Goal: Transaction & Acquisition: Purchase product/service

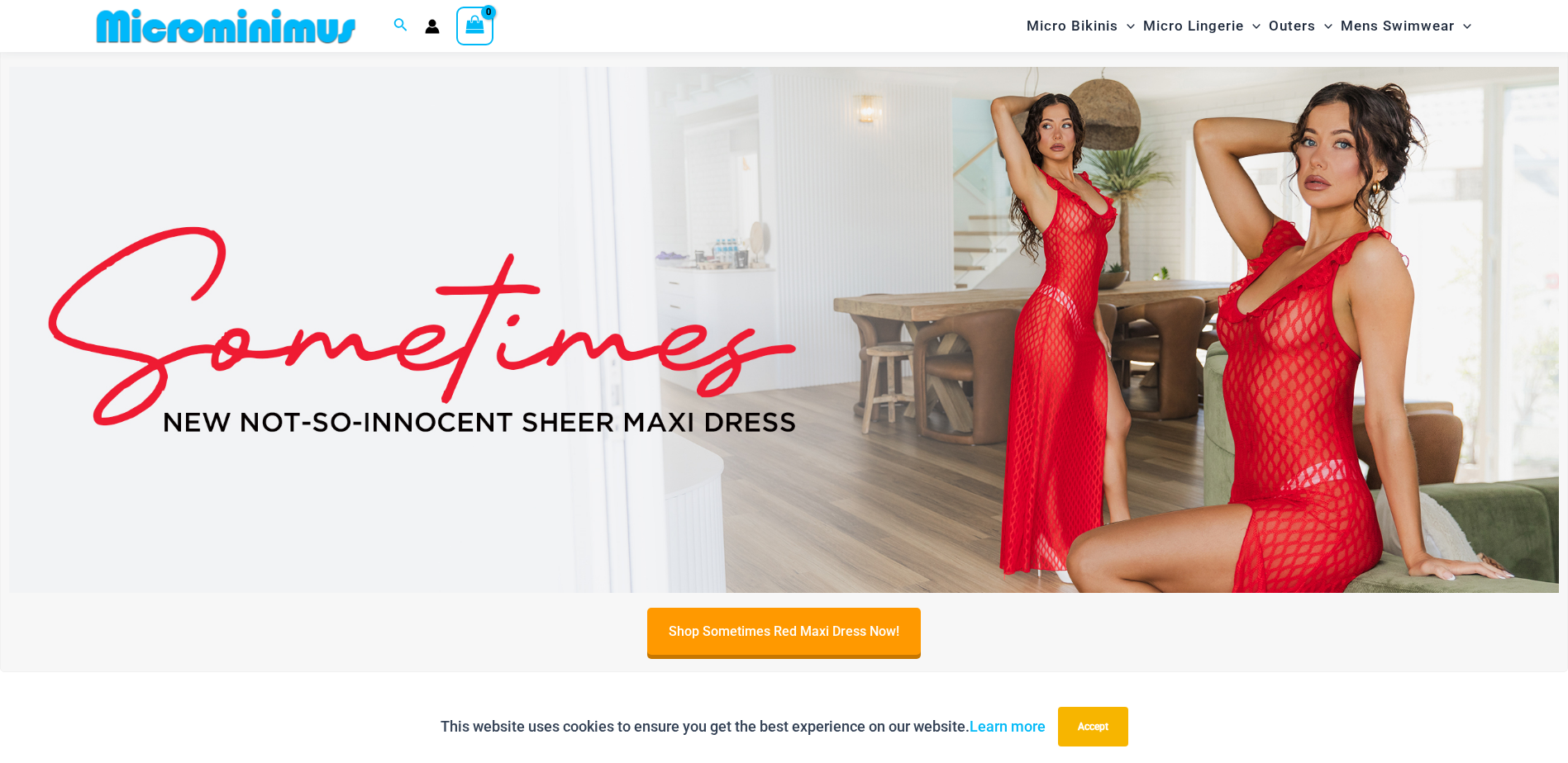
scroll to position [647, 0]
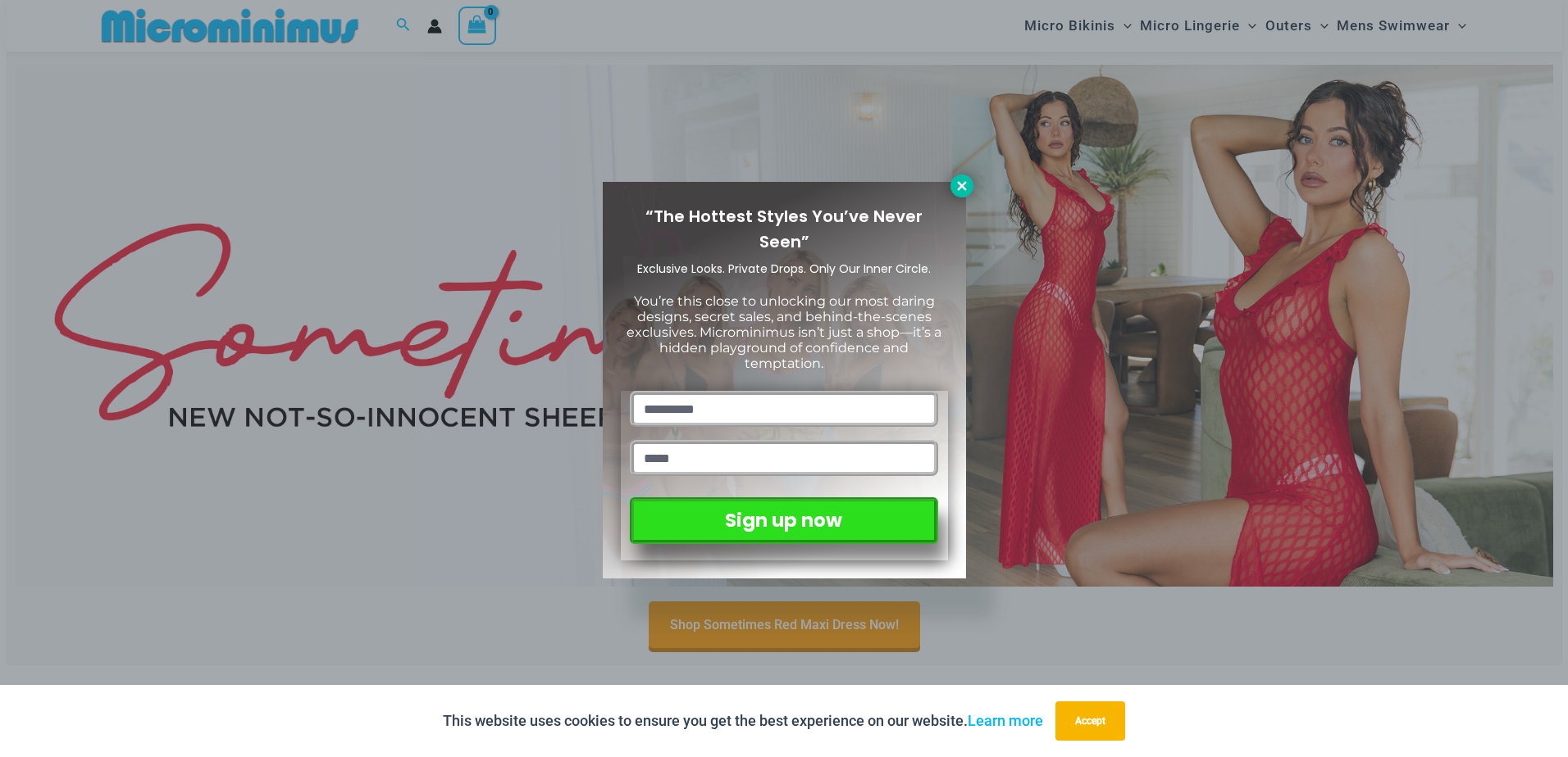
click at [960, 183] on icon at bounding box center [962, 186] width 15 height 15
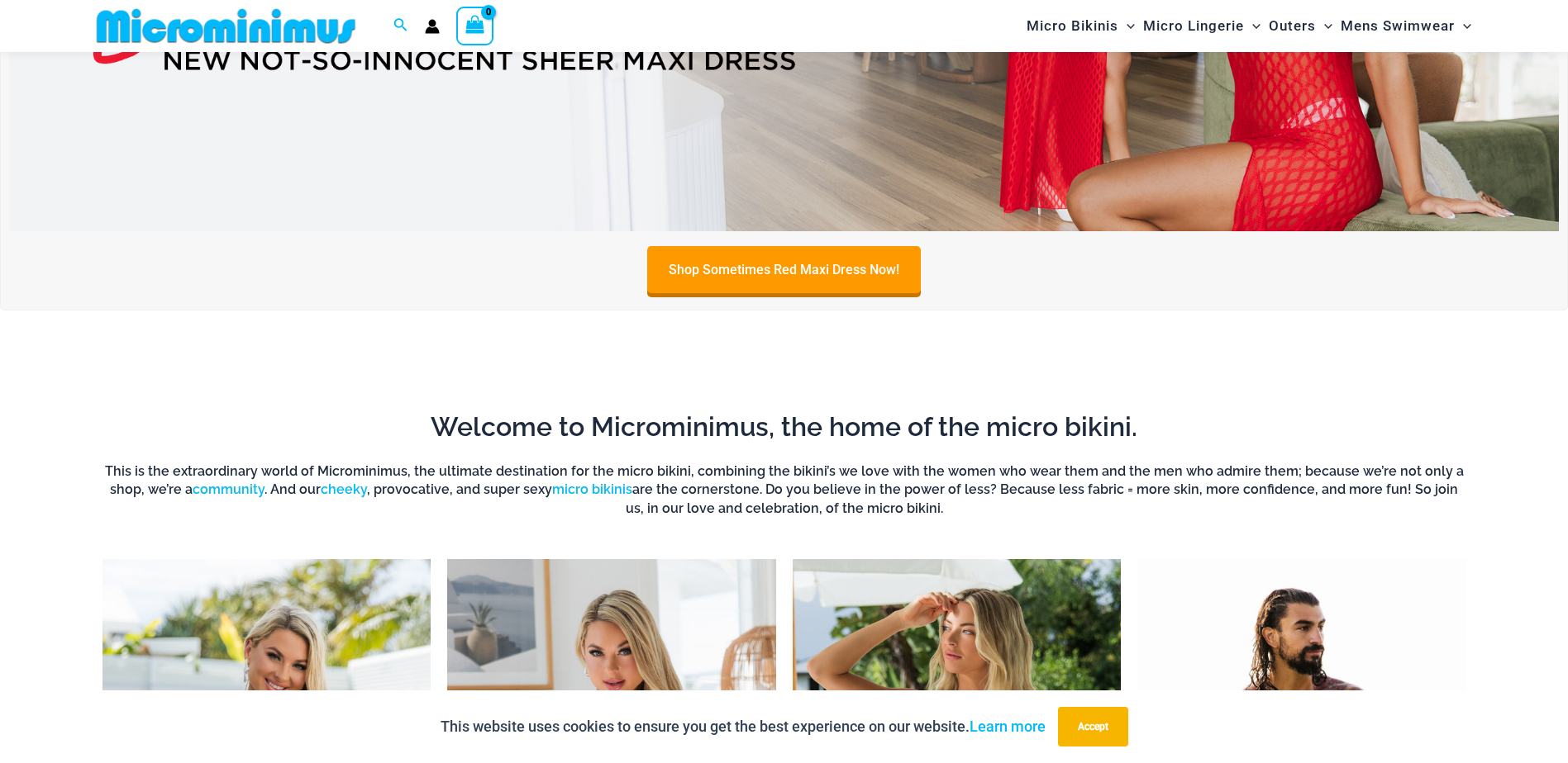
scroll to position [978, 0]
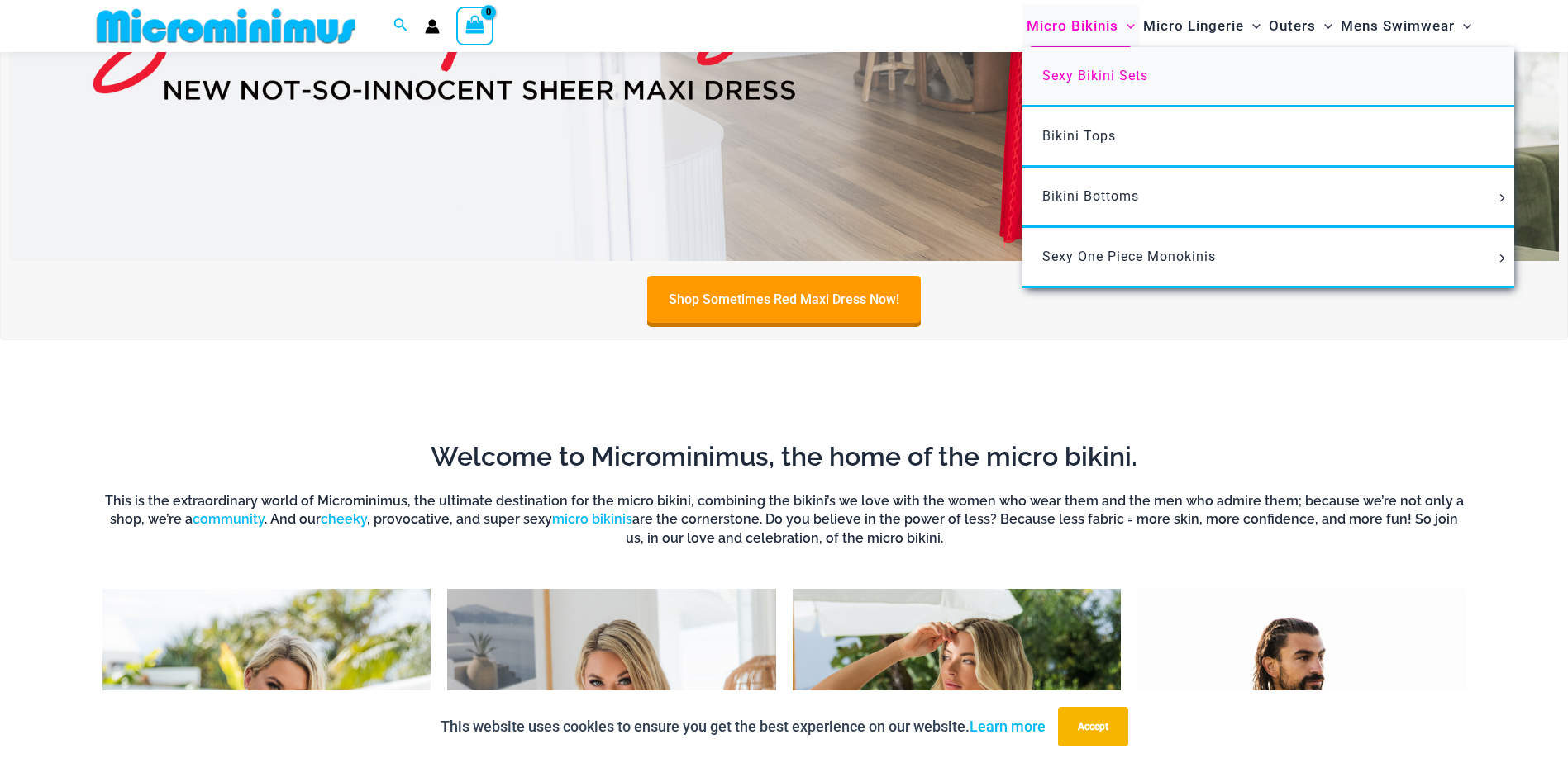
click at [1052, 74] on span "Sexy Bikini Sets" at bounding box center [1095, 76] width 106 height 16
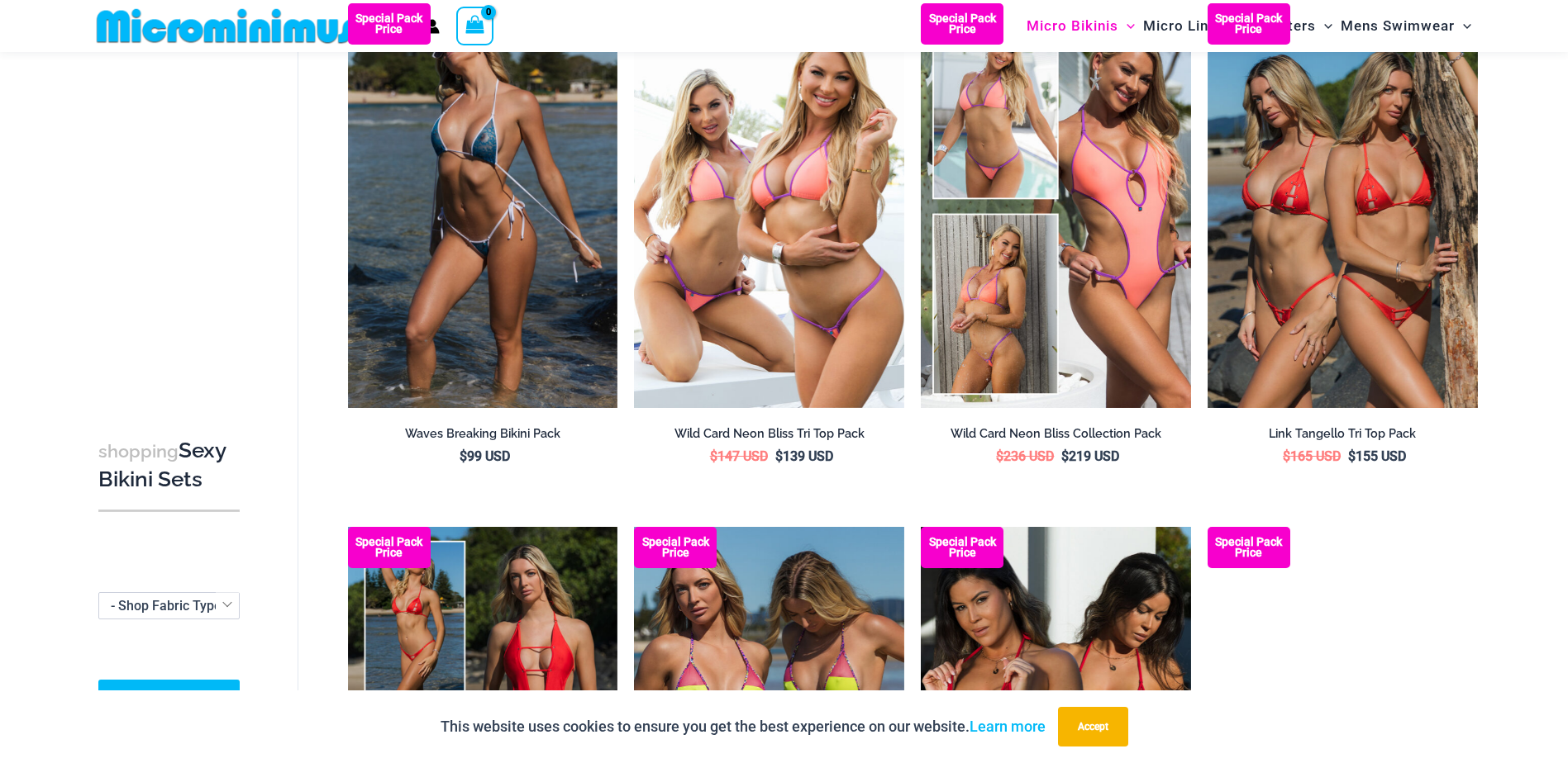
scroll to position [729, 0]
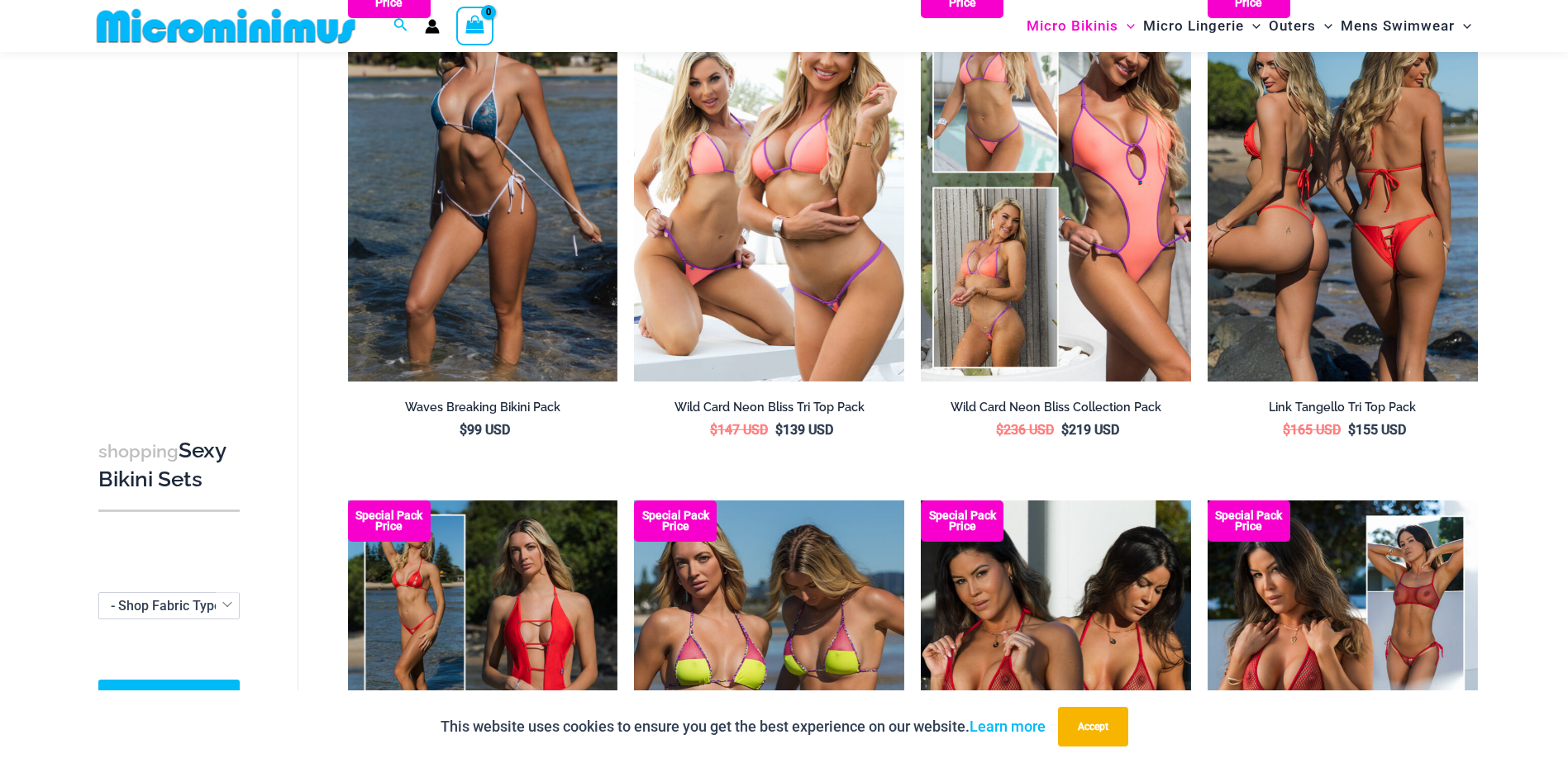
click at [1273, 227] on img at bounding box center [1343, 179] width 271 height 405
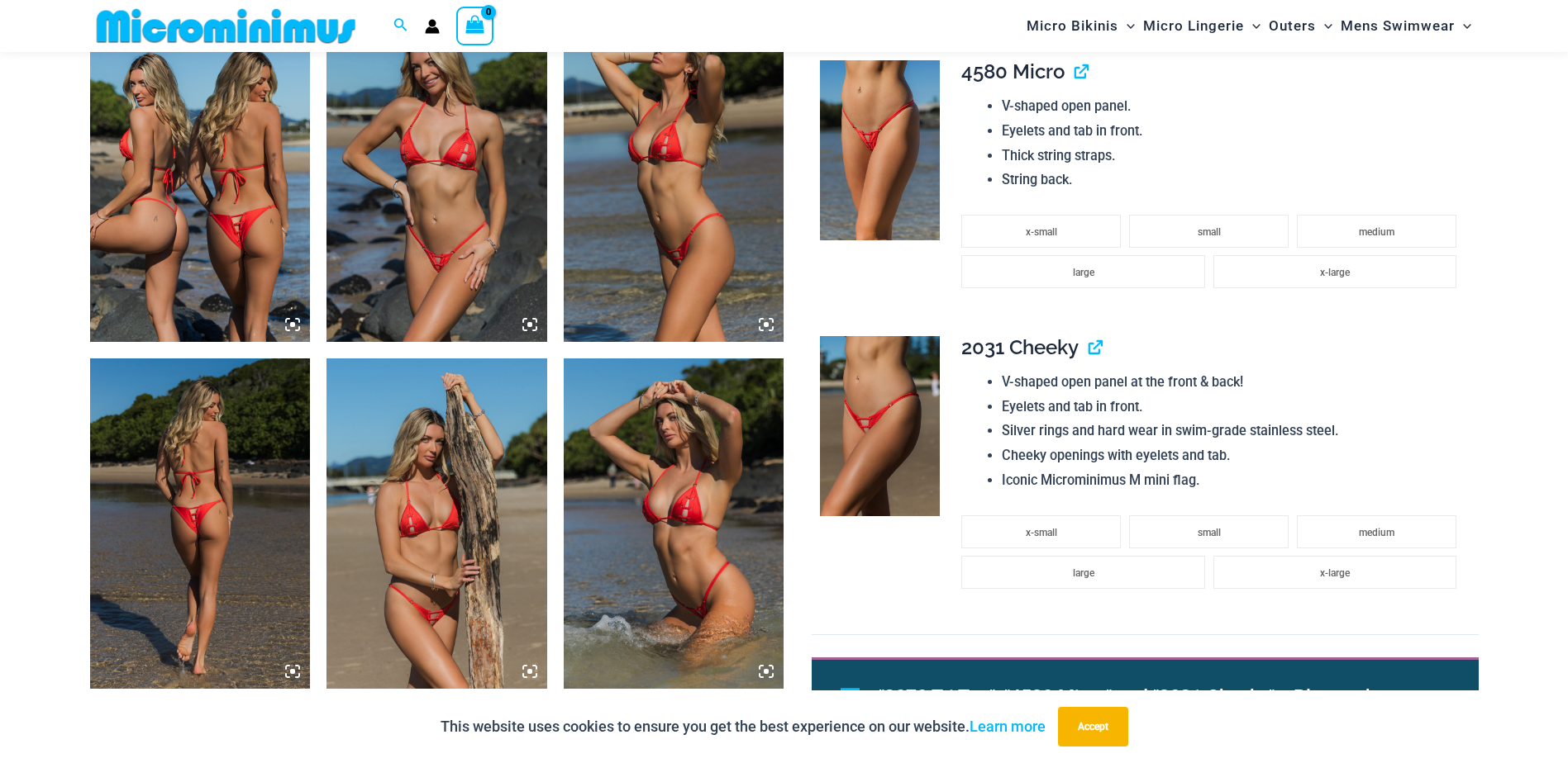
scroll to position [1225, 0]
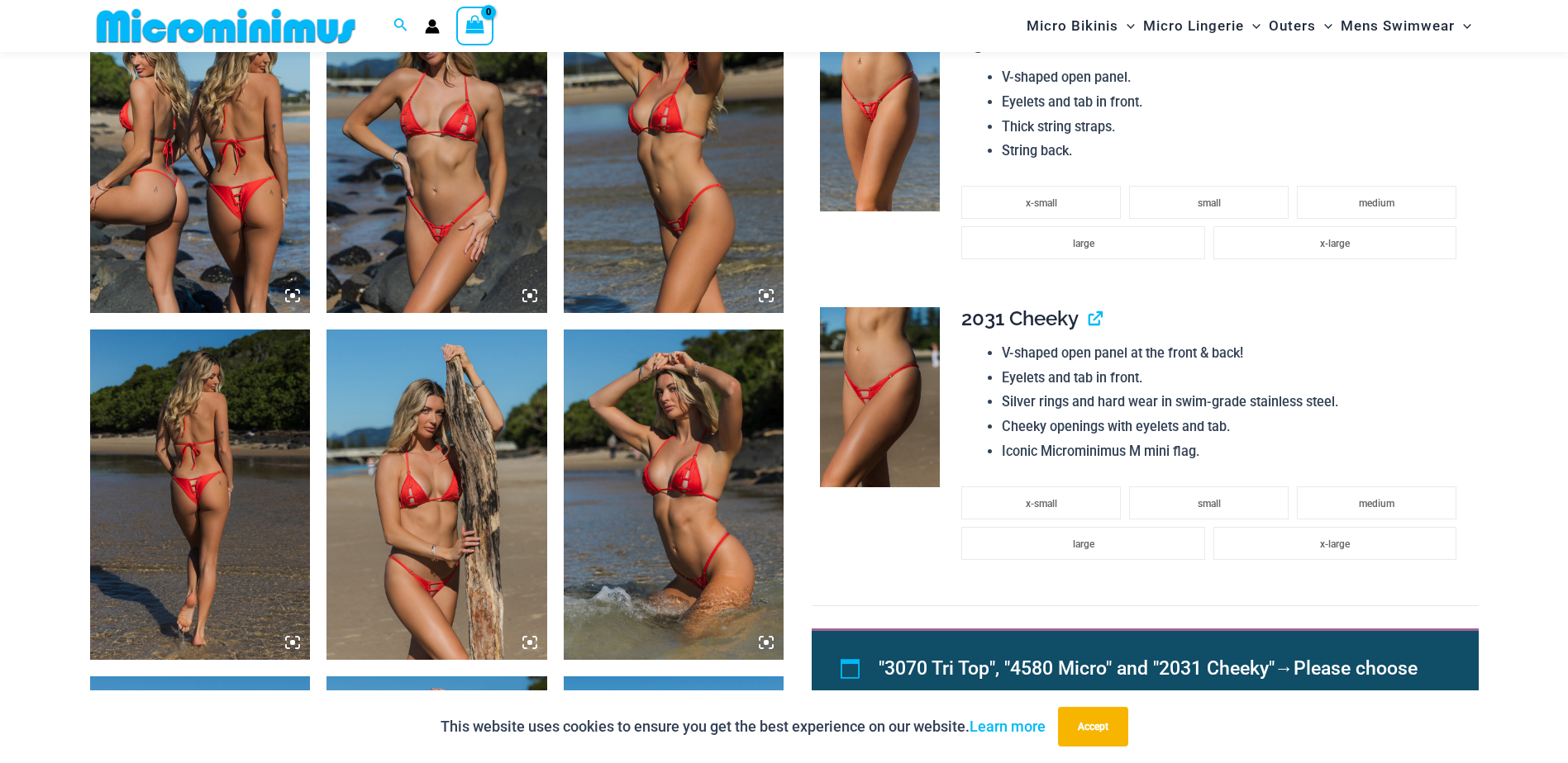
click at [264, 184] on img at bounding box center [201, 148] width 220 height 330
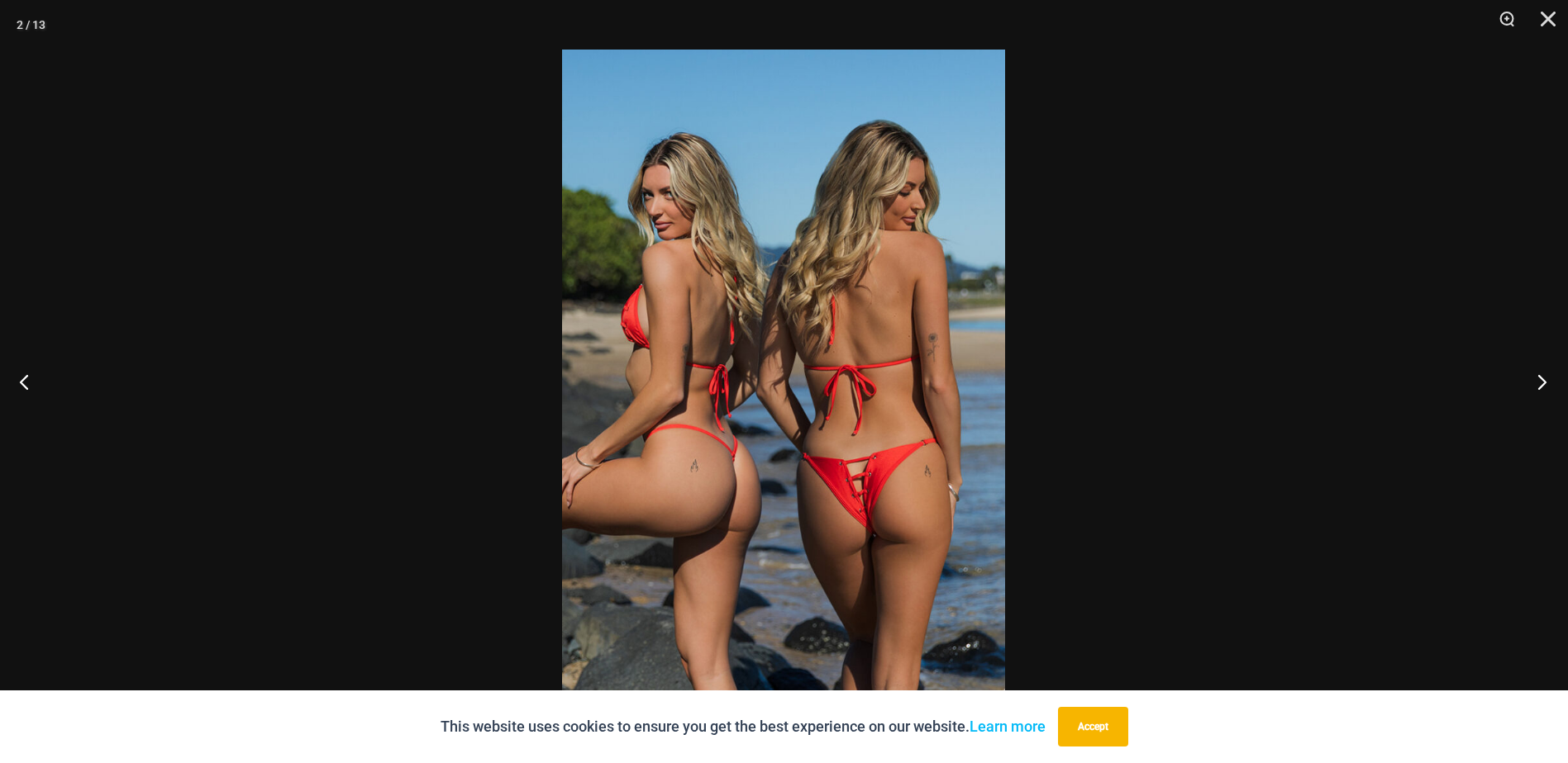
click at [1544, 386] on button "Next" at bounding box center [1537, 382] width 62 height 82
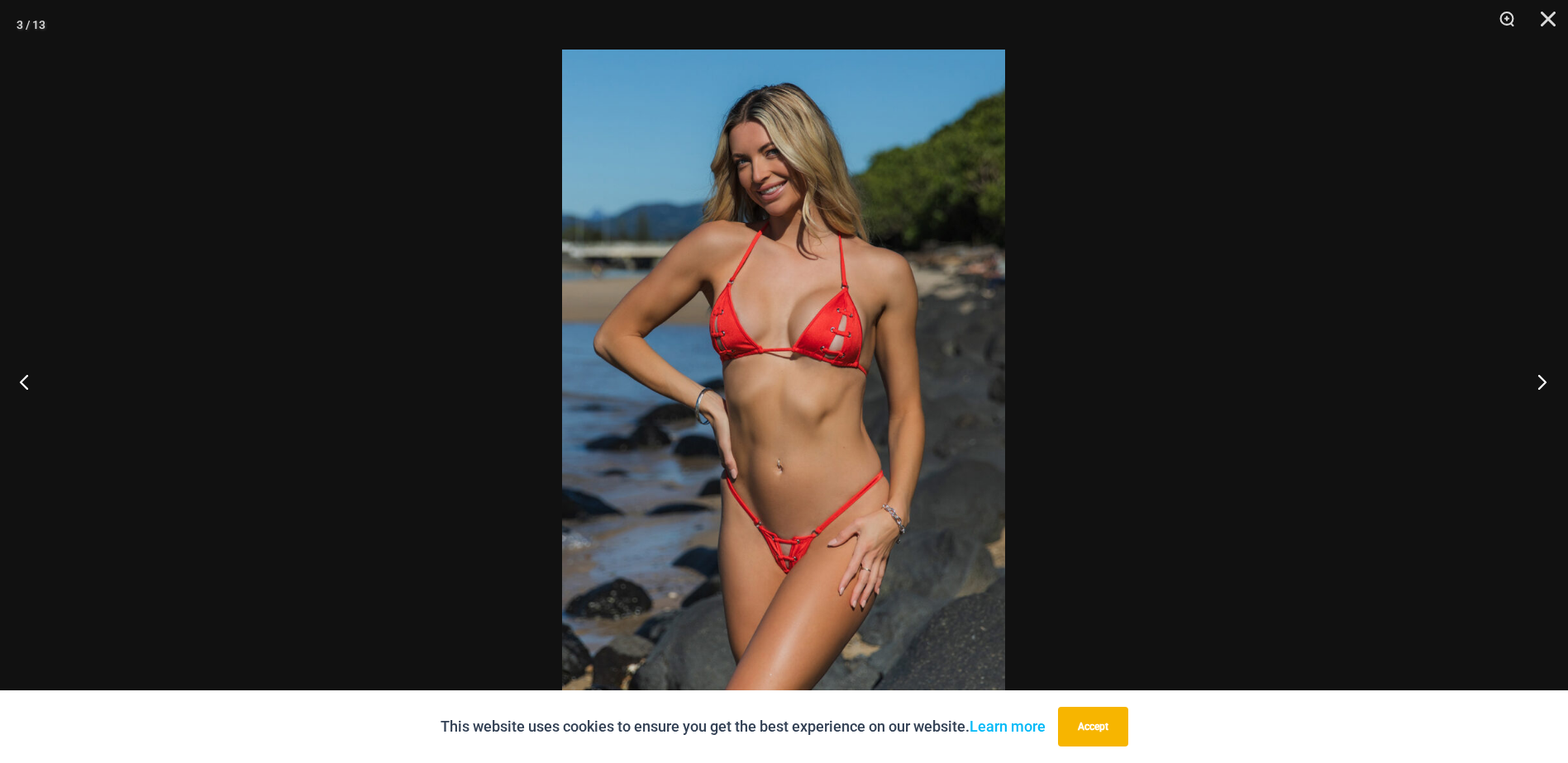
click at [1541, 385] on button "Next" at bounding box center [1537, 382] width 62 height 82
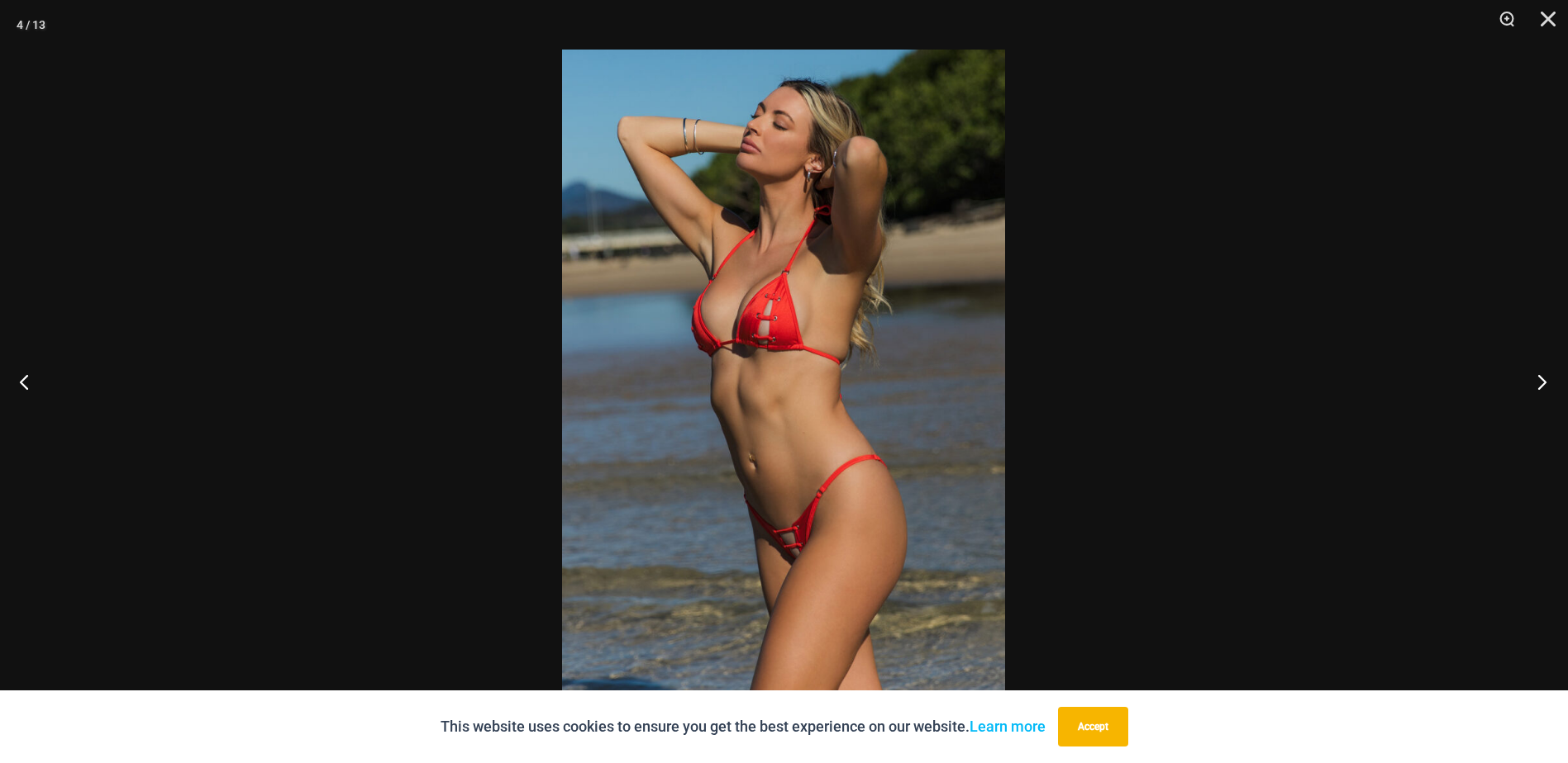
click at [1541, 385] on button "Next" at bounding box center [1537, 382] width 62 height 82
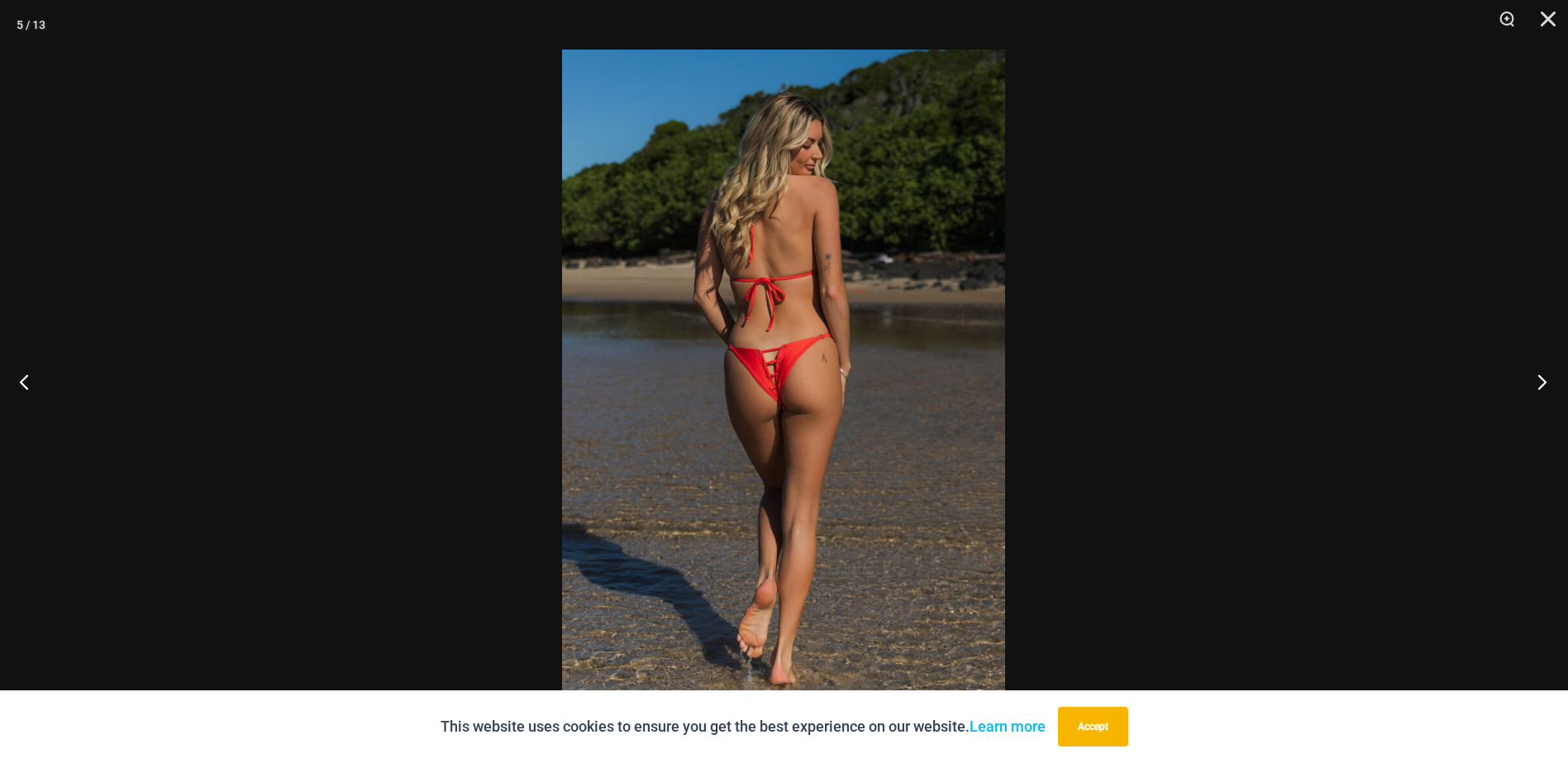
click at [1541, 385] on button "Next" at bounding box center [1537, 382] width 62 height 82
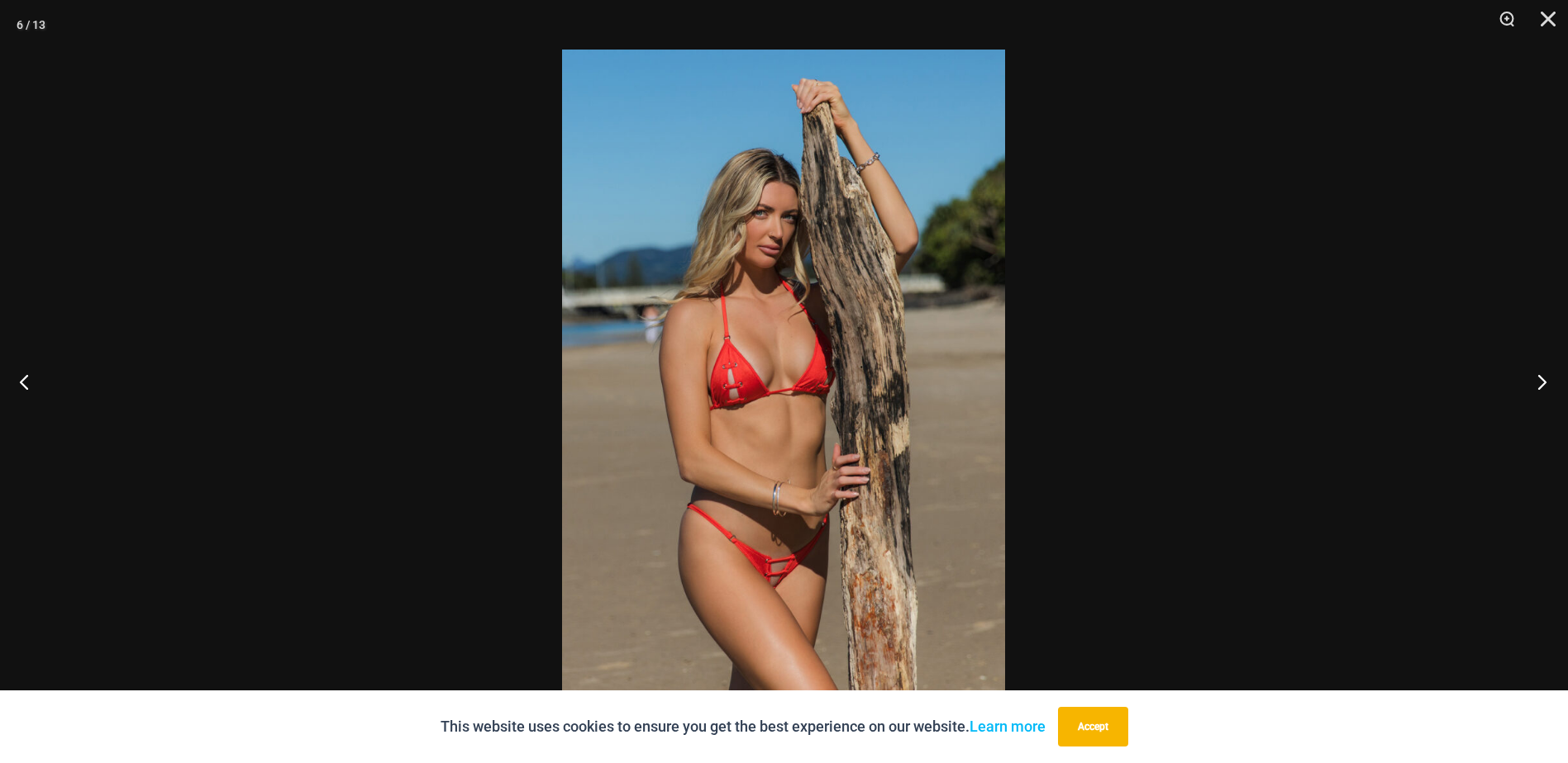
click at [1541, 385] on button "Next" at bounding box center [1537, 382] width 62 height 82
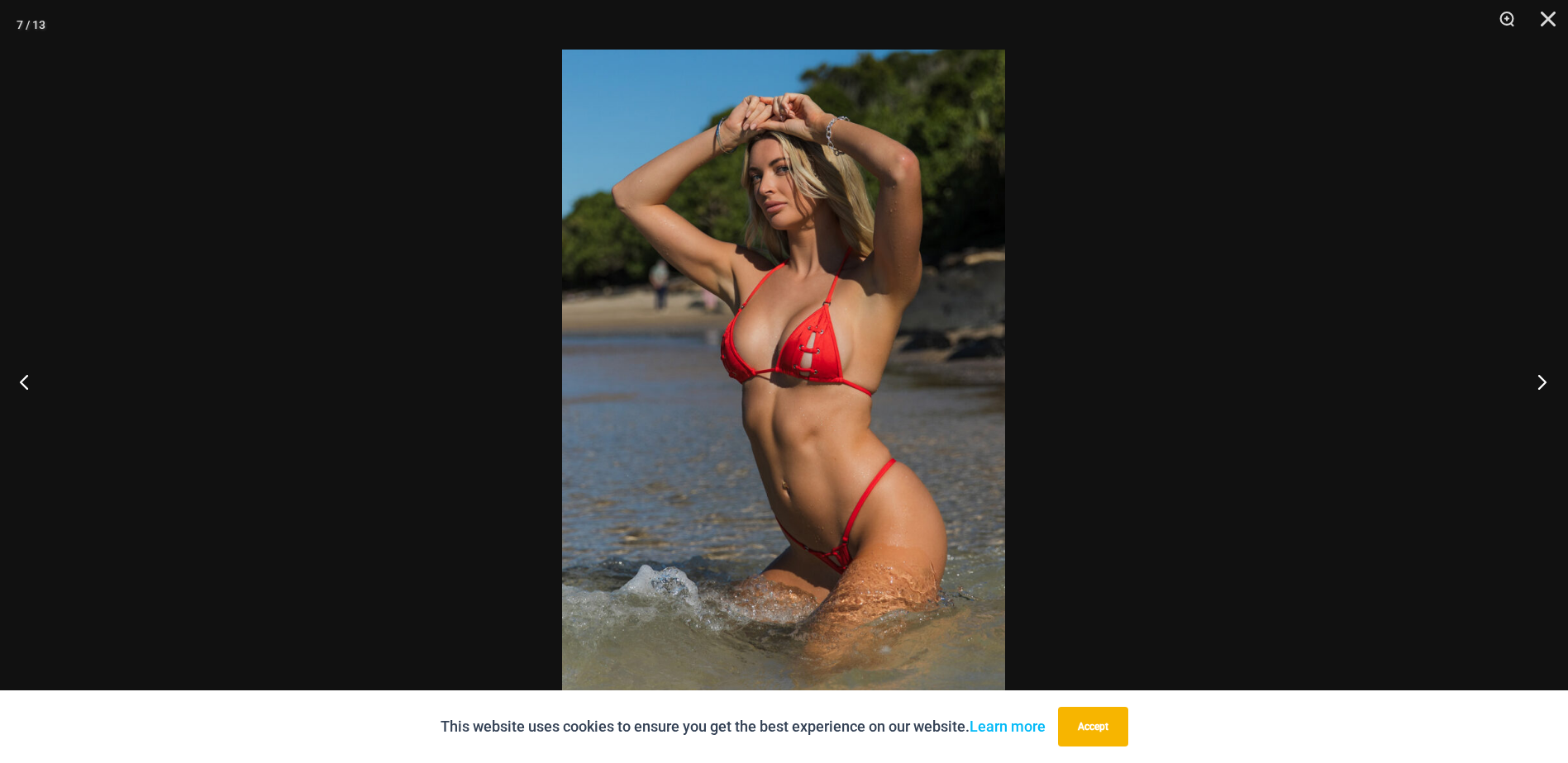
click at [1541, 385] on button "Next" at bounding box center [1537, 382] width 62 height 82
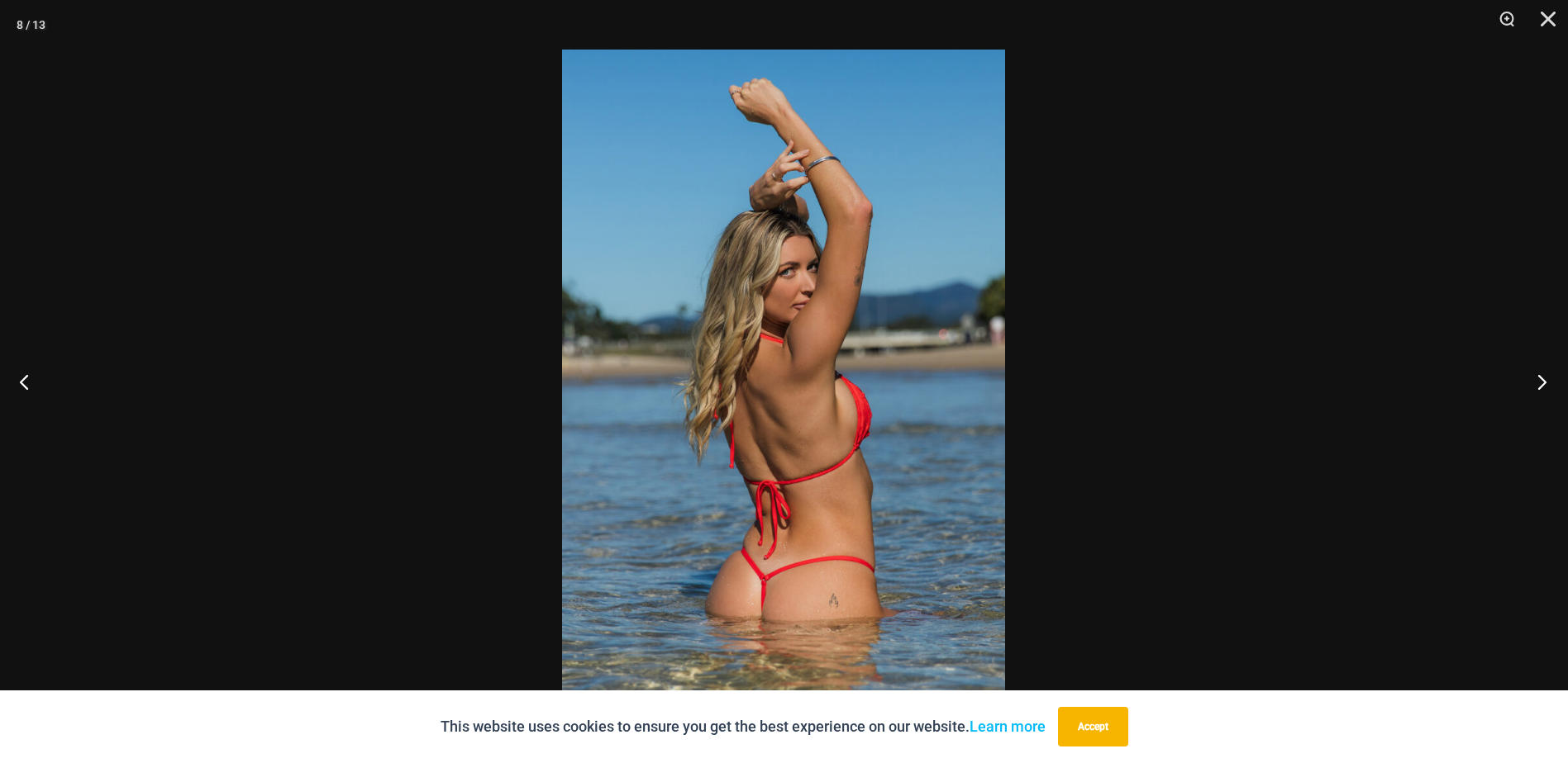
click at [1541, 385] on button "Next" at bounding box center [1537, 382] width 62 height 82
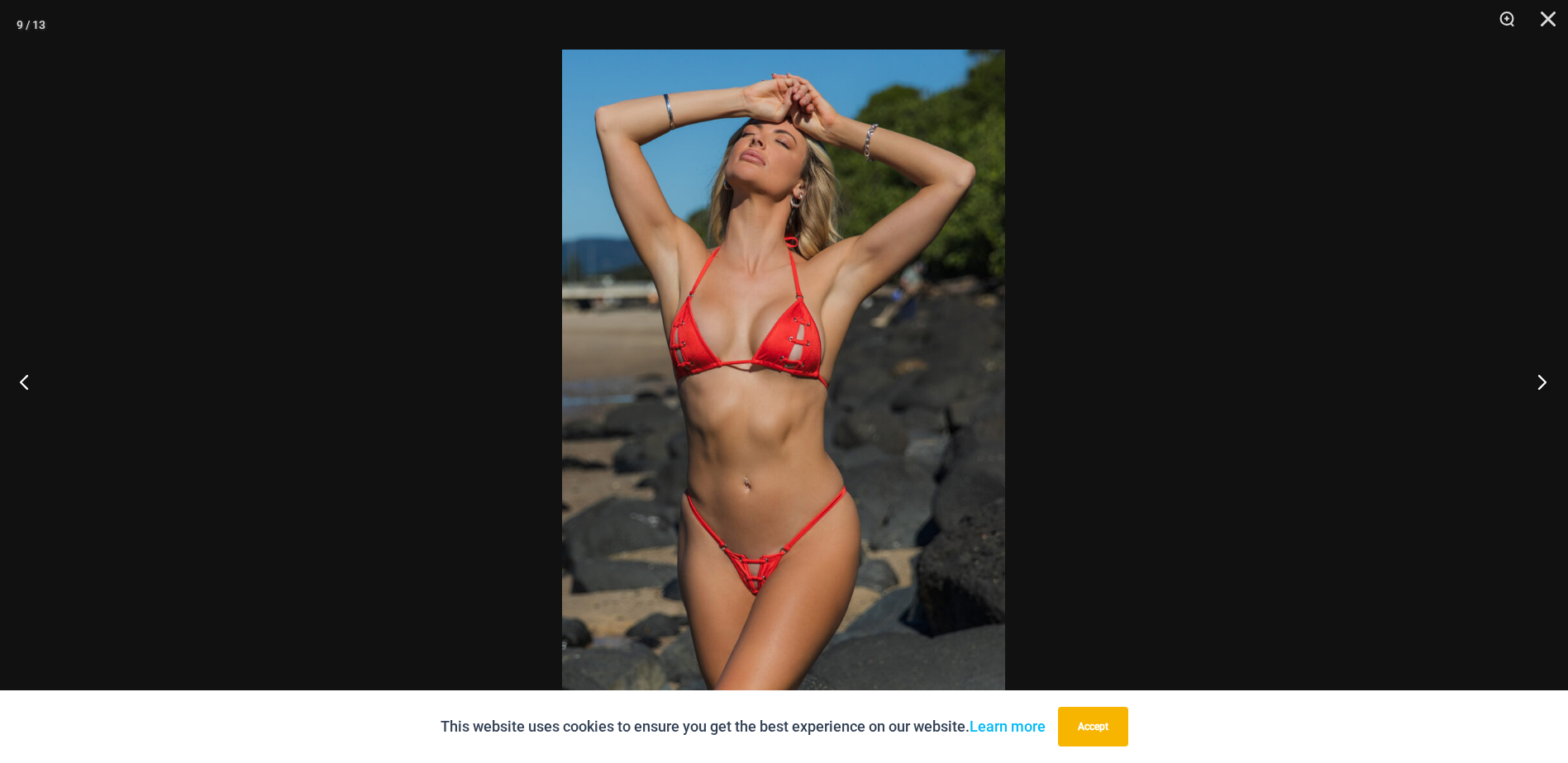
click at [1541, 385] on button "Next" at bounding box center [1537, 382] width 62 height 82
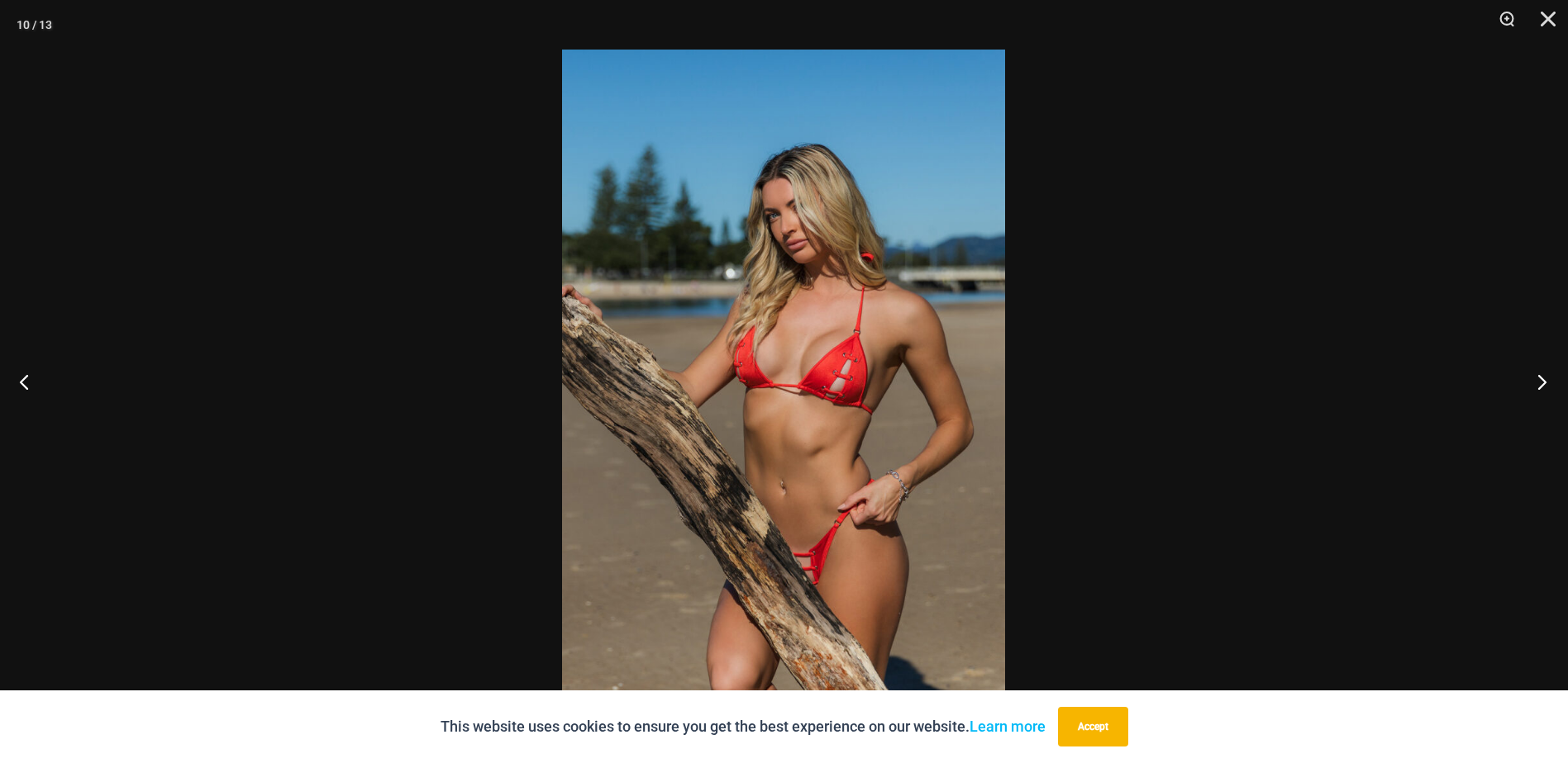
click at [1541, 385] on button "Next" at bounding box center [1537, 382] width 62 height 82
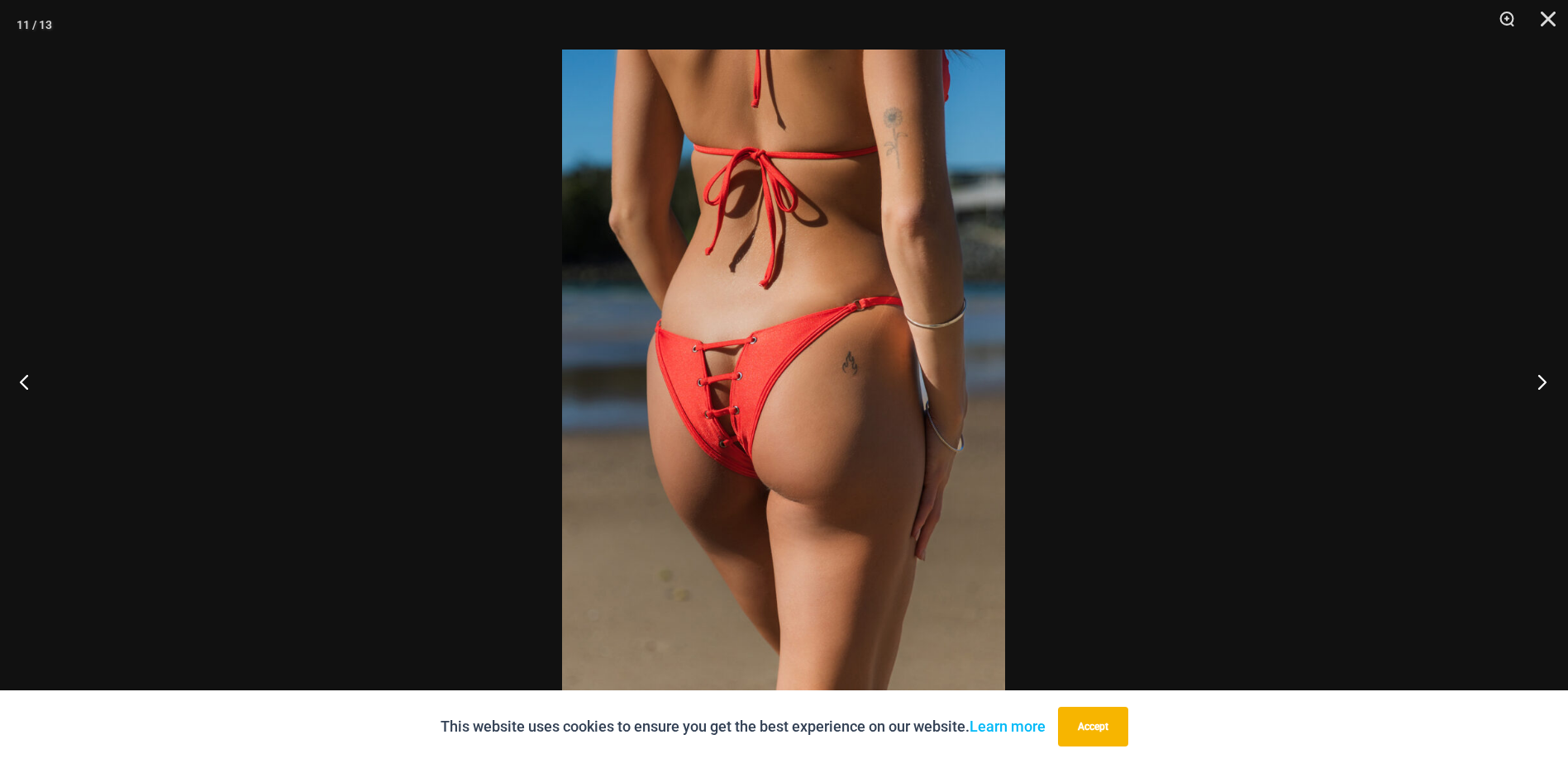
click at [1541, 385] on button "Next" at bounding box center [1537, 382] width 62 height 82
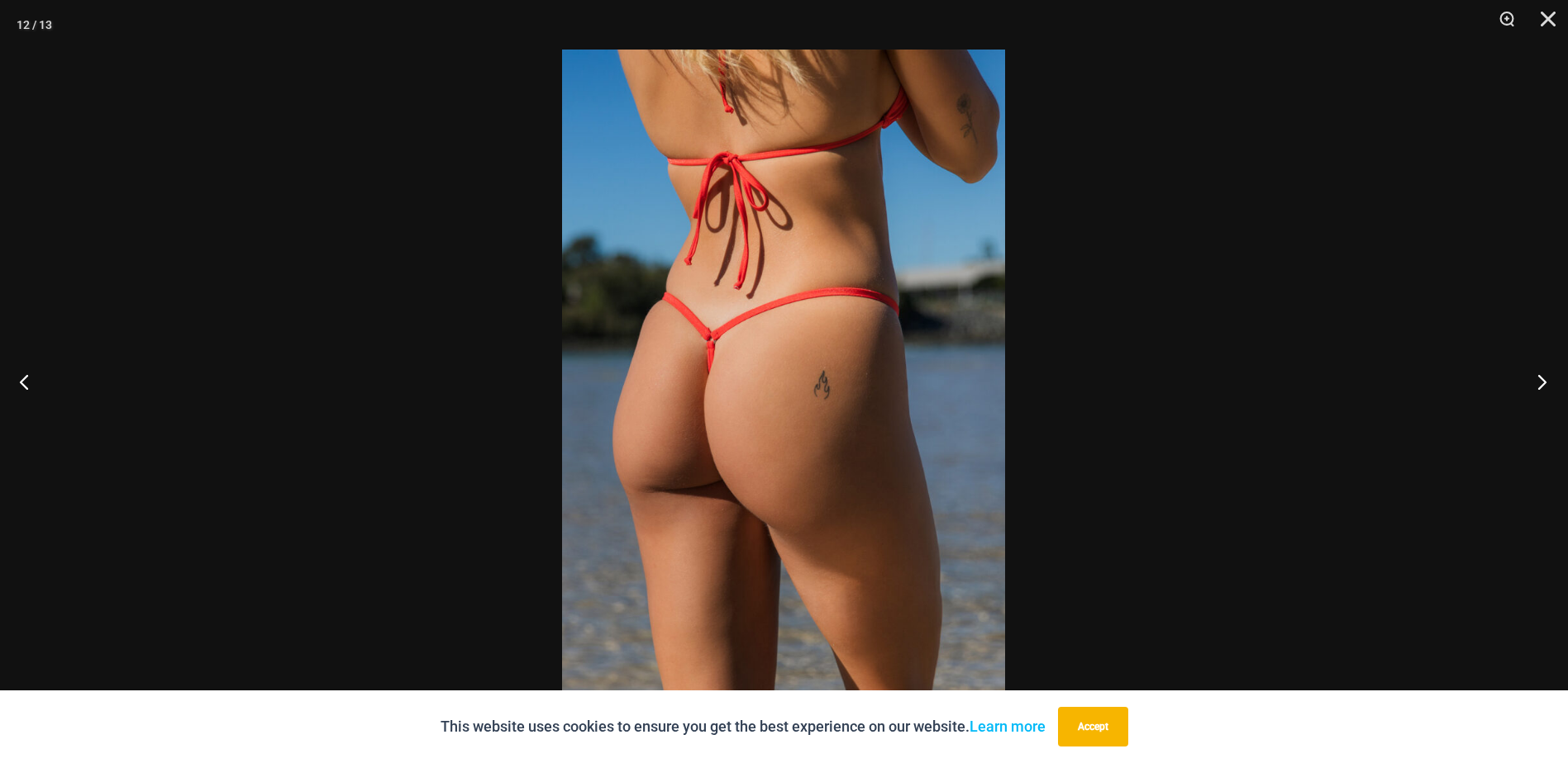
click at [1541, 385] on button "Next" at bounding box center [1537, 382] width 62 height 82
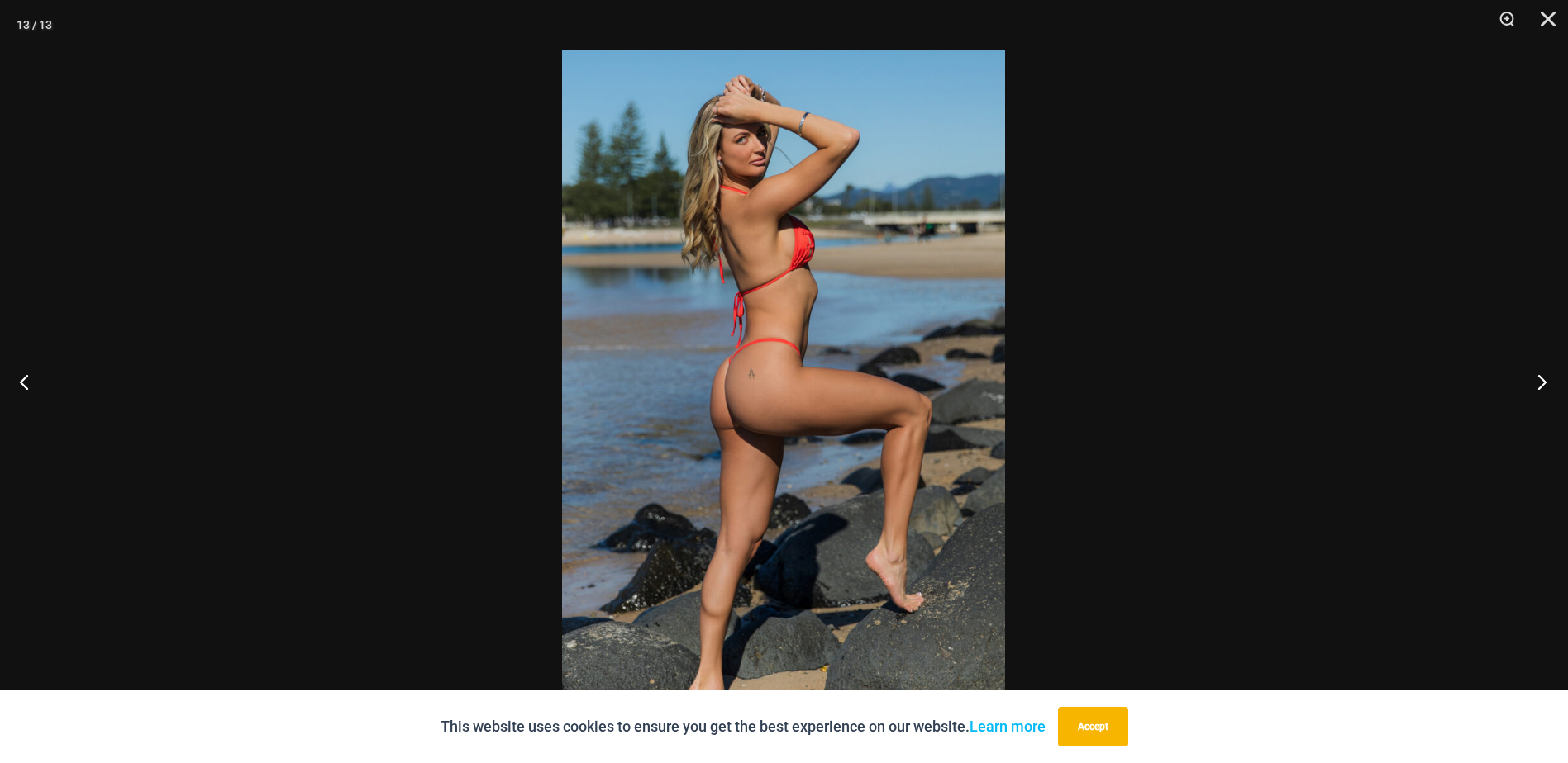
click at [1541, 385] on button "Next" at bounding box center [1537, 382] width 62 height 82
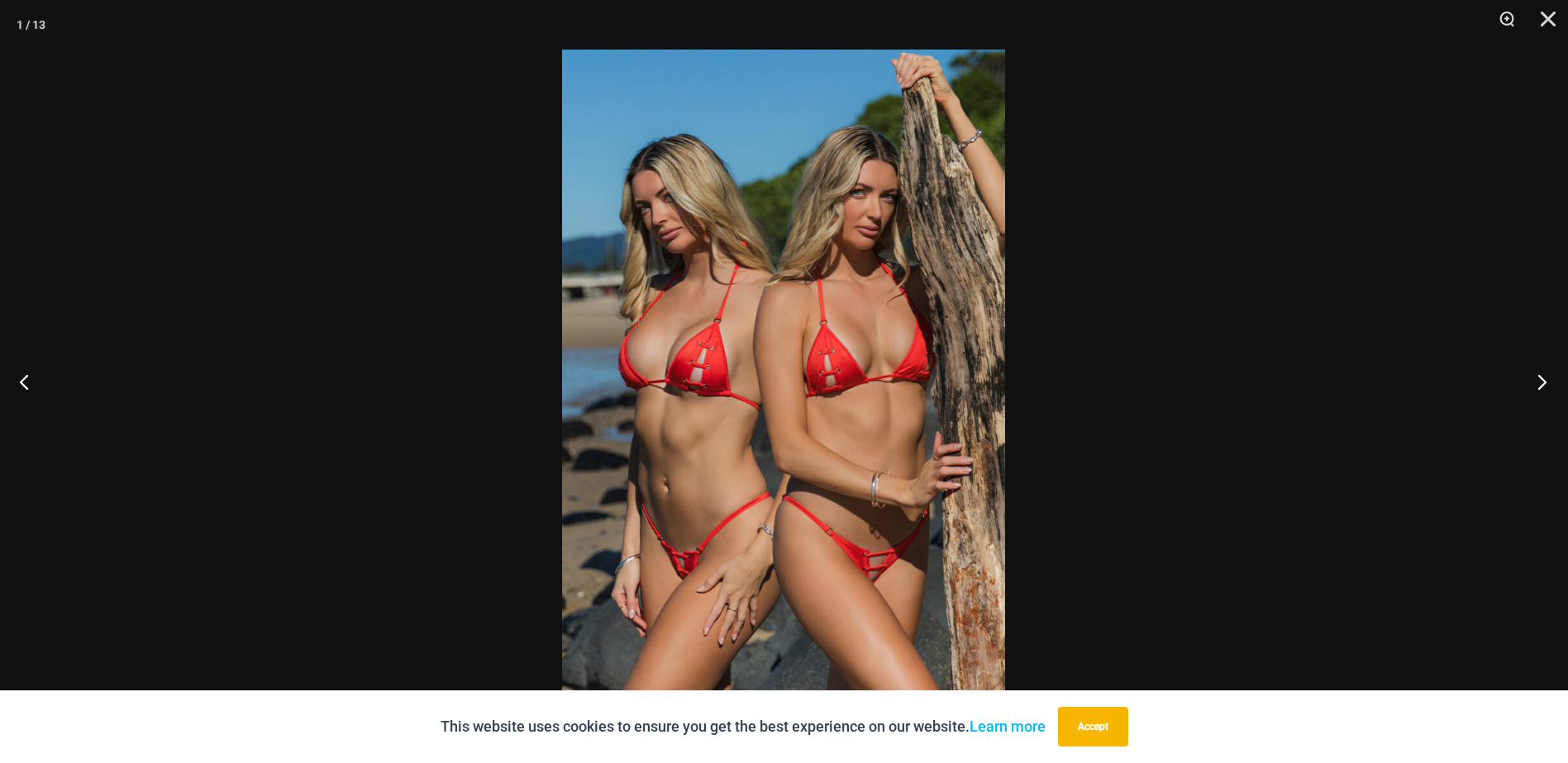
click at [1541, 385] on button "Next" at bounding box center [1537, 382] width 62 height 82
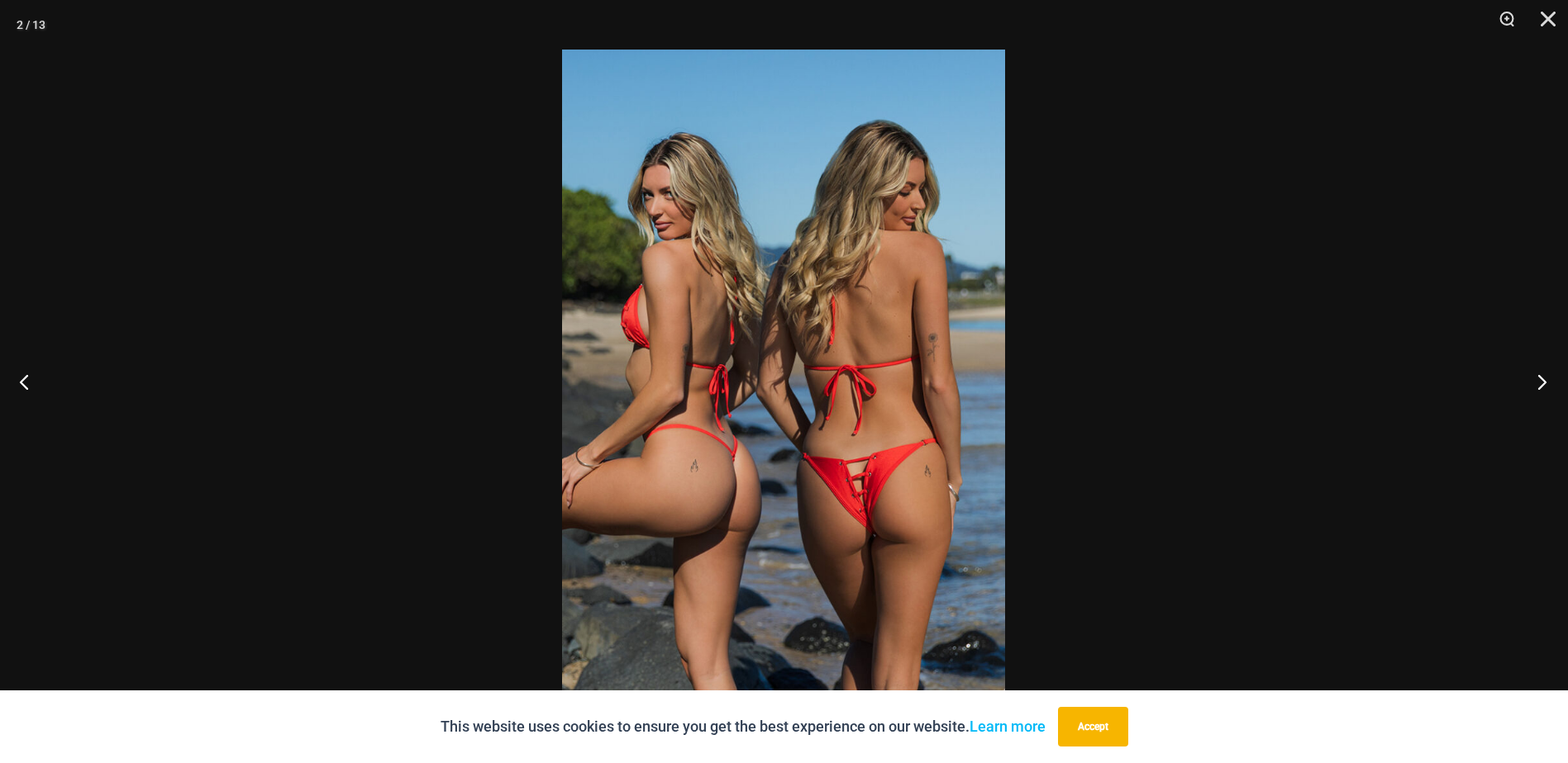
click at [1541, 385] on button "Next" at bounding box center [1537, 382] width 62 height 82
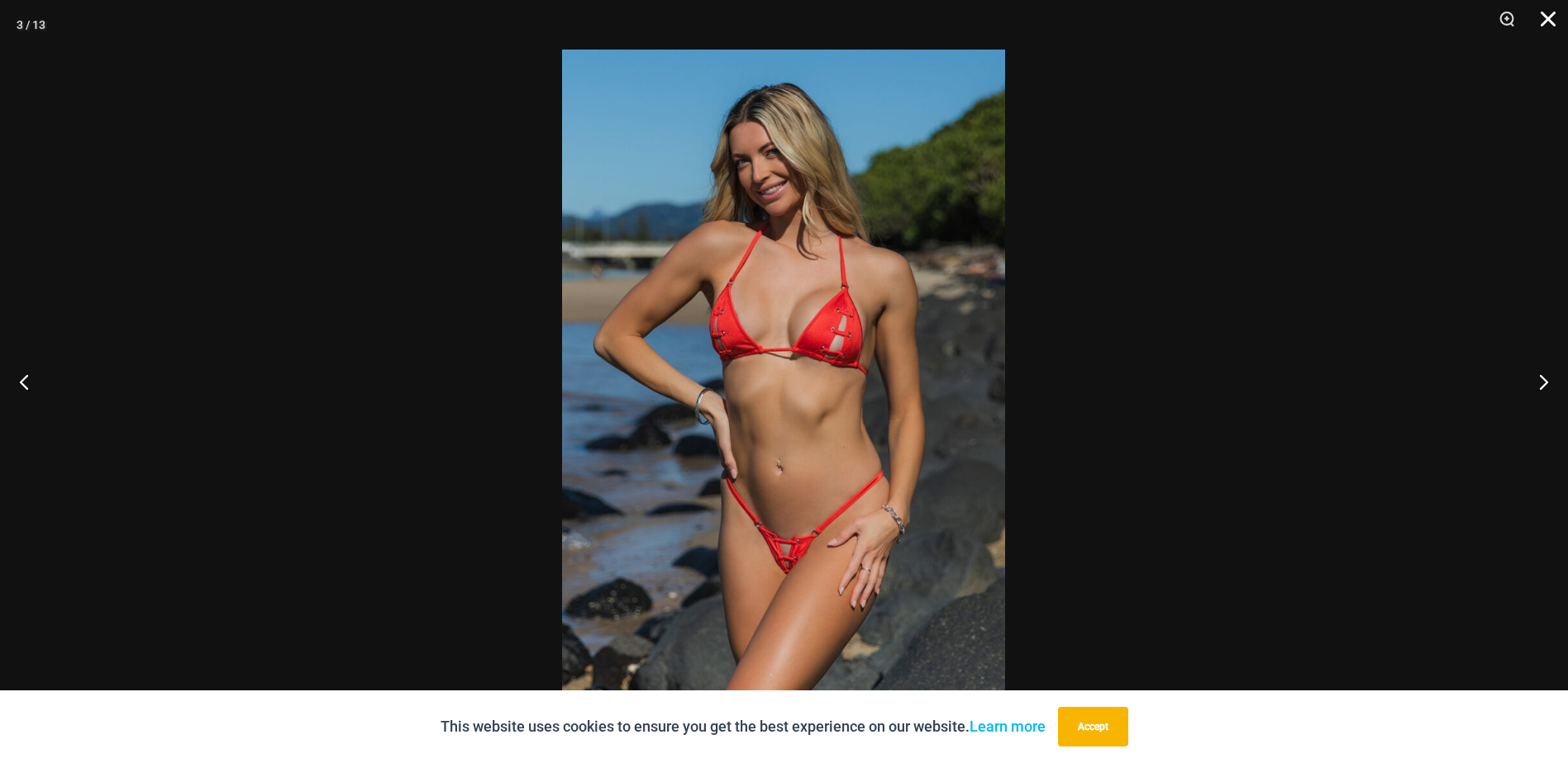
click at [1547, 19] on button "Close" at bounding box center [1542, 24] width 41 height 49
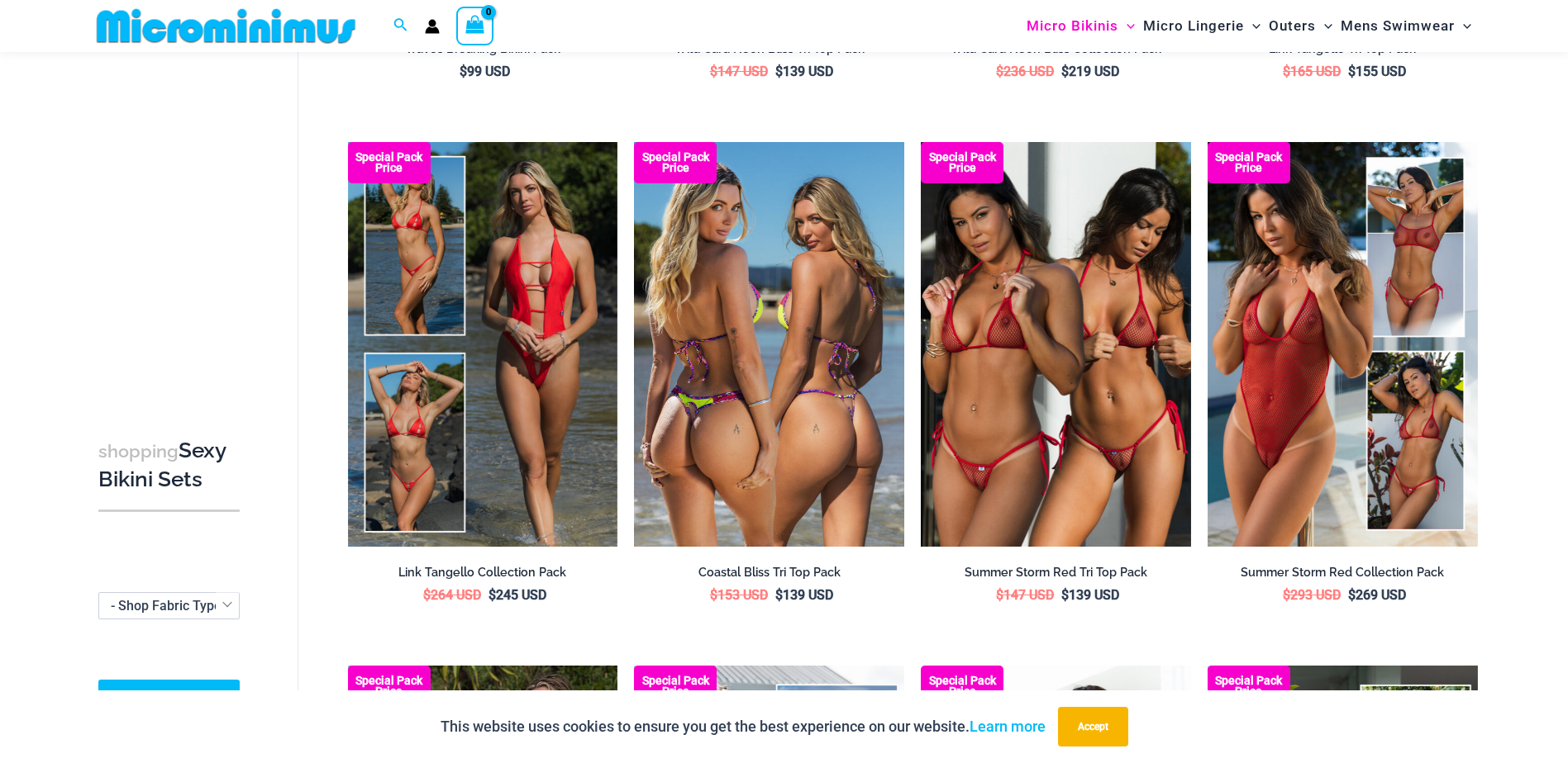
scroll to position [1127, 0]
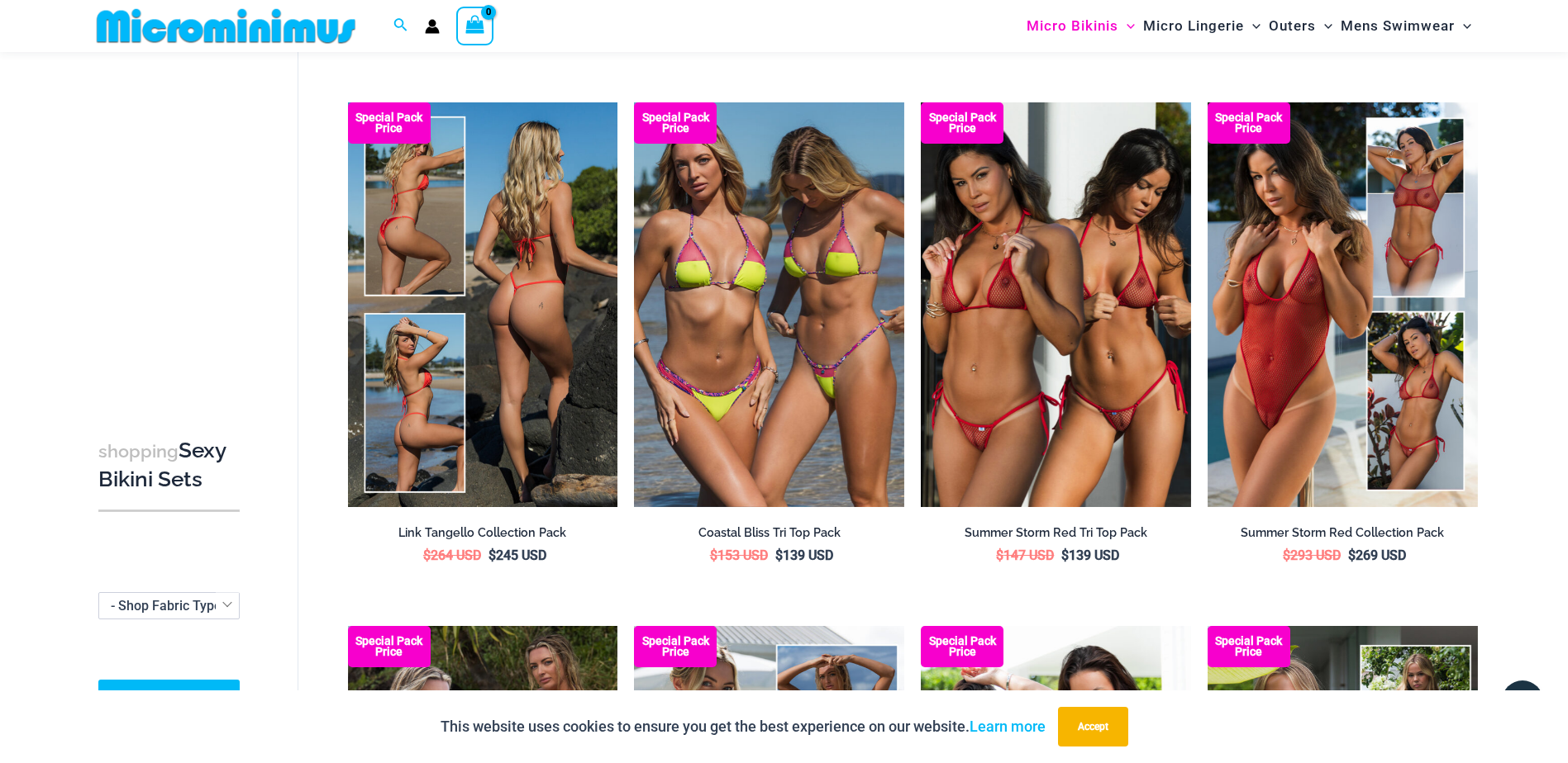
click at [563, 319] on img at bounding box center [483, 304] width 271 height 405
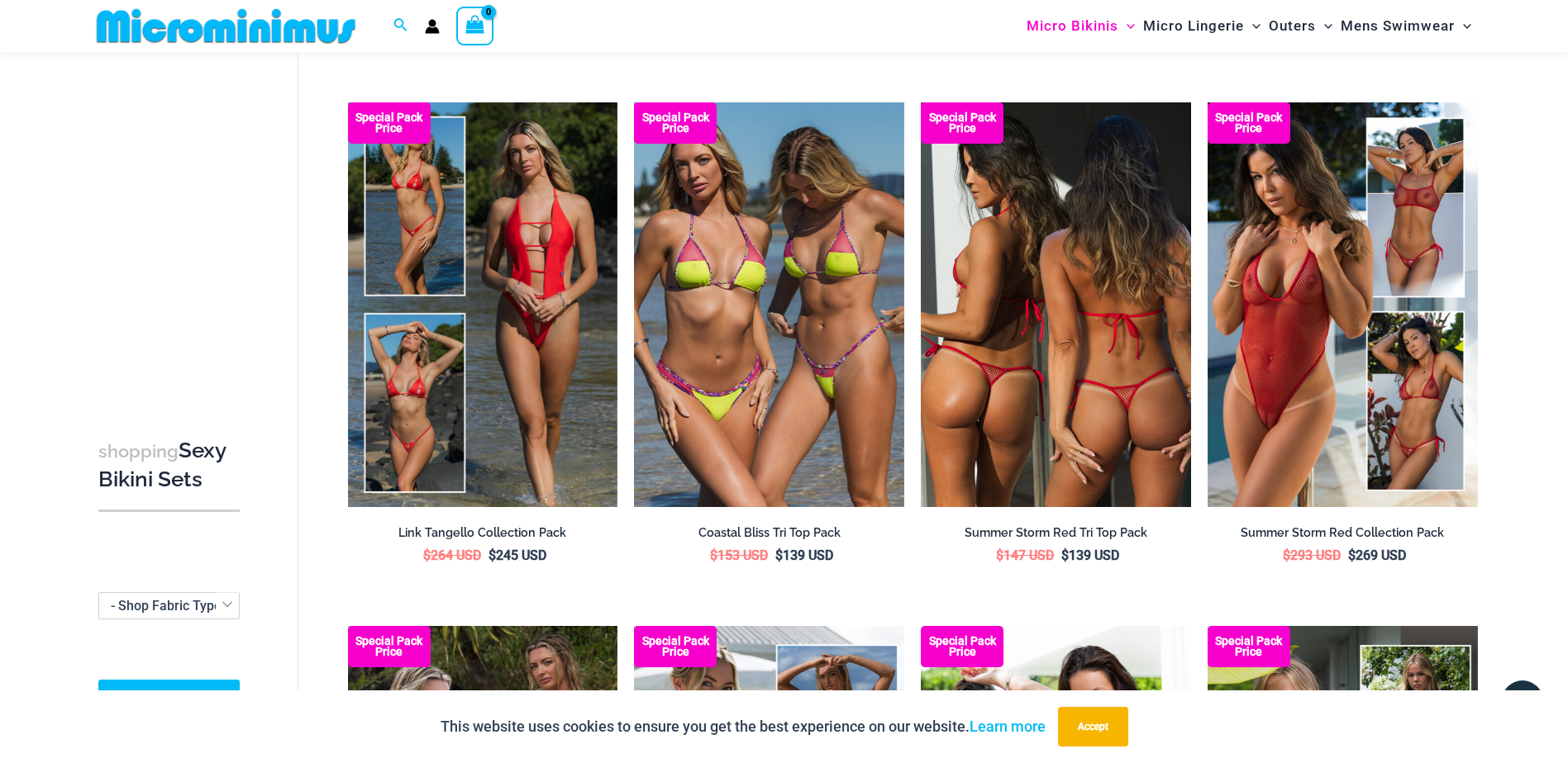
click at [1070, 316] on img at bounding box center [1056, 304] width 271 height 405
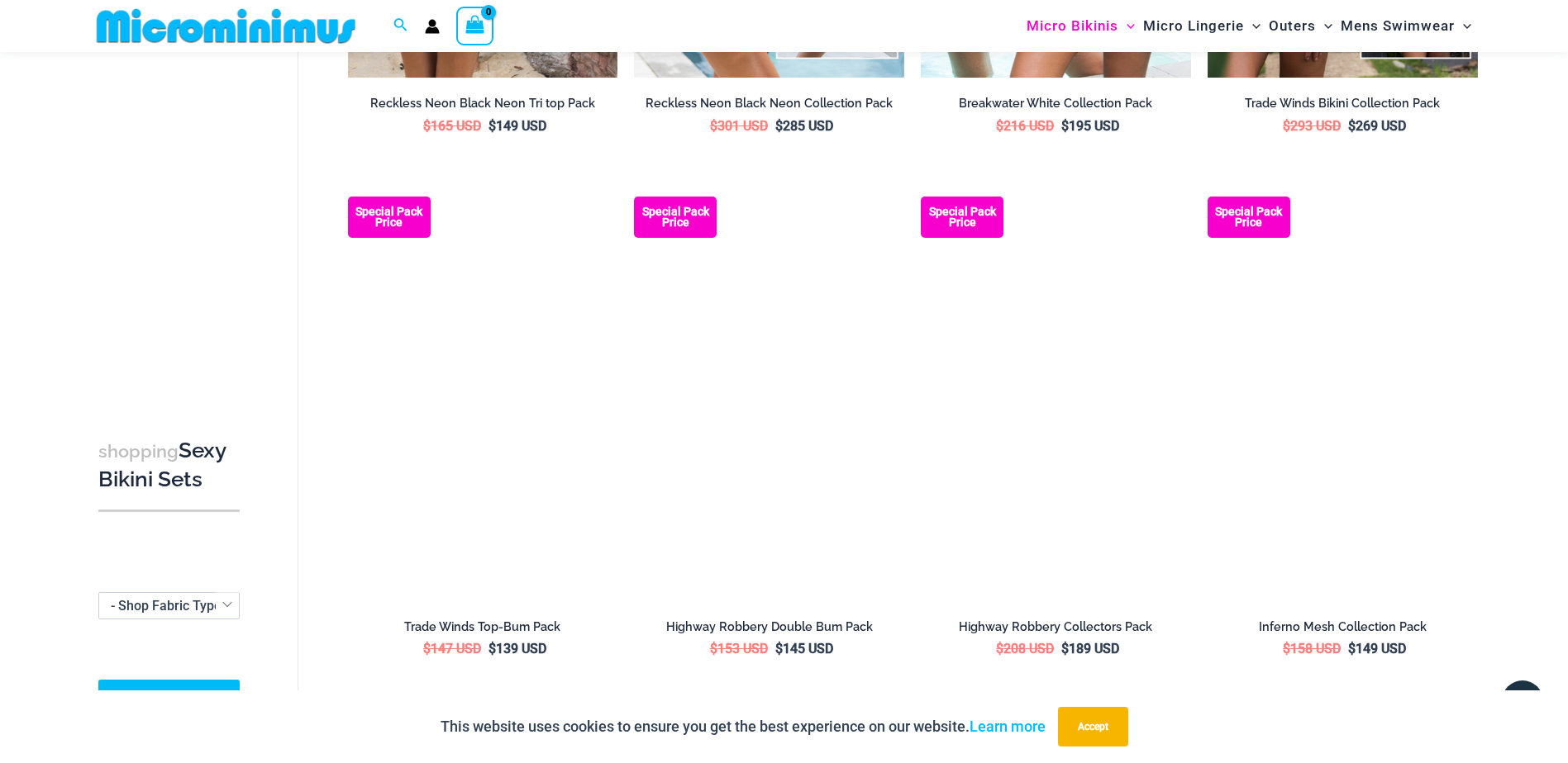
scroll to position [2119, 0]
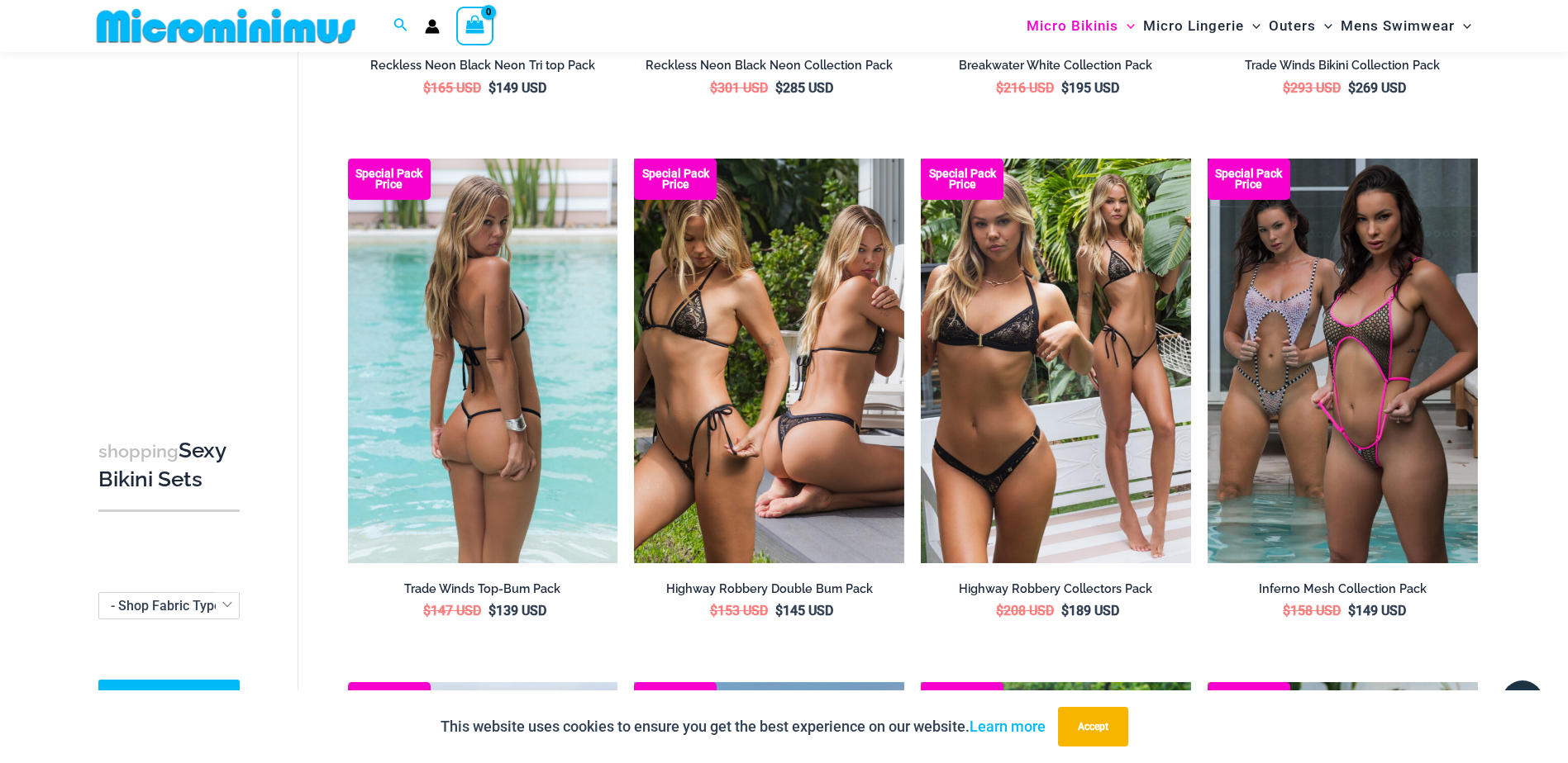
click at [516, 299] on img at bounding box center [483, 361] width 271 height 405
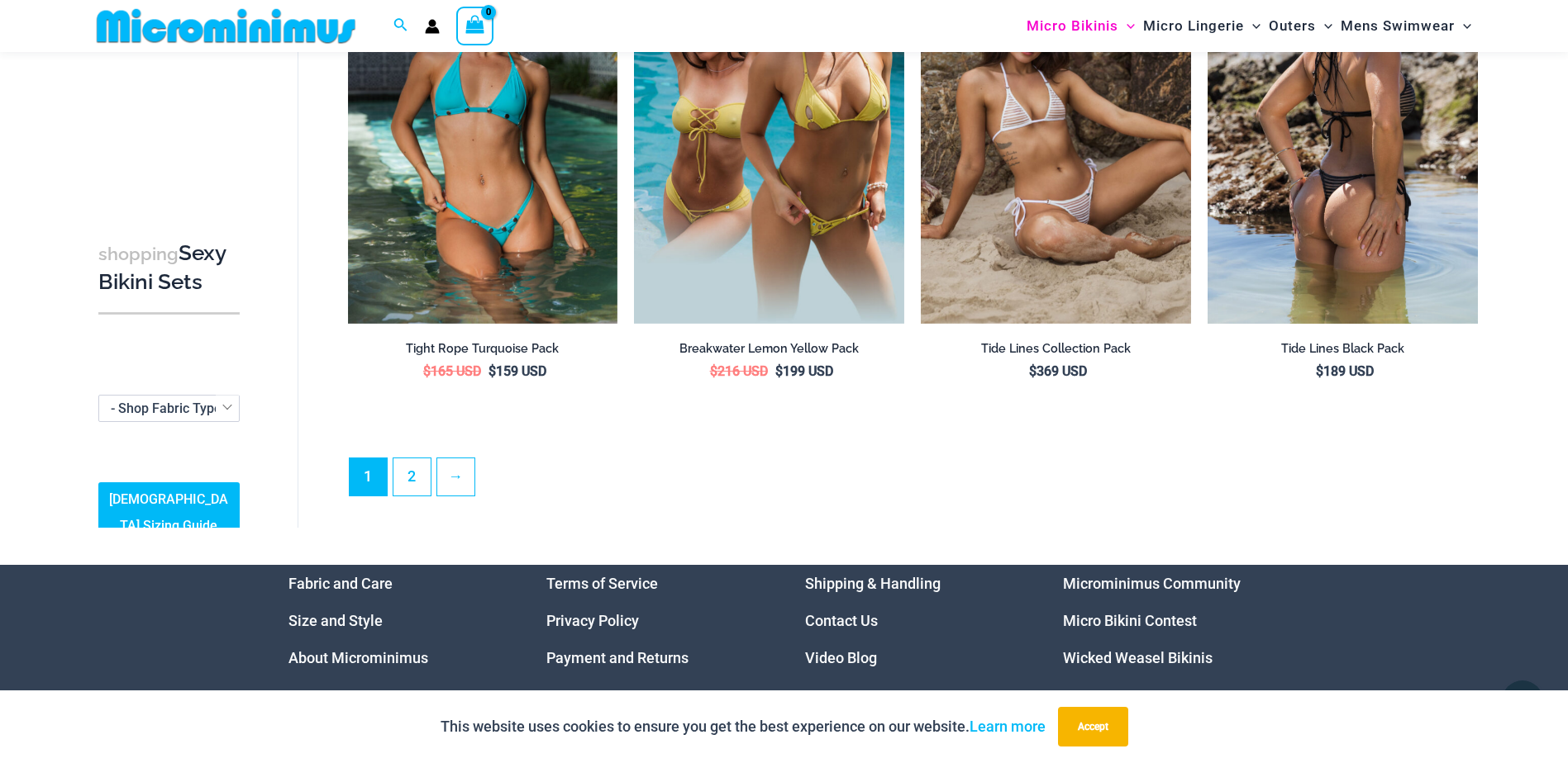
scroll to position [3936, 0]
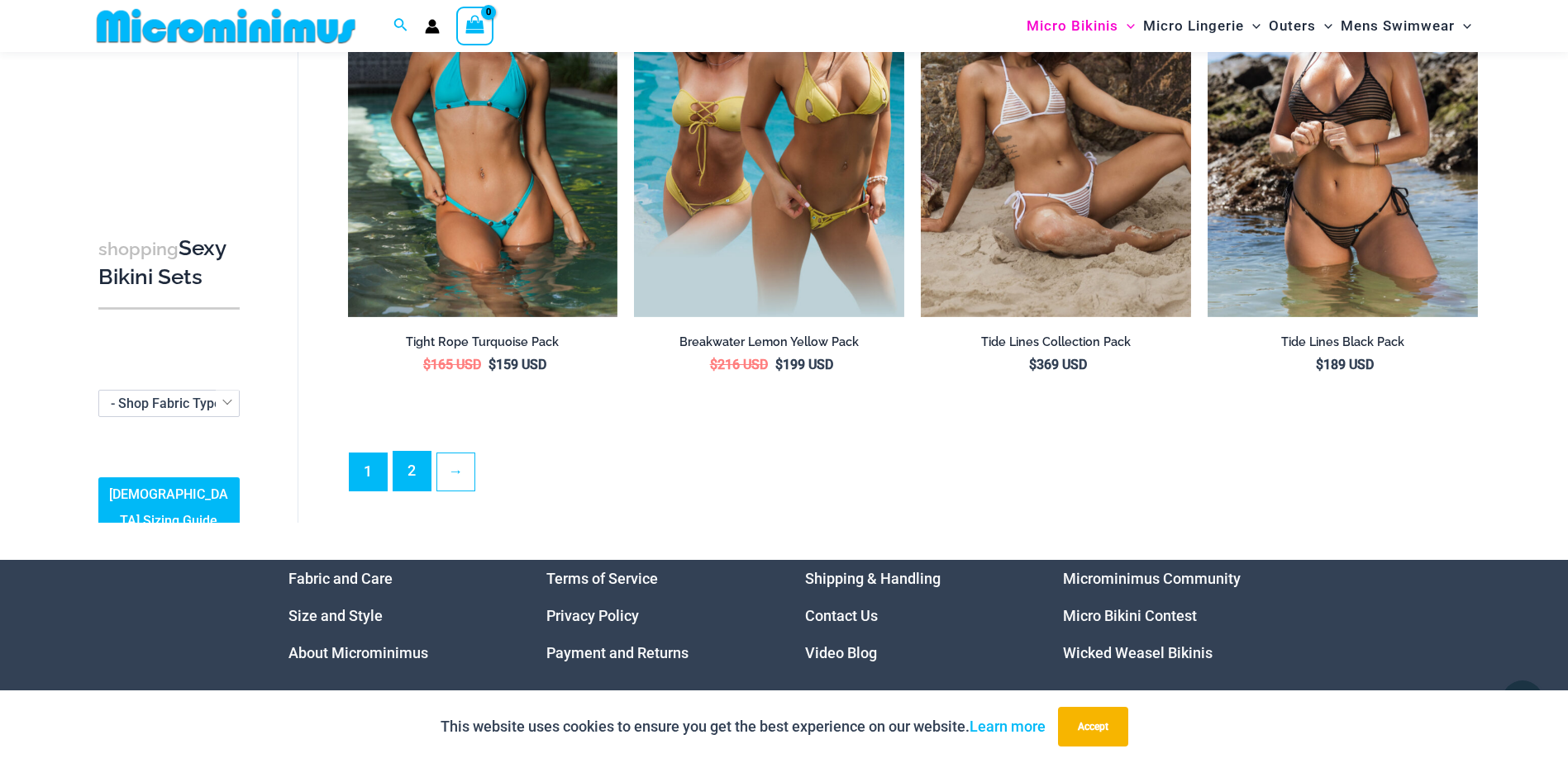
click at [409, 457] on link "2" at bounding box center [412, 471] width 38 height 39
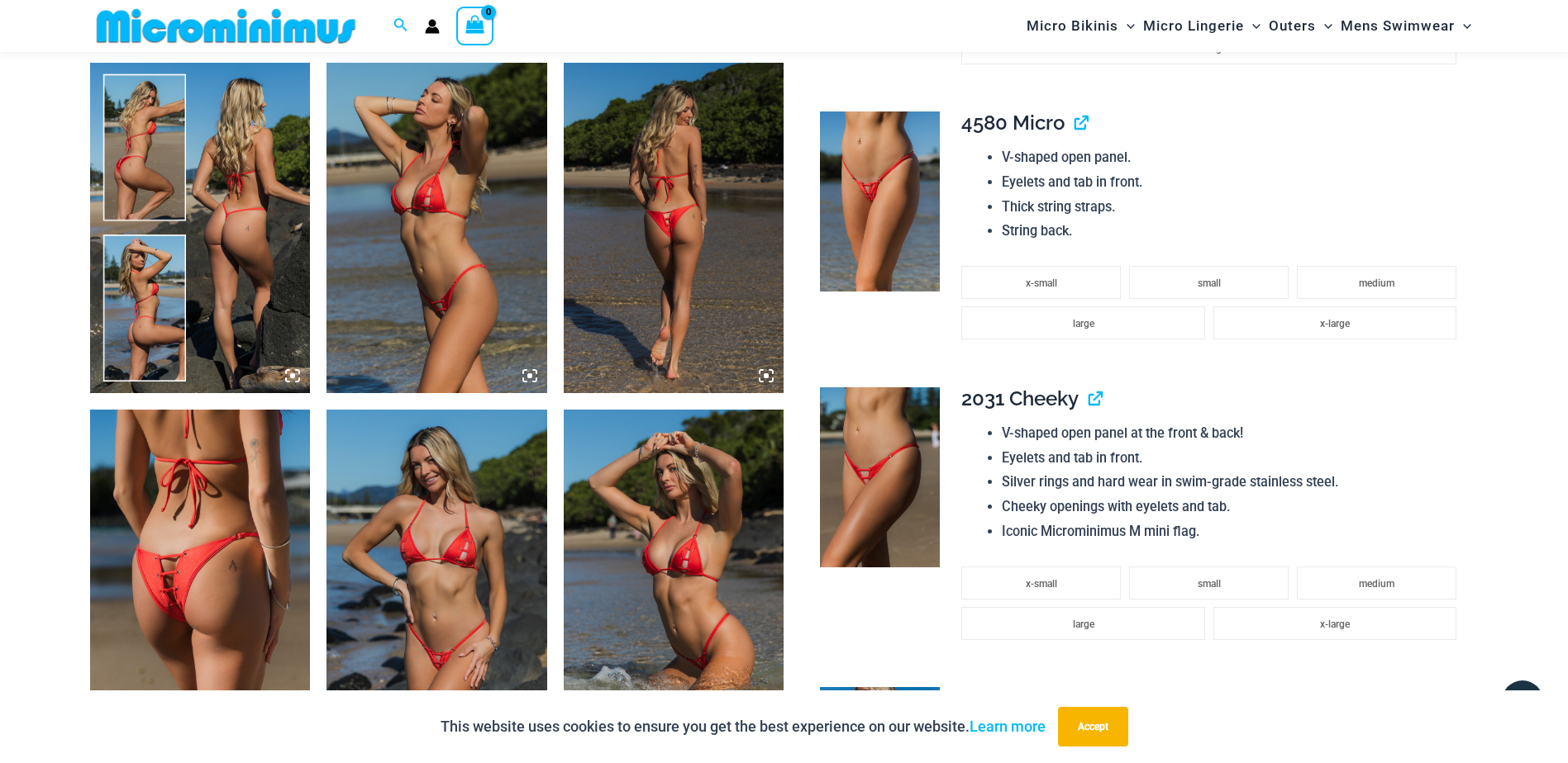
scroll to position [1147, 0]
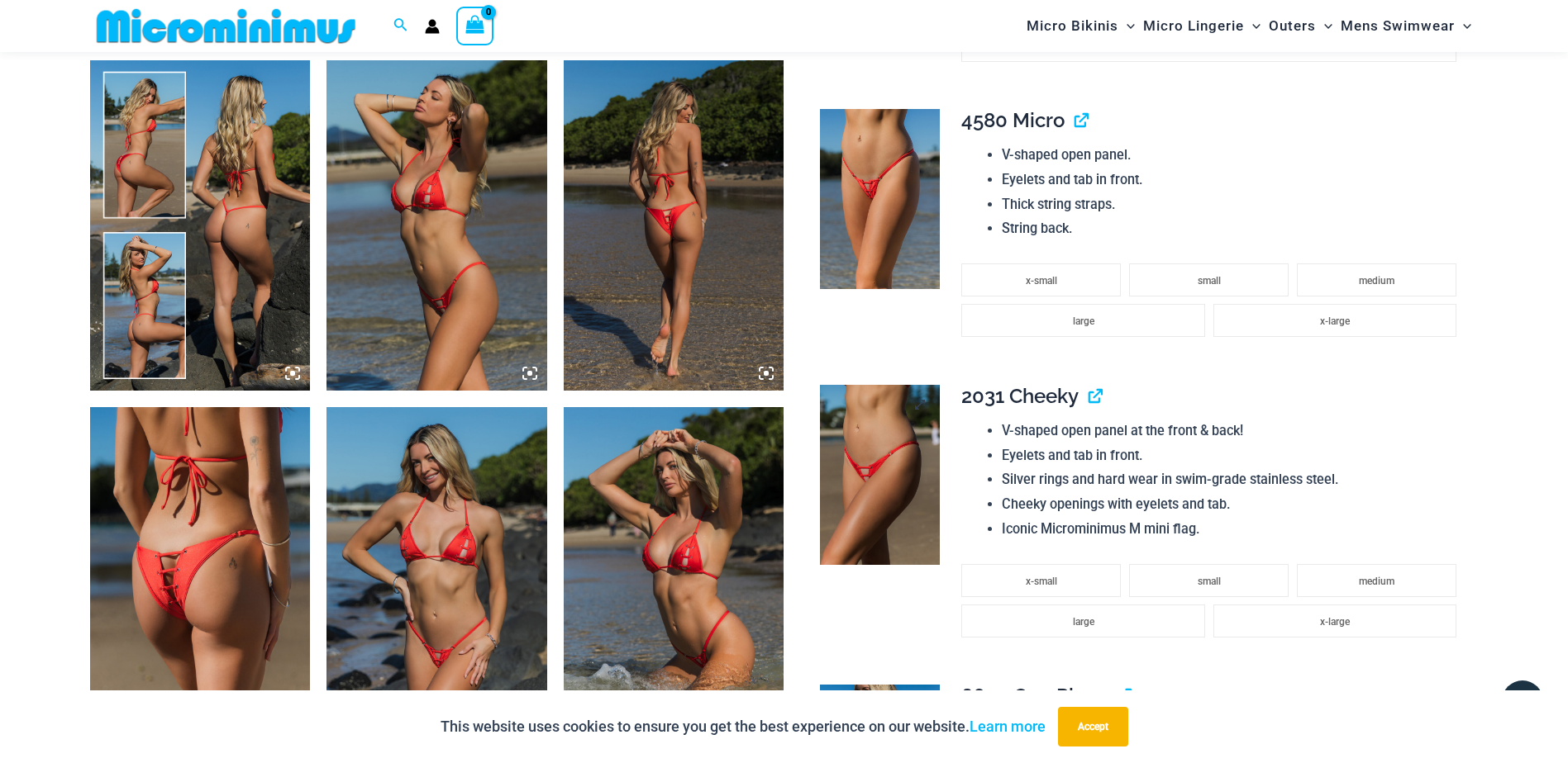
click at [910, 449] on img at bounding box center [880, 475] width 120 height 180
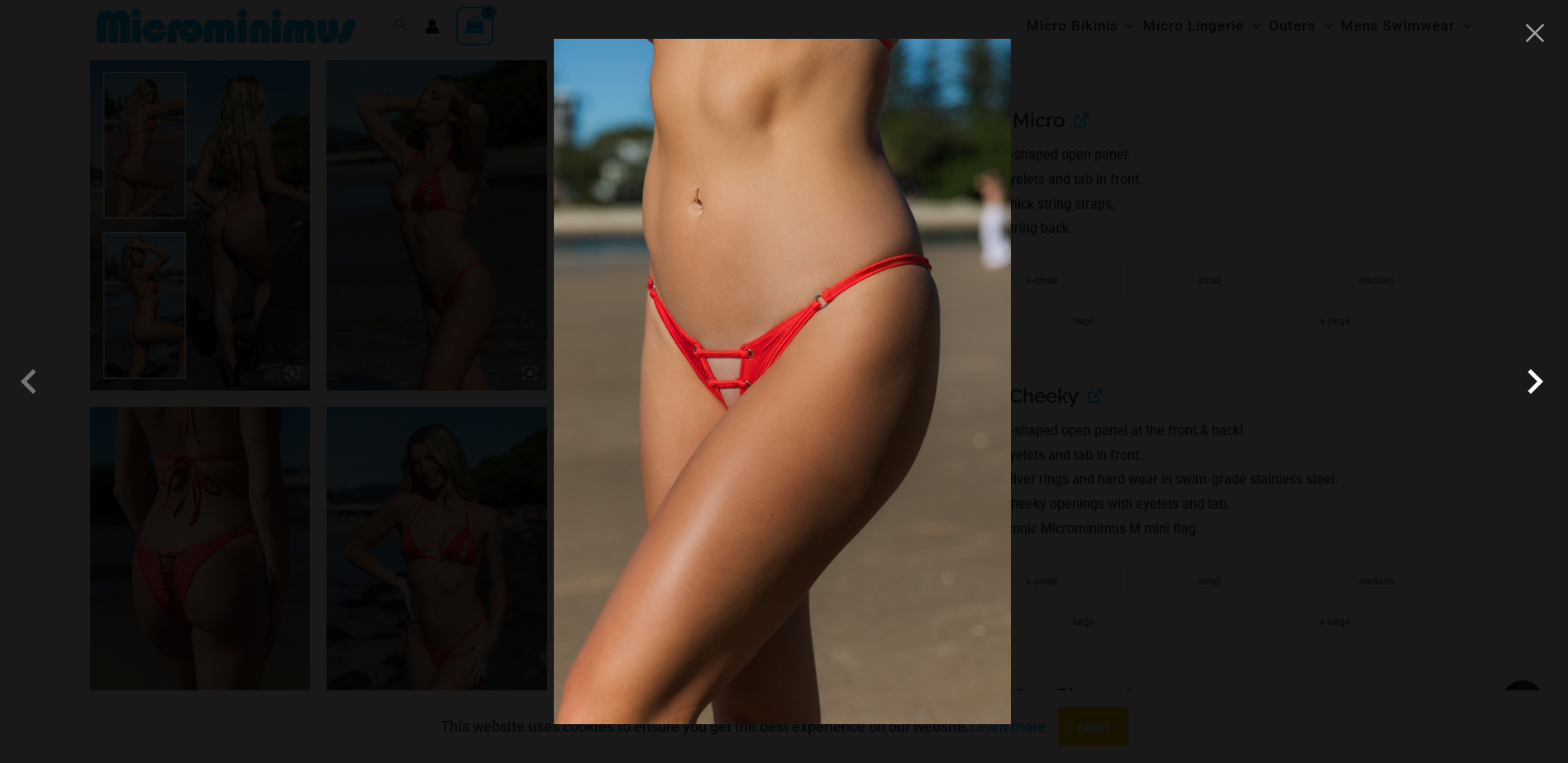
click at [1533, 389] on span at bounding box center [1534, 381] width 49 height 49
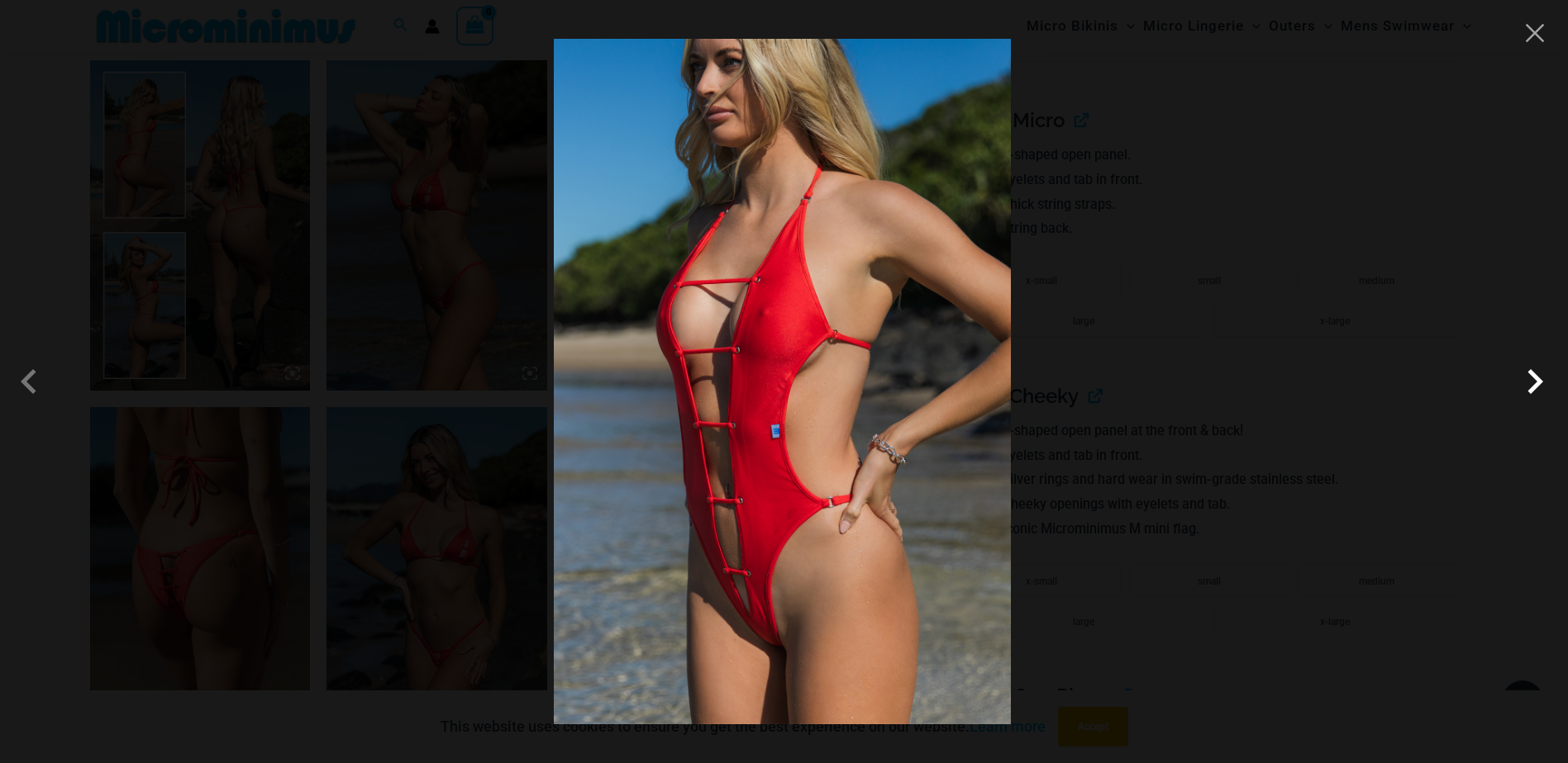
click at [1533, 389] on span at bounding box center [1534, 381] width 49 height 49
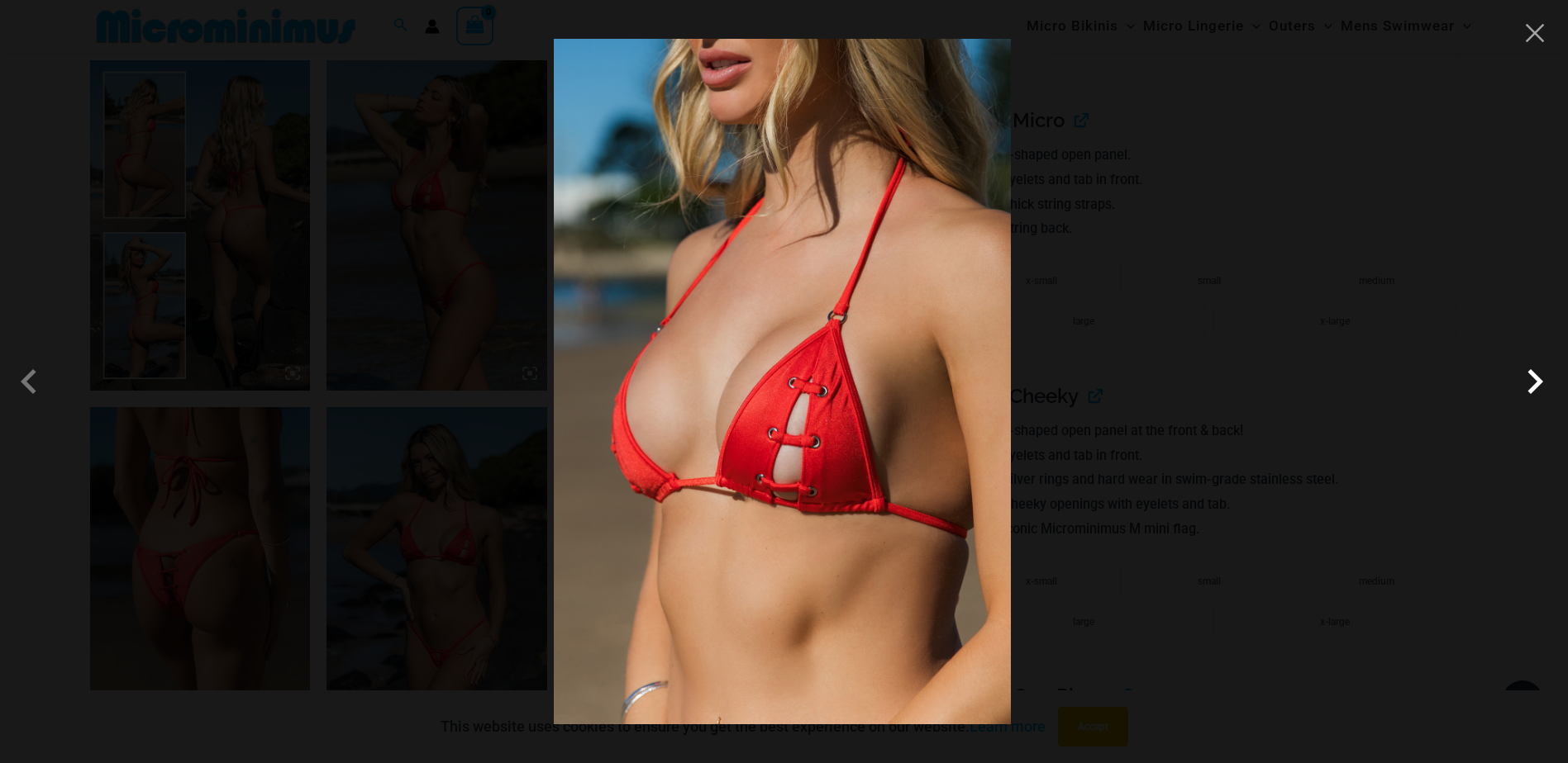
click at [1533, 389] on span at bounding box center [1534, 381] width 49 height 49
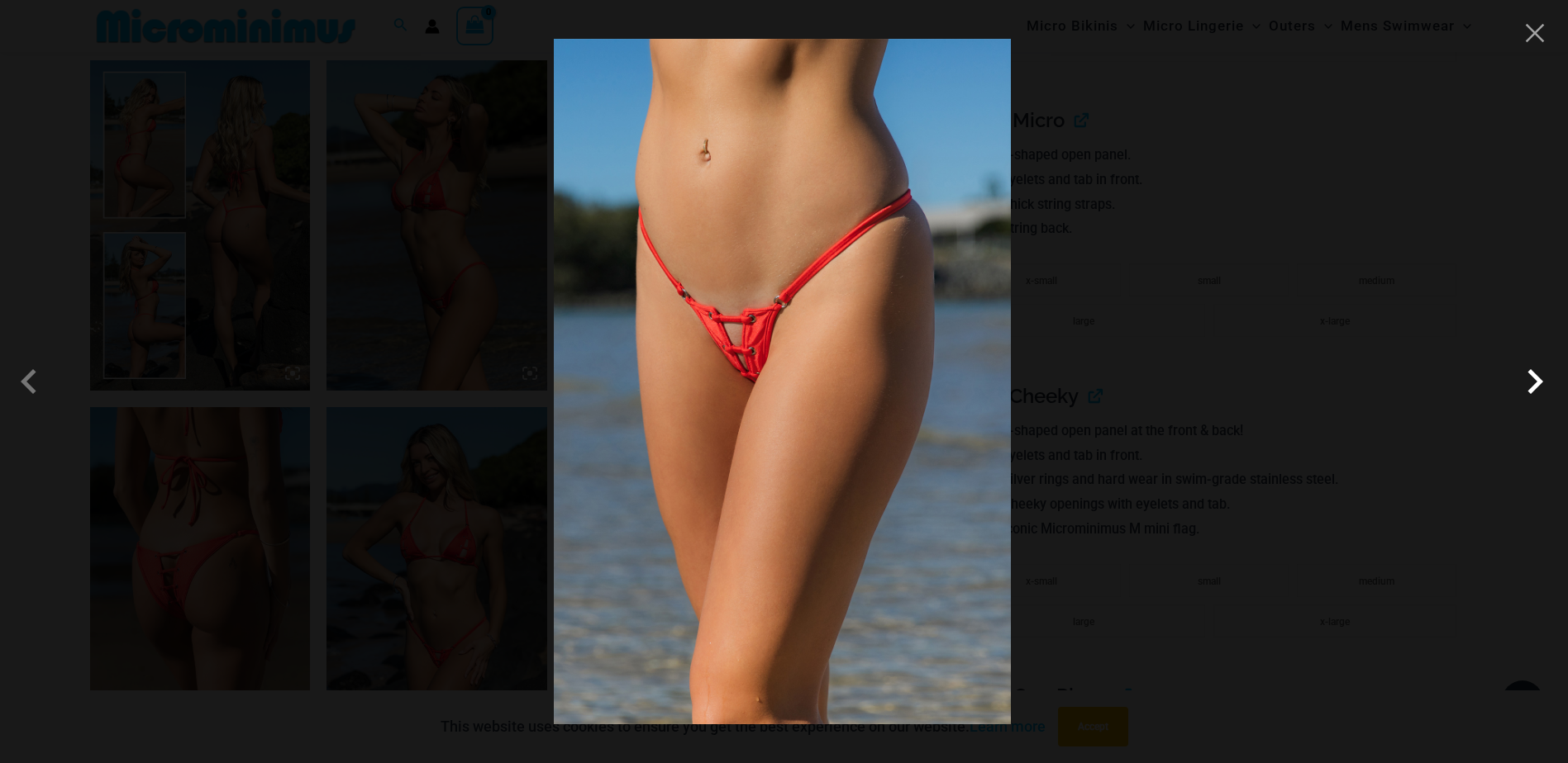
click at [1533, 389] on span at bounding box center [1534, 381] width 49 height 49
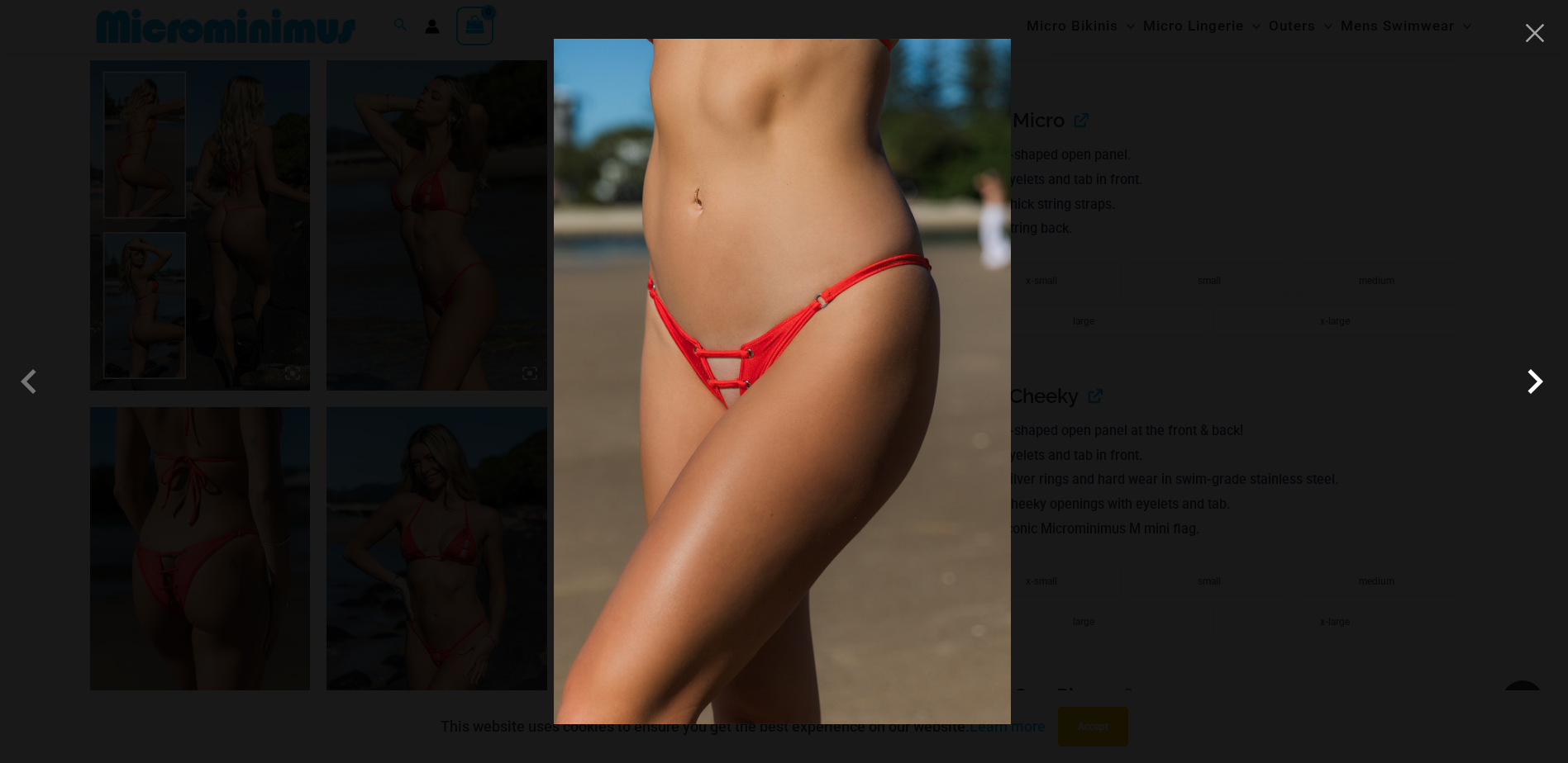
click at [1532, 389] on span at bounding box center [1534, 381] width 49 height 49
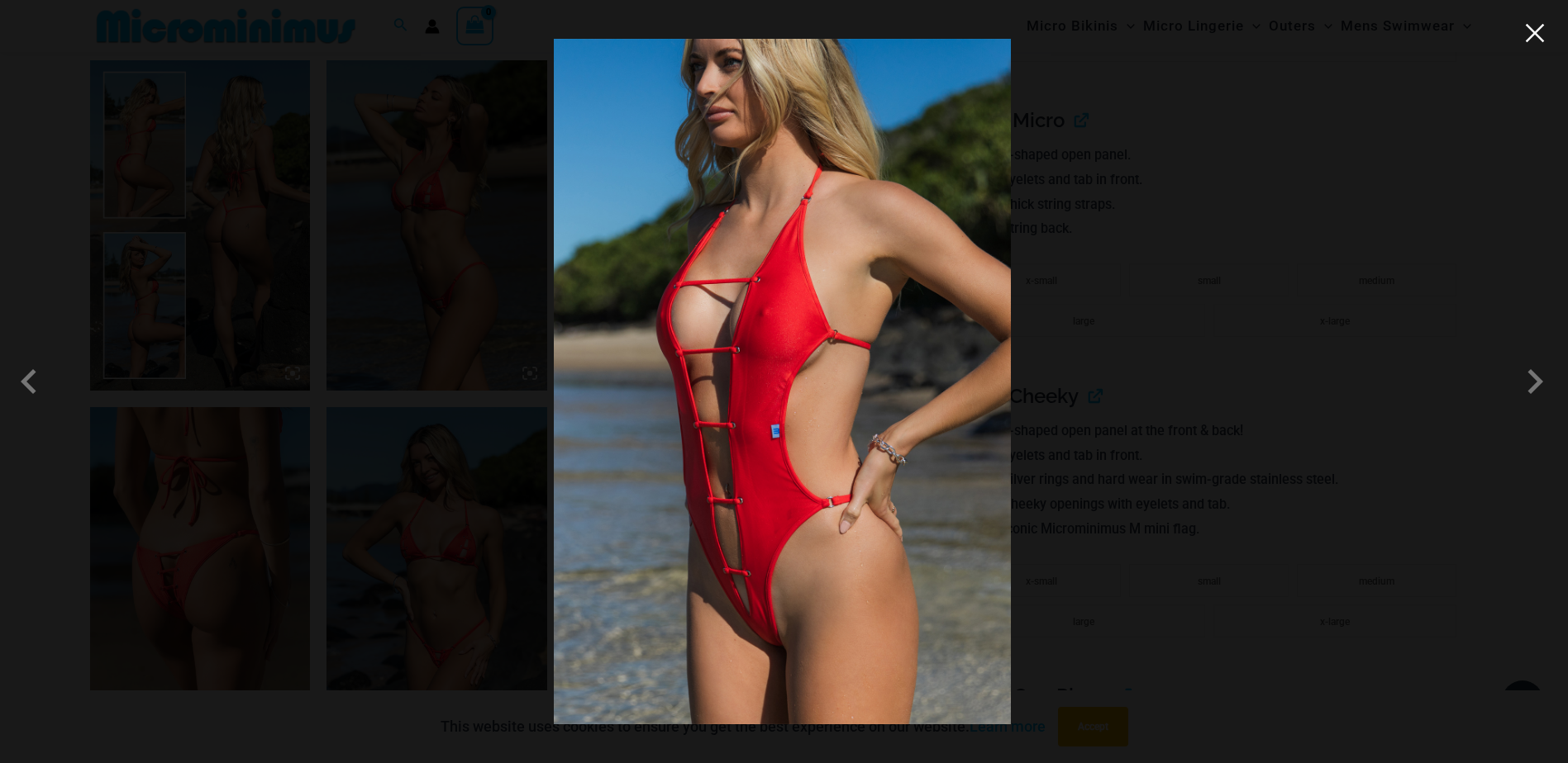
click at [1535, 38] on button "Close" at bounding box center [1535, 33] width 25 height 25
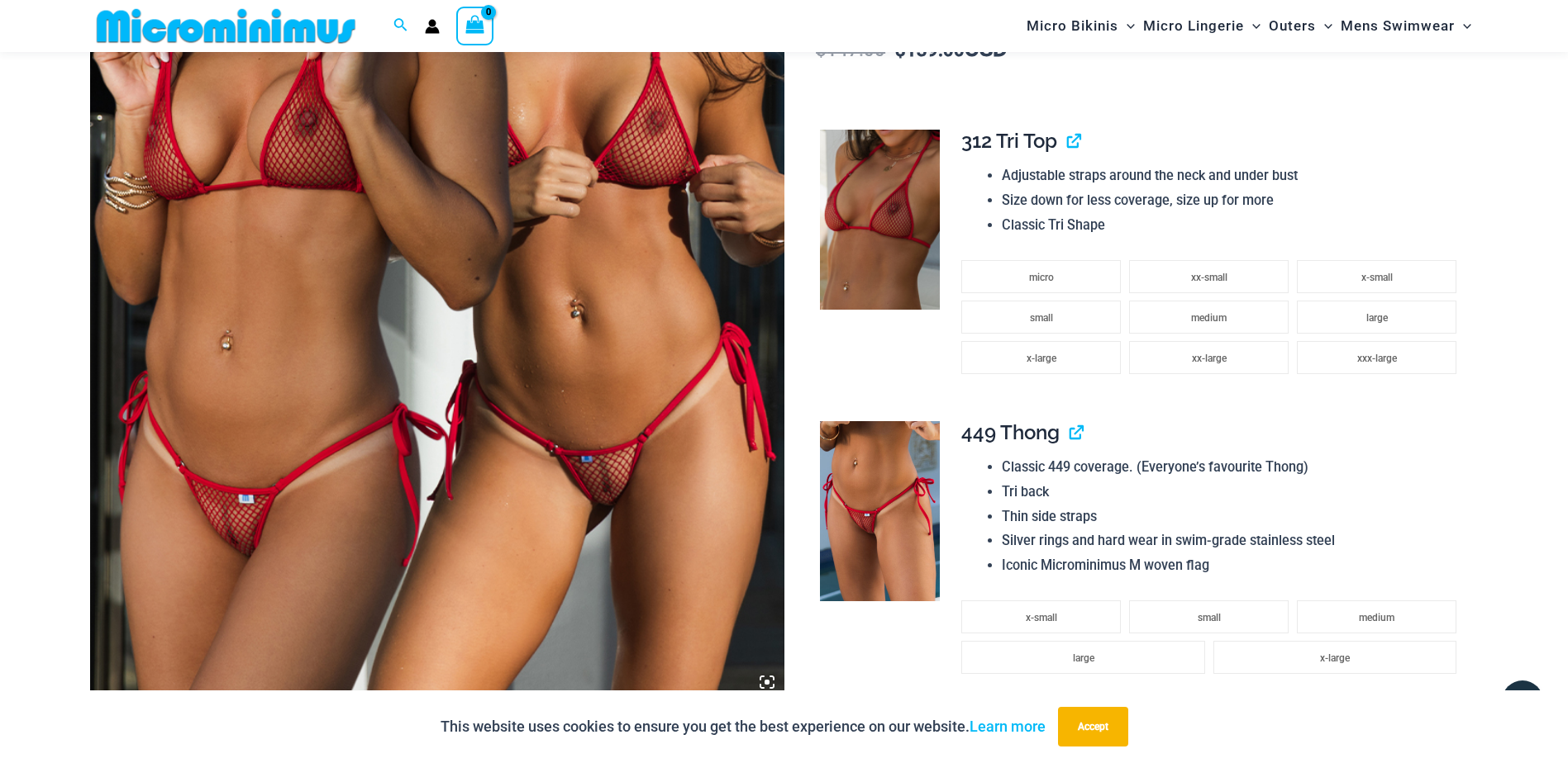
scroll to position [486, 0]
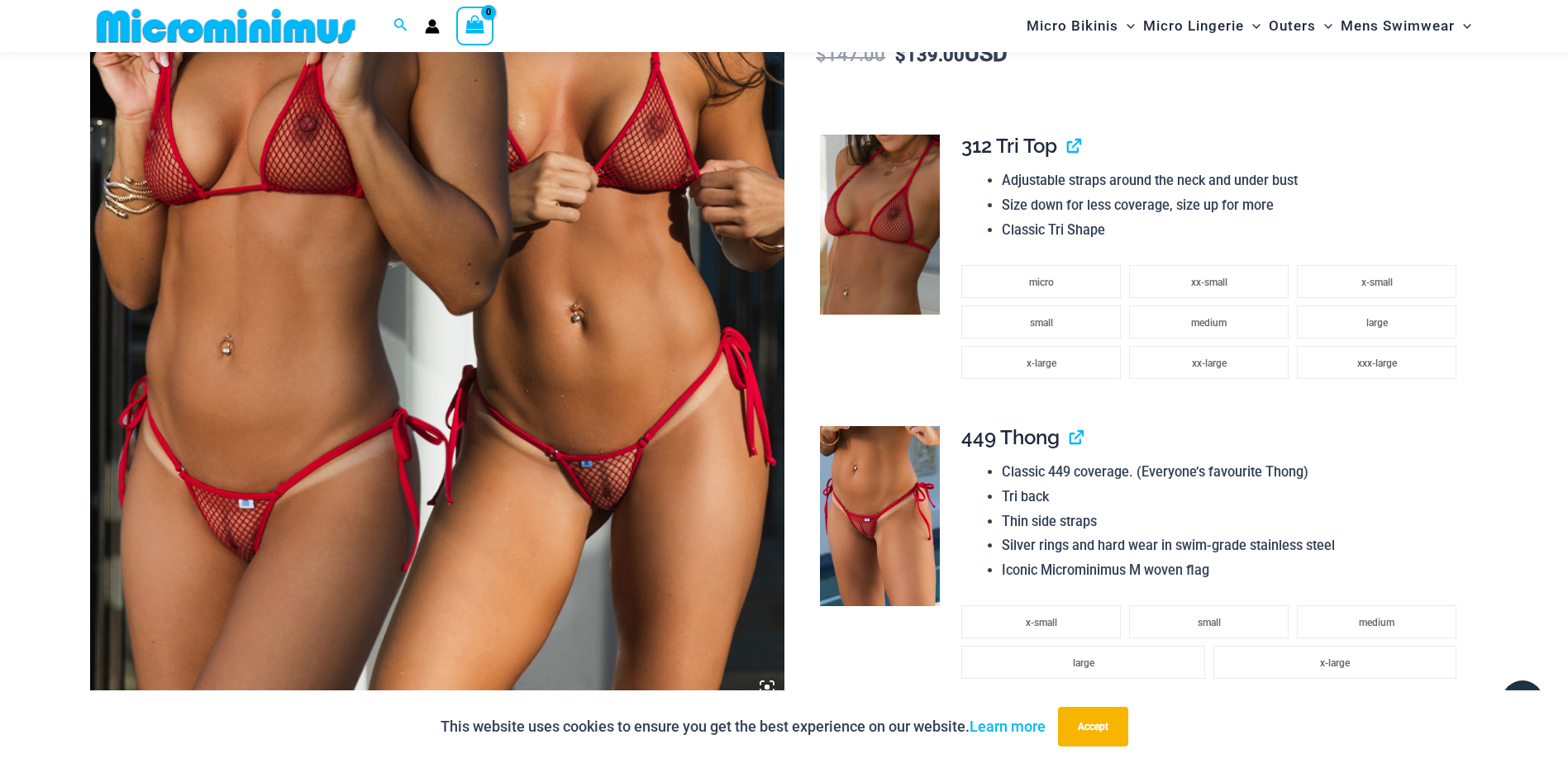
click at [481, 252] on img at bounding box center [437, 184] width 694 height 1041
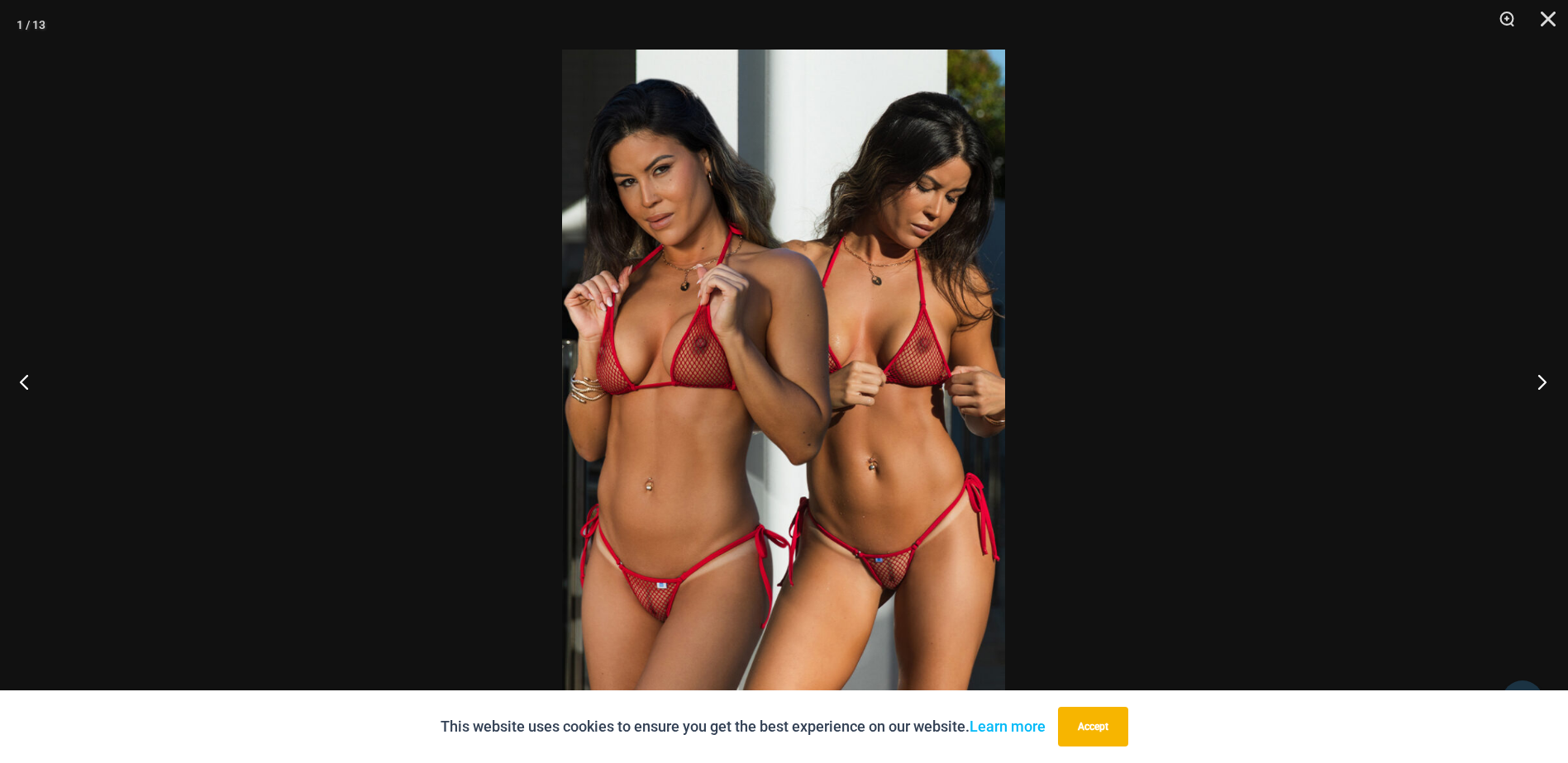
click at [1546, 382] on button "Next" at bounding box center [1537, 382] width 62 height 82
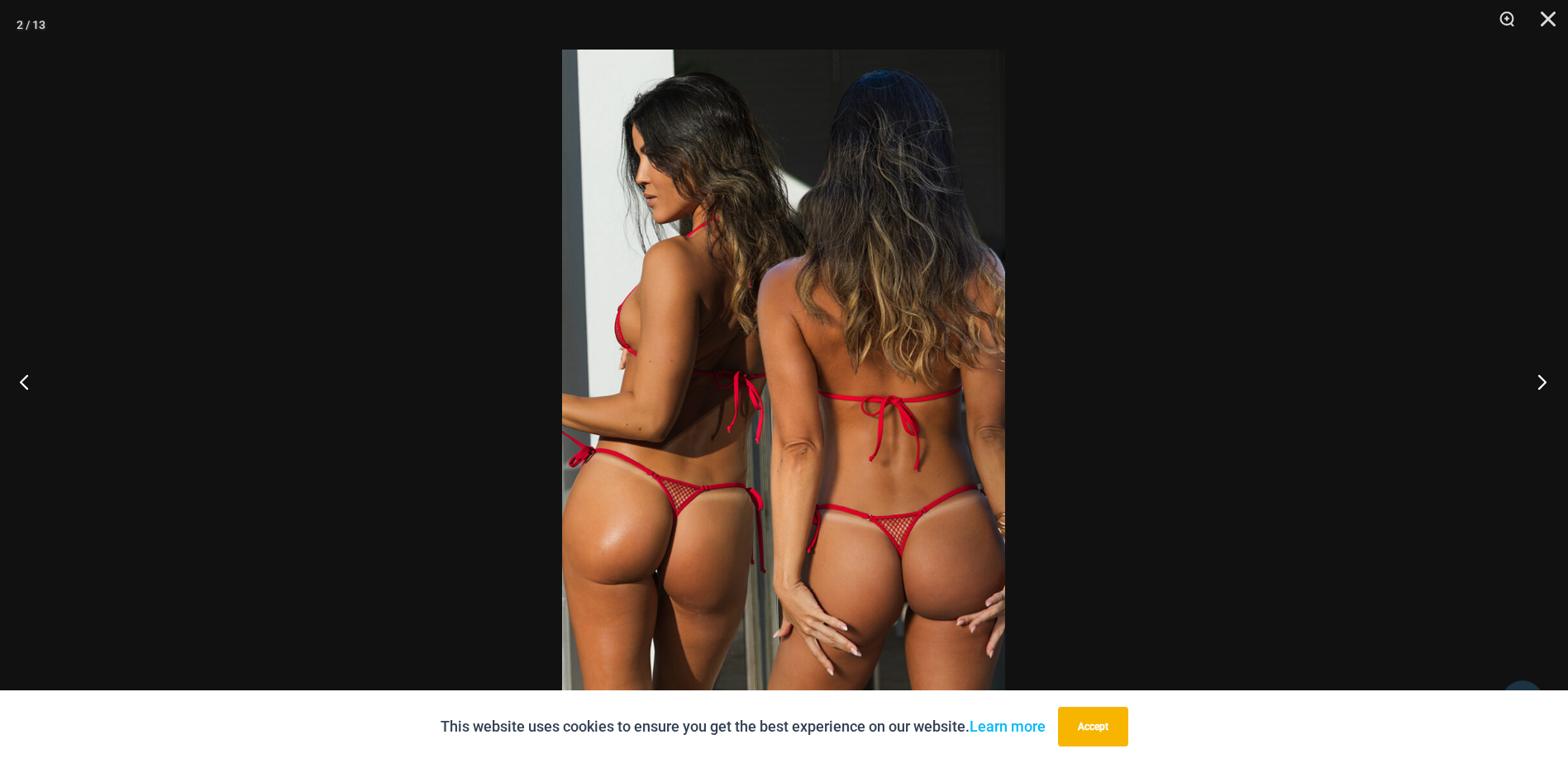
click at [1542, 382] on button "Next" at bounding box center [1537, 382] width 62 height 82
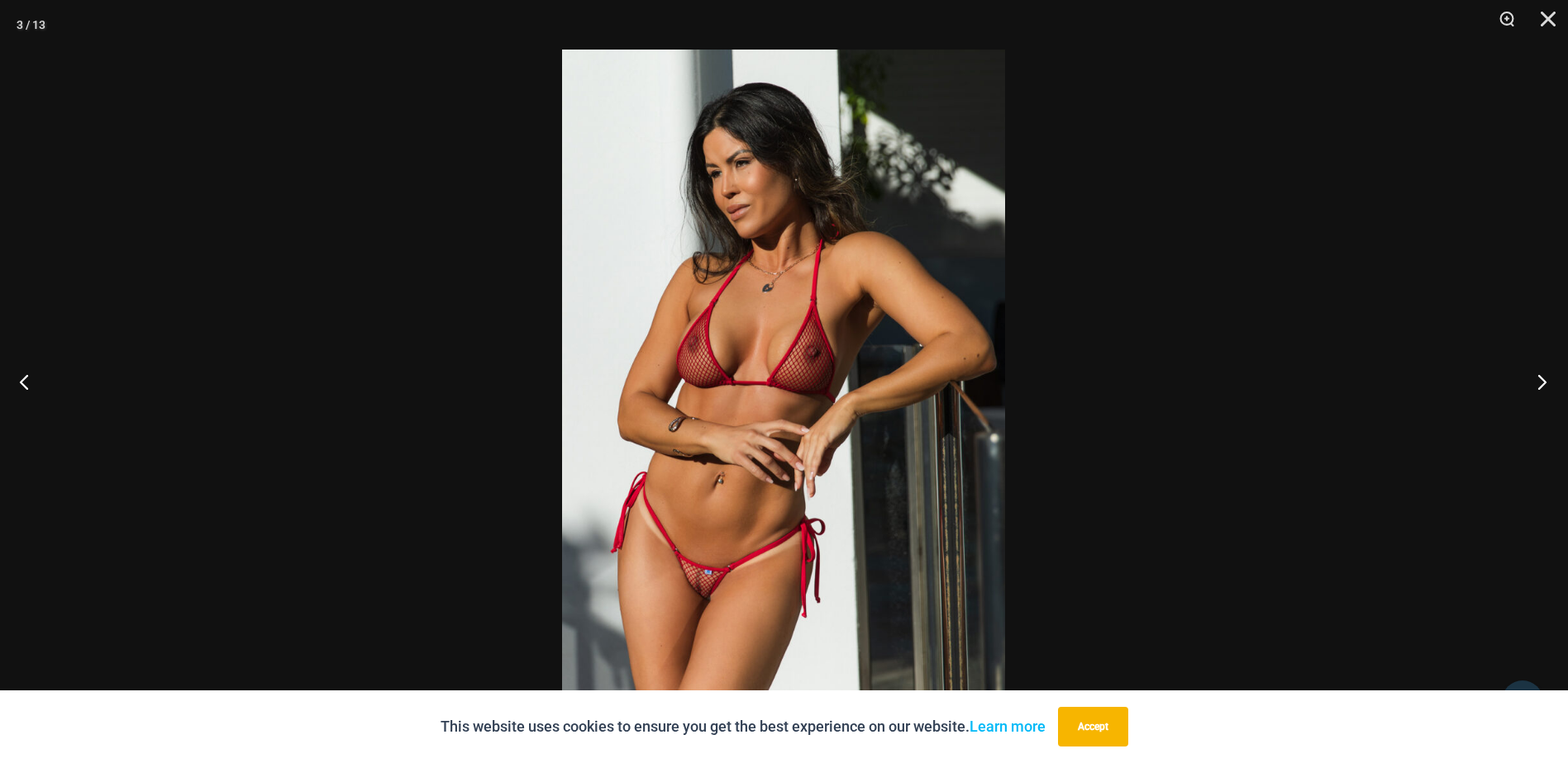
click at [1542, 382] on button "Next" at bounding box center [1537, 382] width 62 height 82
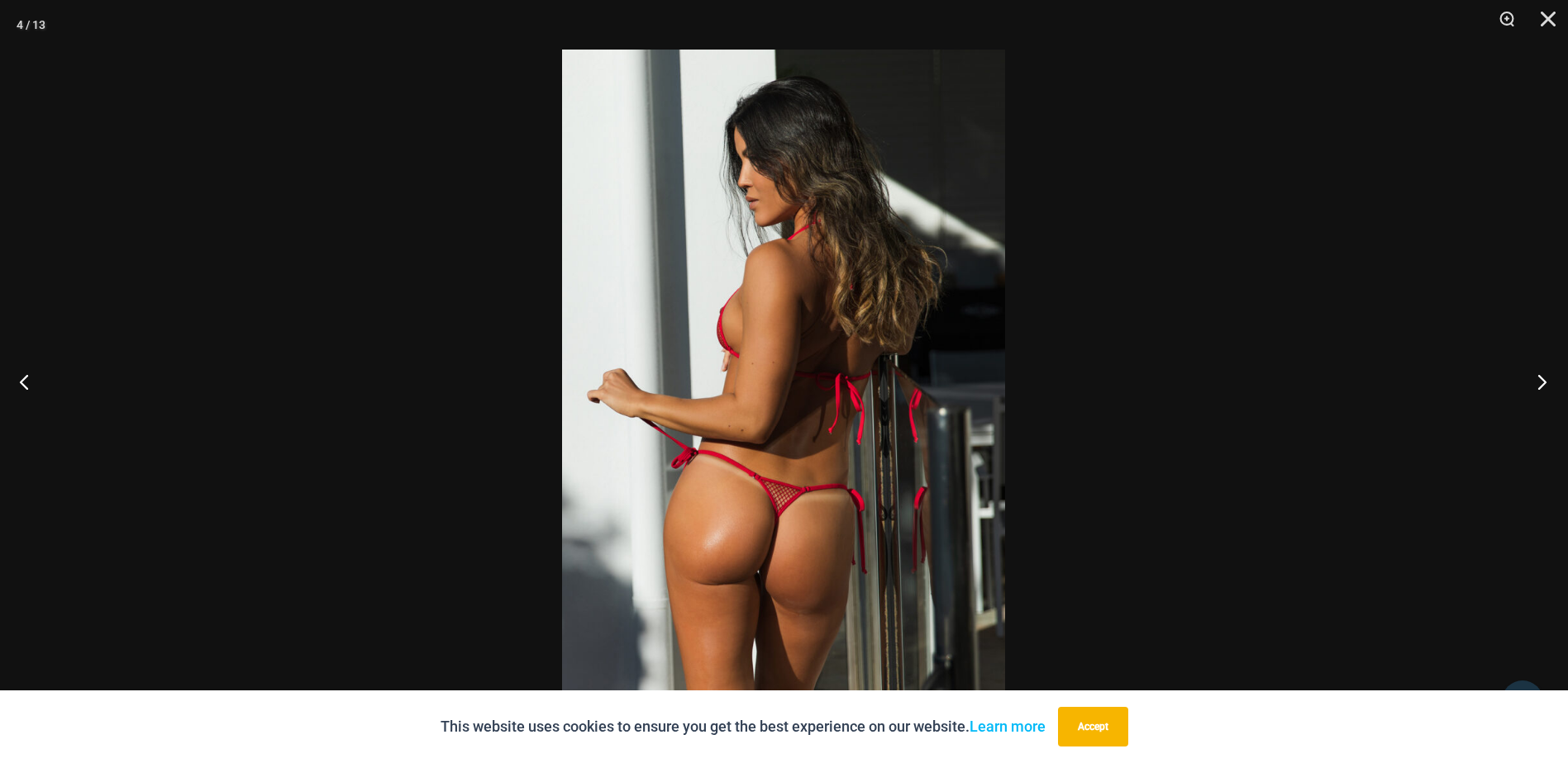
click at [1542, 382] on button "Next" at bounding box center [1537, 382] width 62 height 82
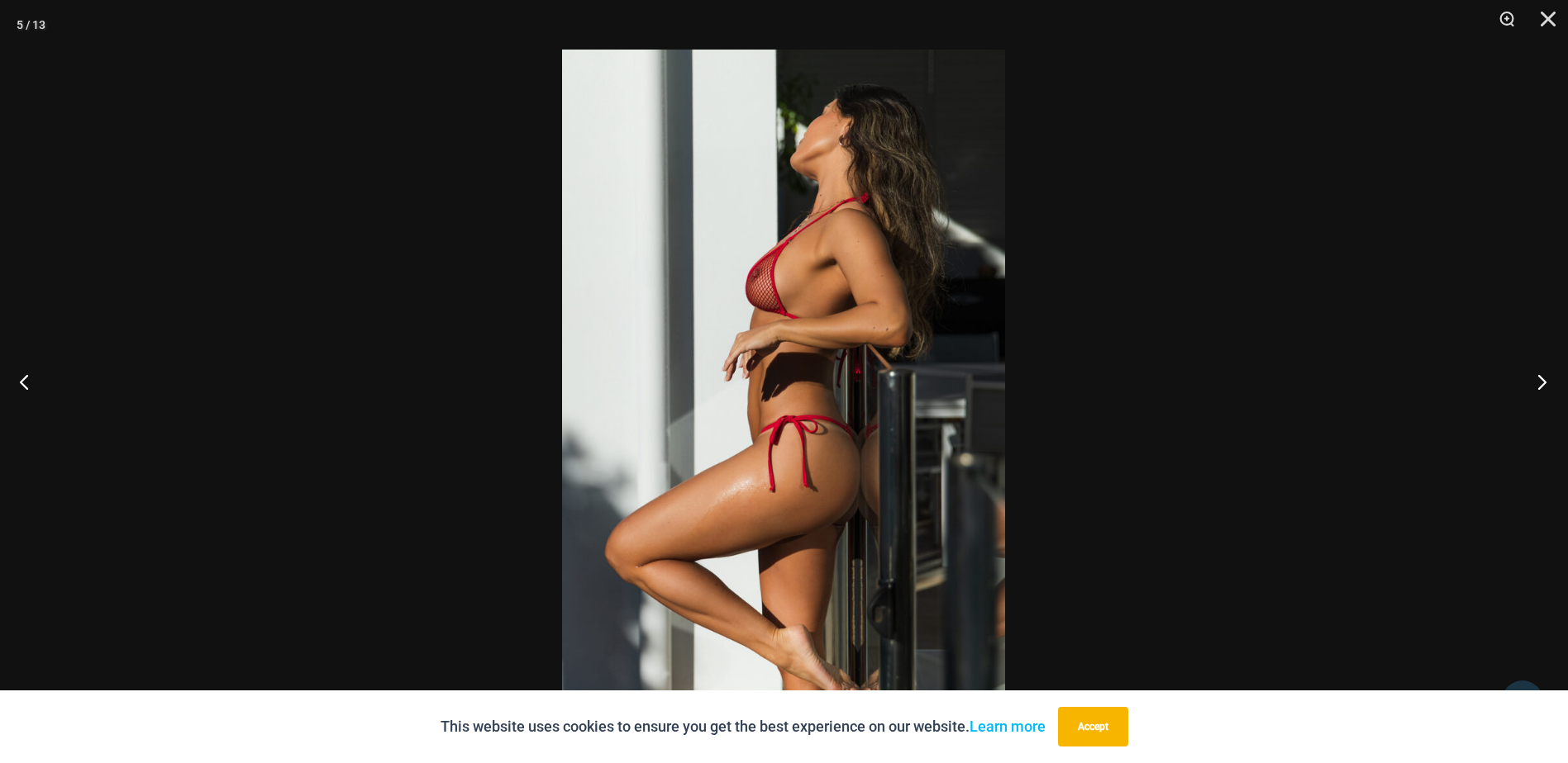
click at [1541, 382] on button "Next" at bounding box center [1537, 382] width 62 height 82
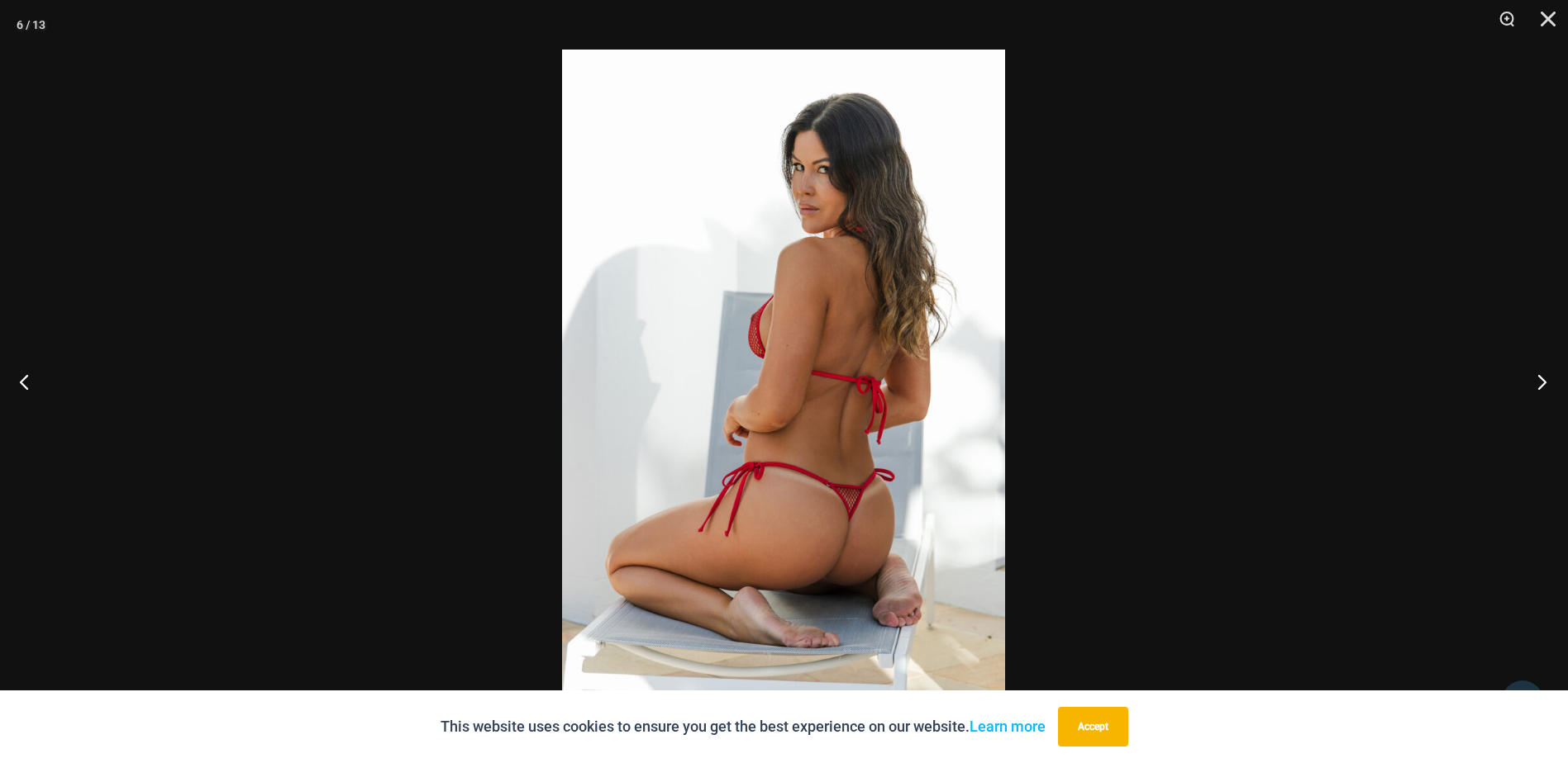
click at [1541, 382] on button "Next" at bounding box center [1537, 382] width 62 height 82
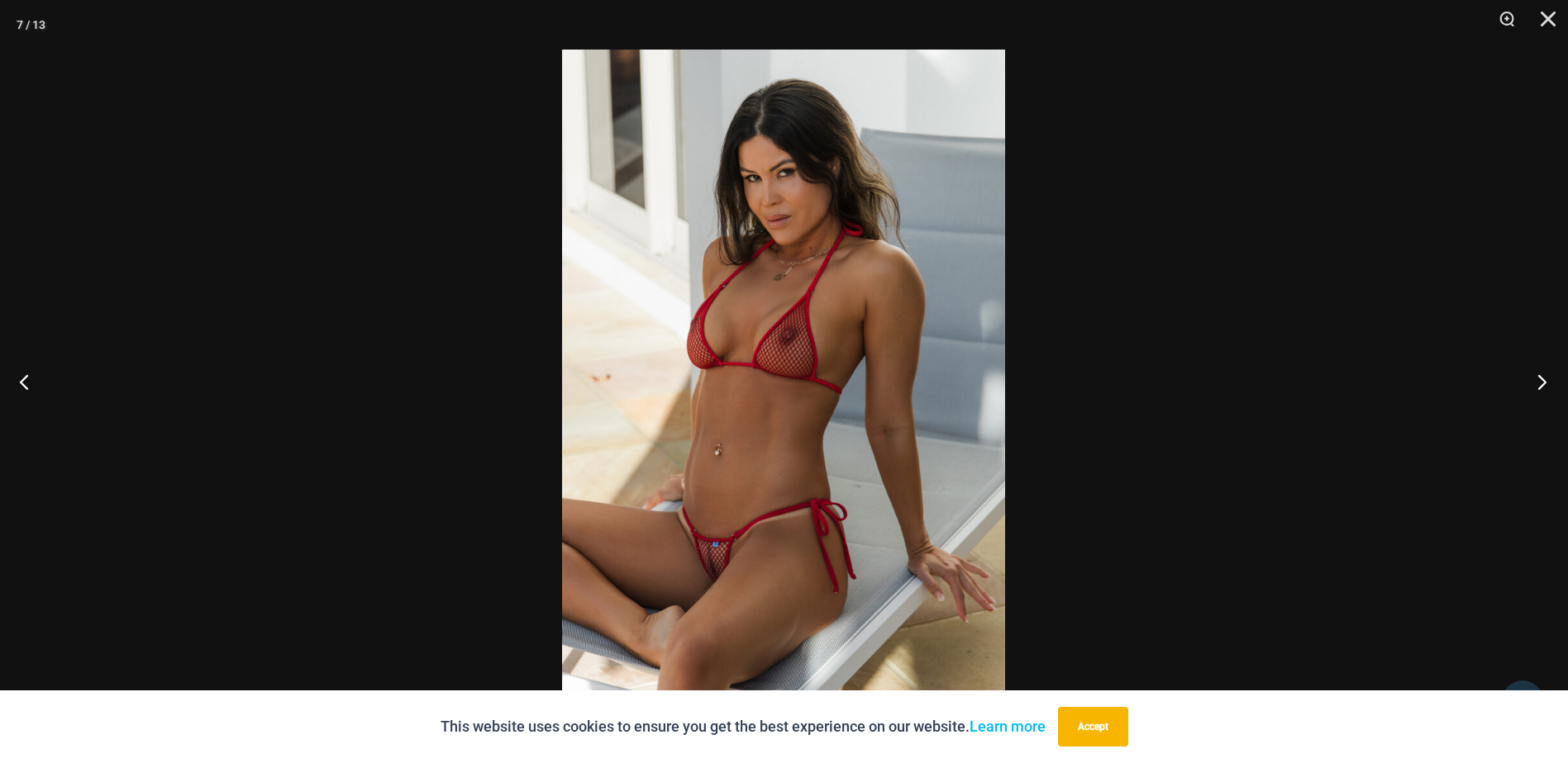
click at [1541, 382] on button "Next" at bounding box center [1537, 382] width 62 height 82
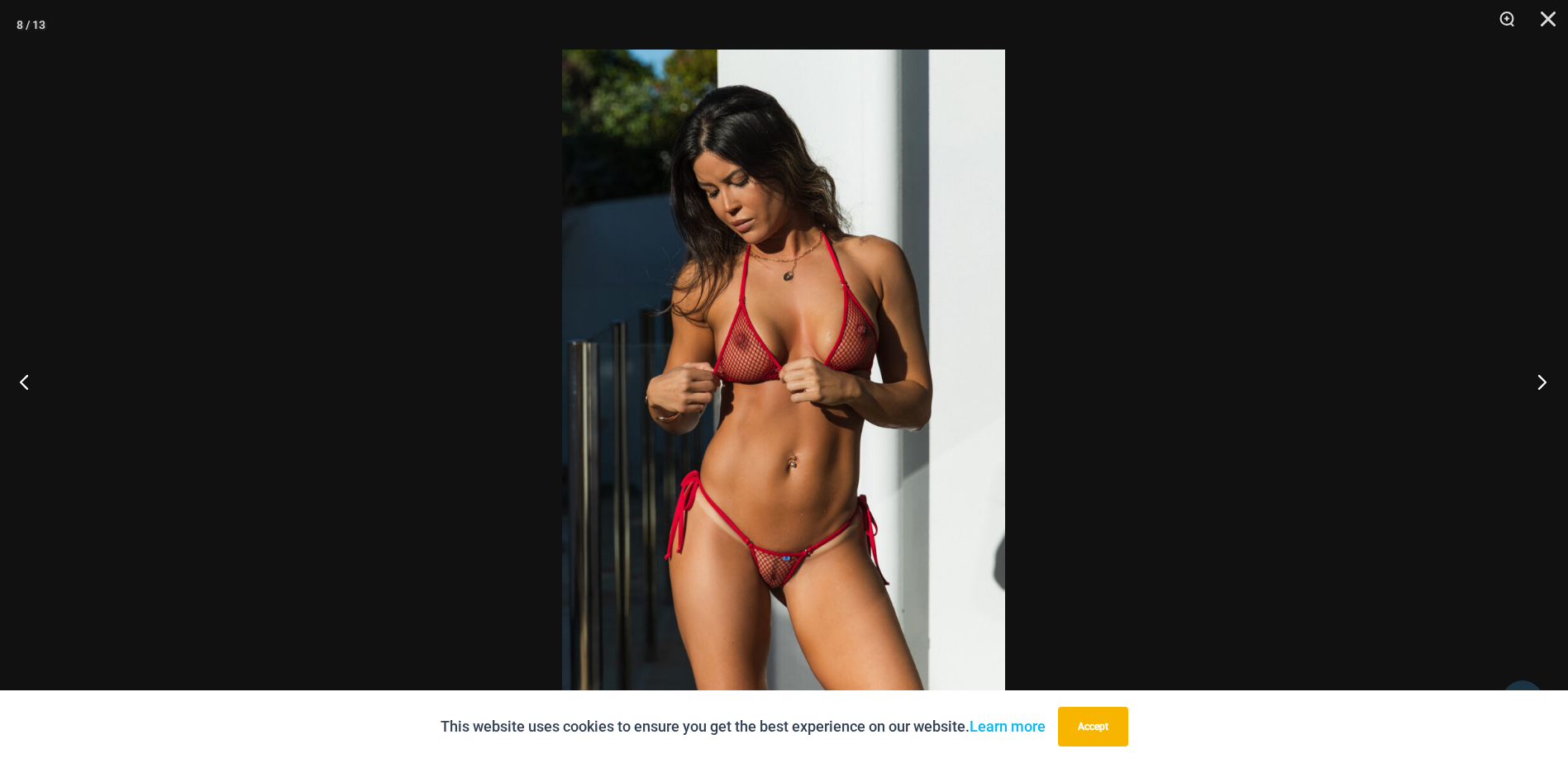
click at [1541, 382] on button "Next" at bounding box center [1537, 382] width 62 height 82
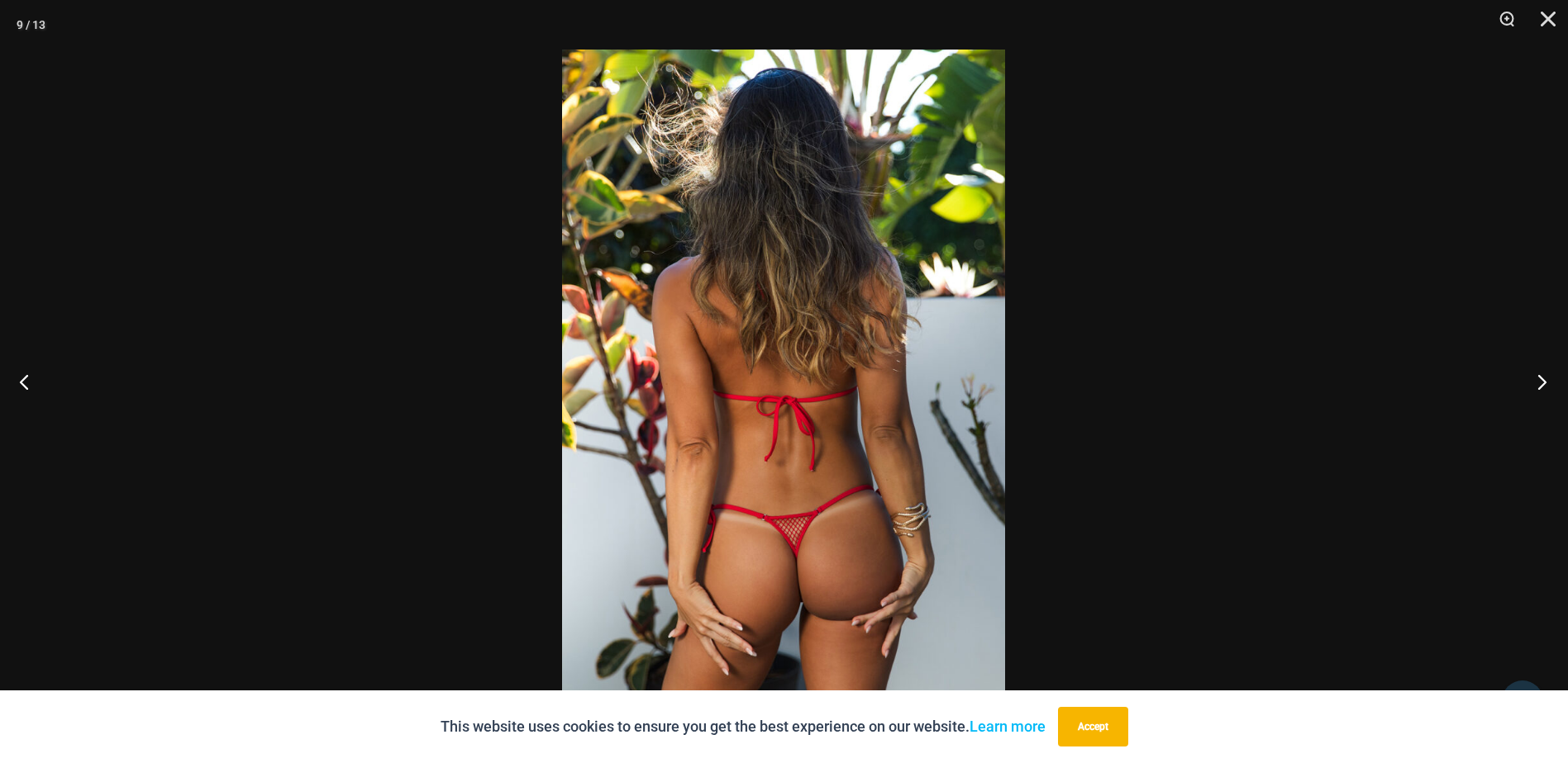
click at [1541, 382] on button "Next" at bounding box center [1537, 382] width 62 height 82
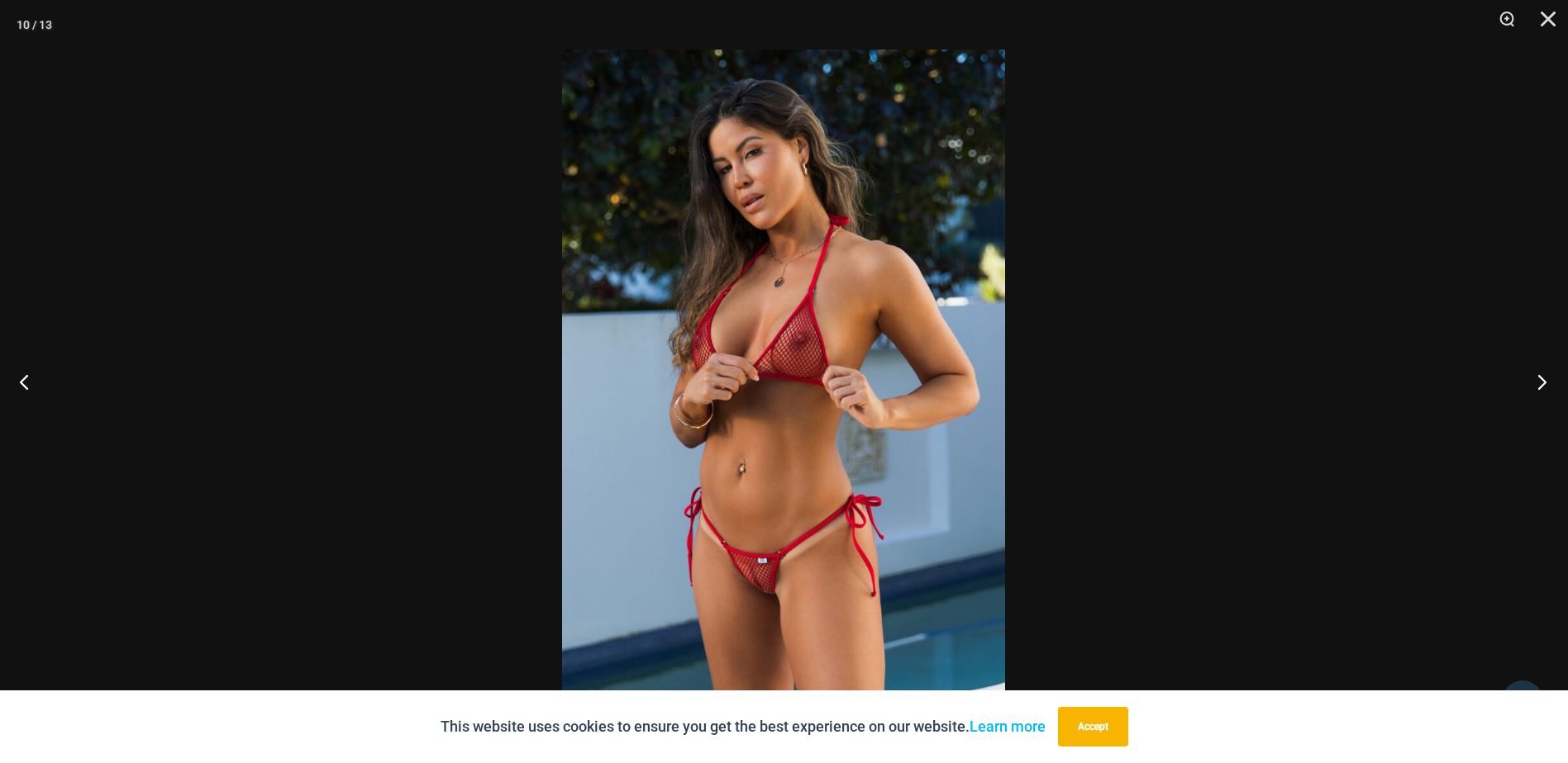
click at [1541, 382] on button "Next" at bounding box center [1537, 382] width 62 height 82
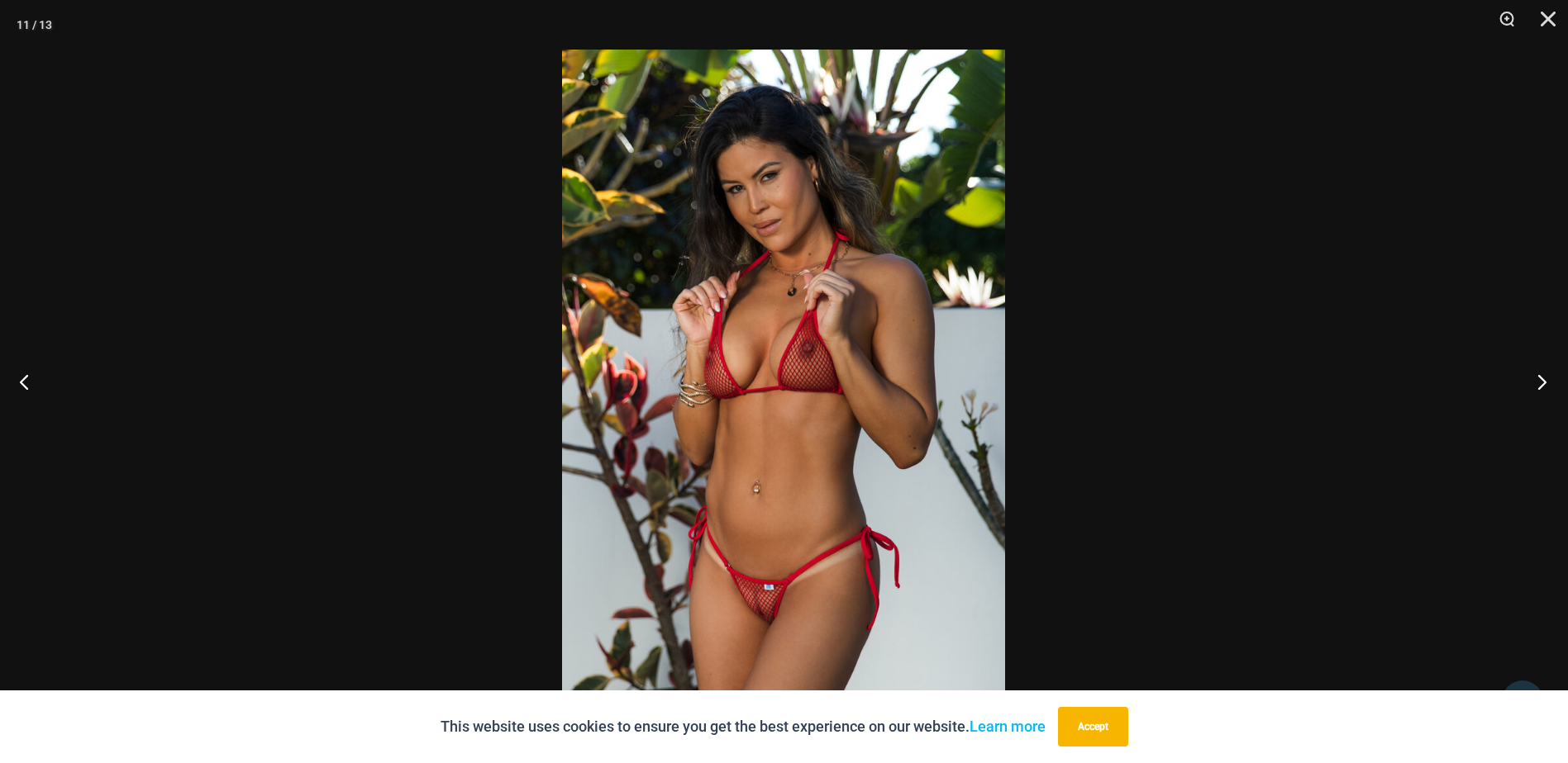
click at [1540, 382] on button "Next" at bounding box center [1537, 382] width 62 height 82
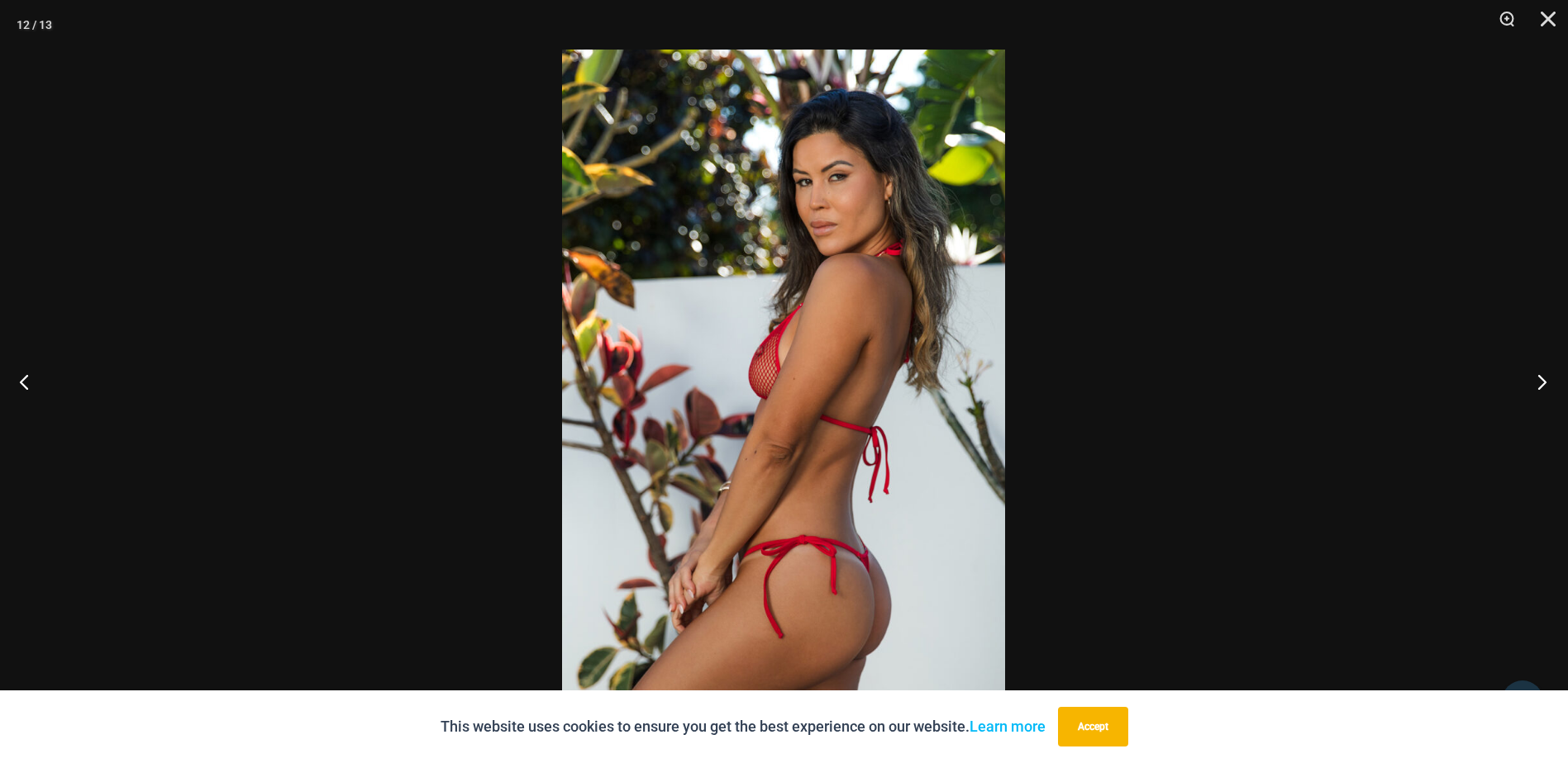
click at [1538, 384] on button "Next" at bounding box center [1537, 382] width 62 height 82
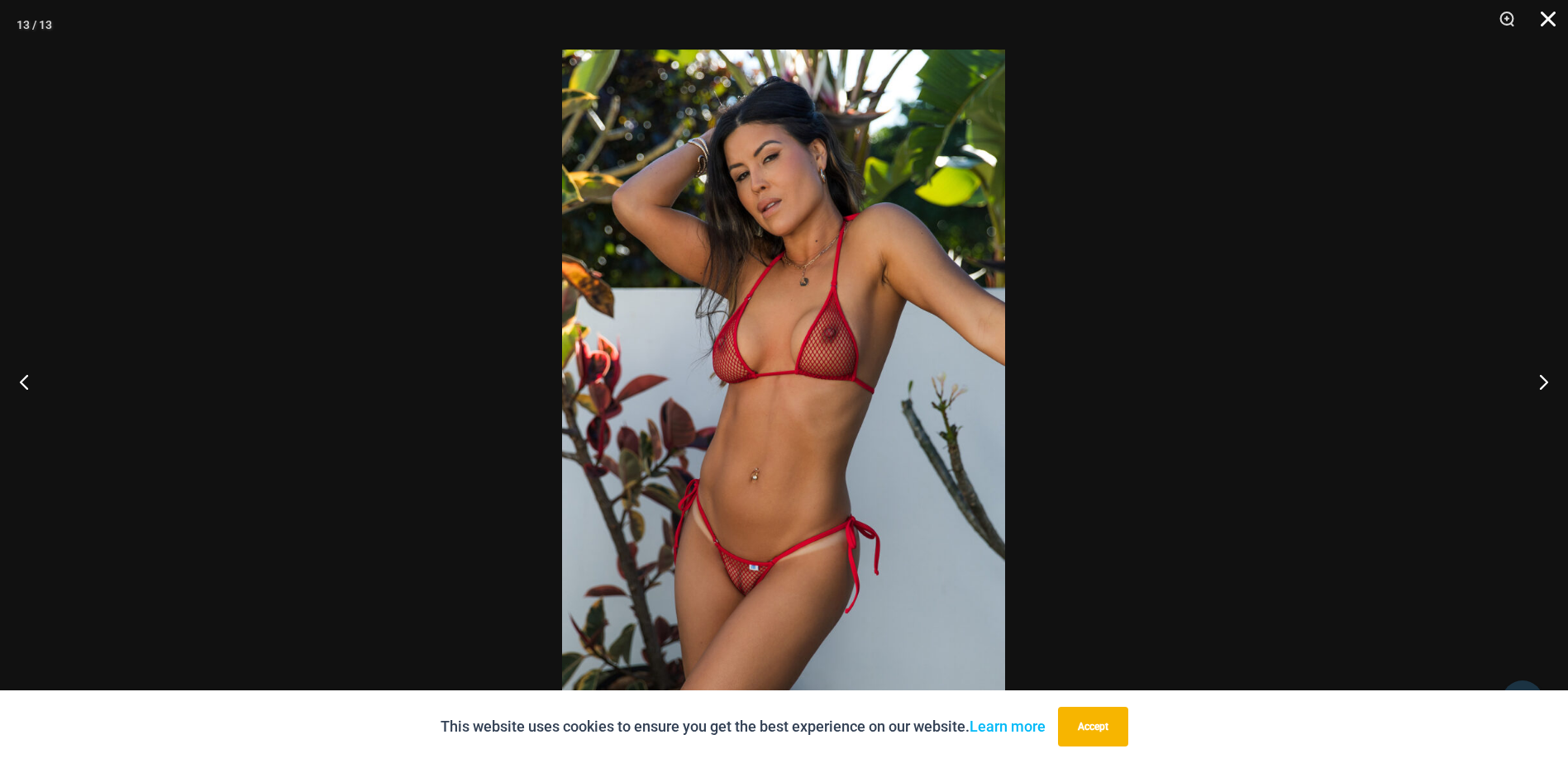
click at [1548, 16] on button "Close" at bounding box center [1542, 24] width 41 height 49
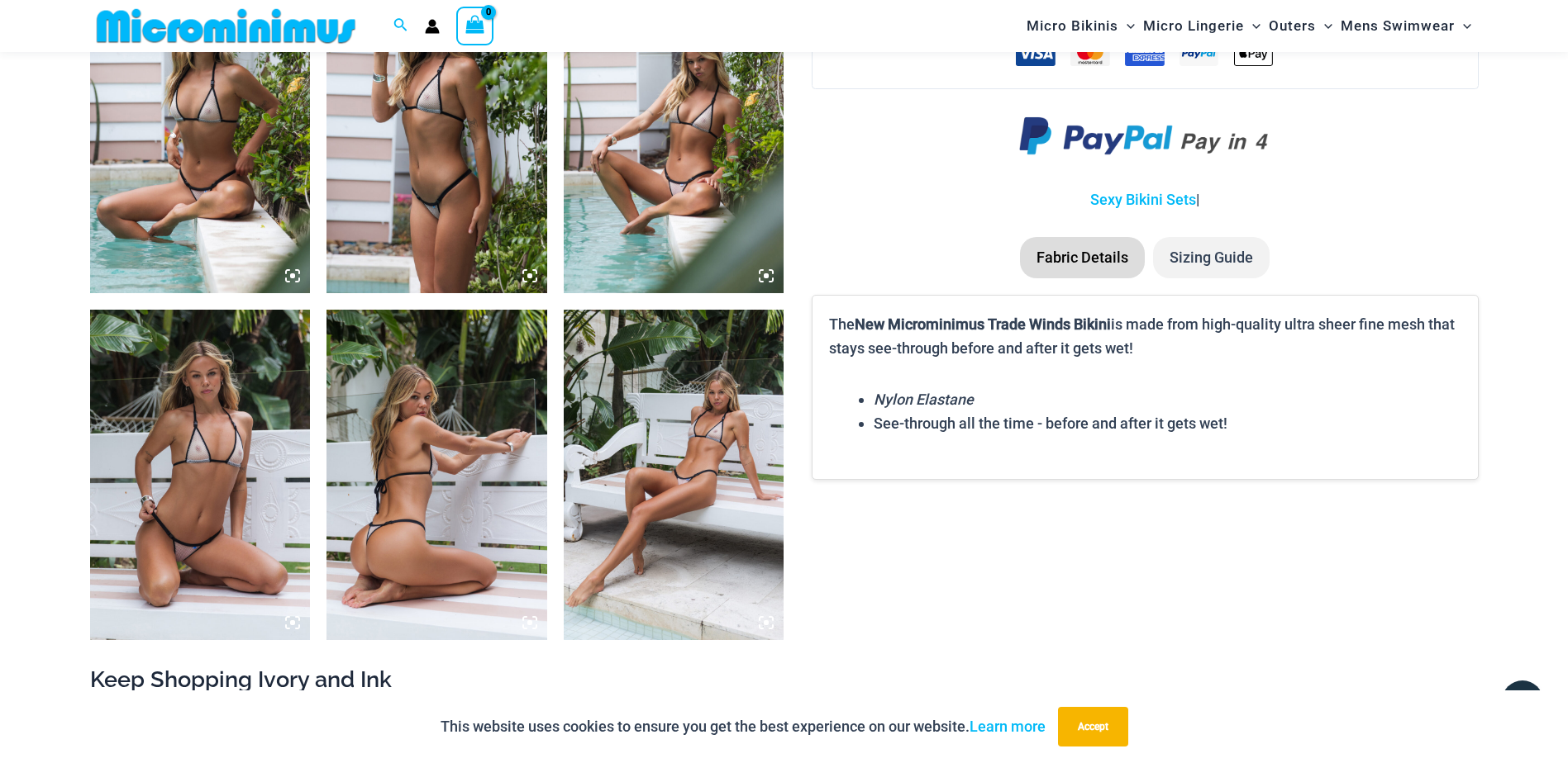
scroll to position [1967, 0]
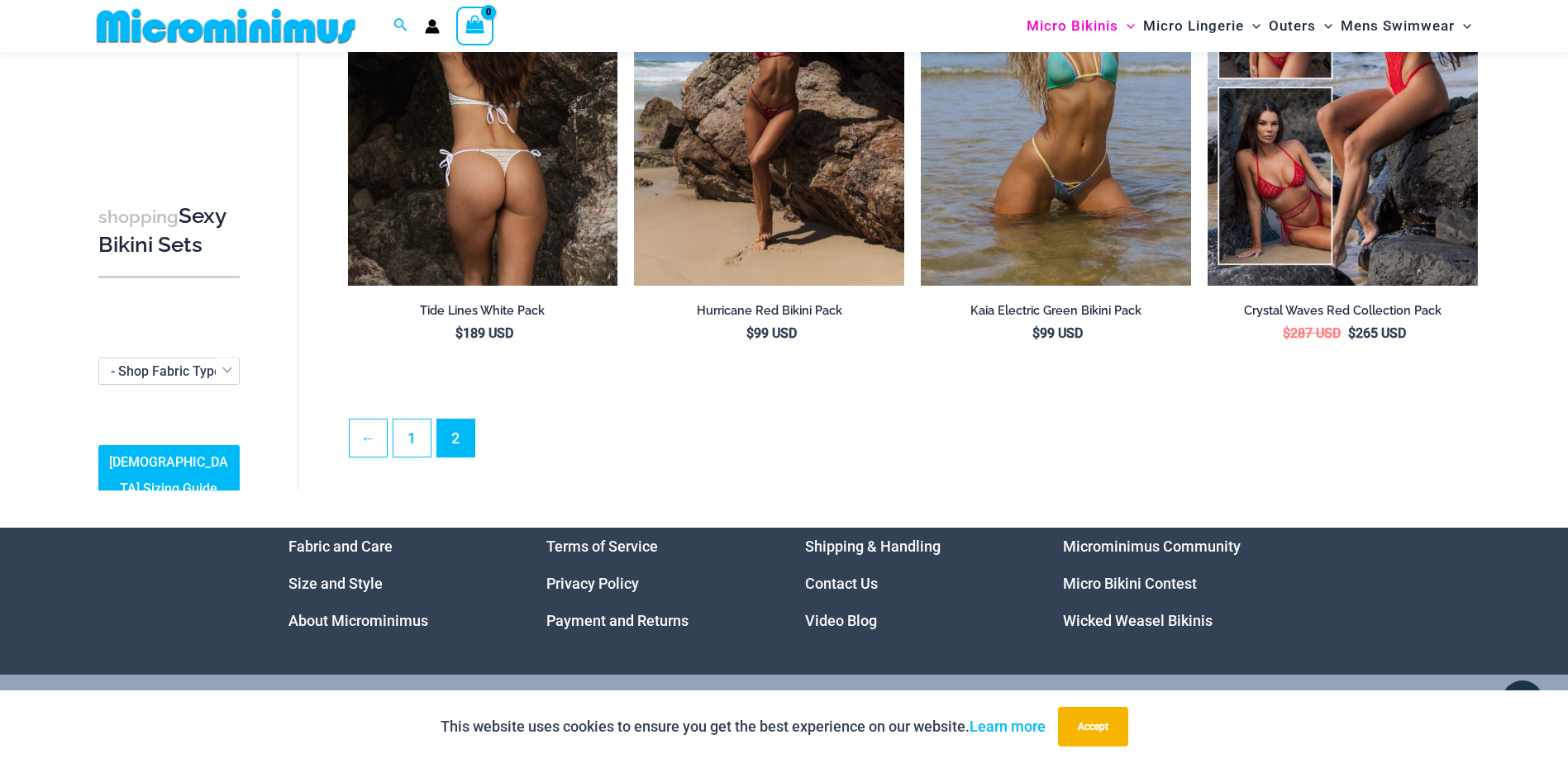
scroll to position [316, 0]
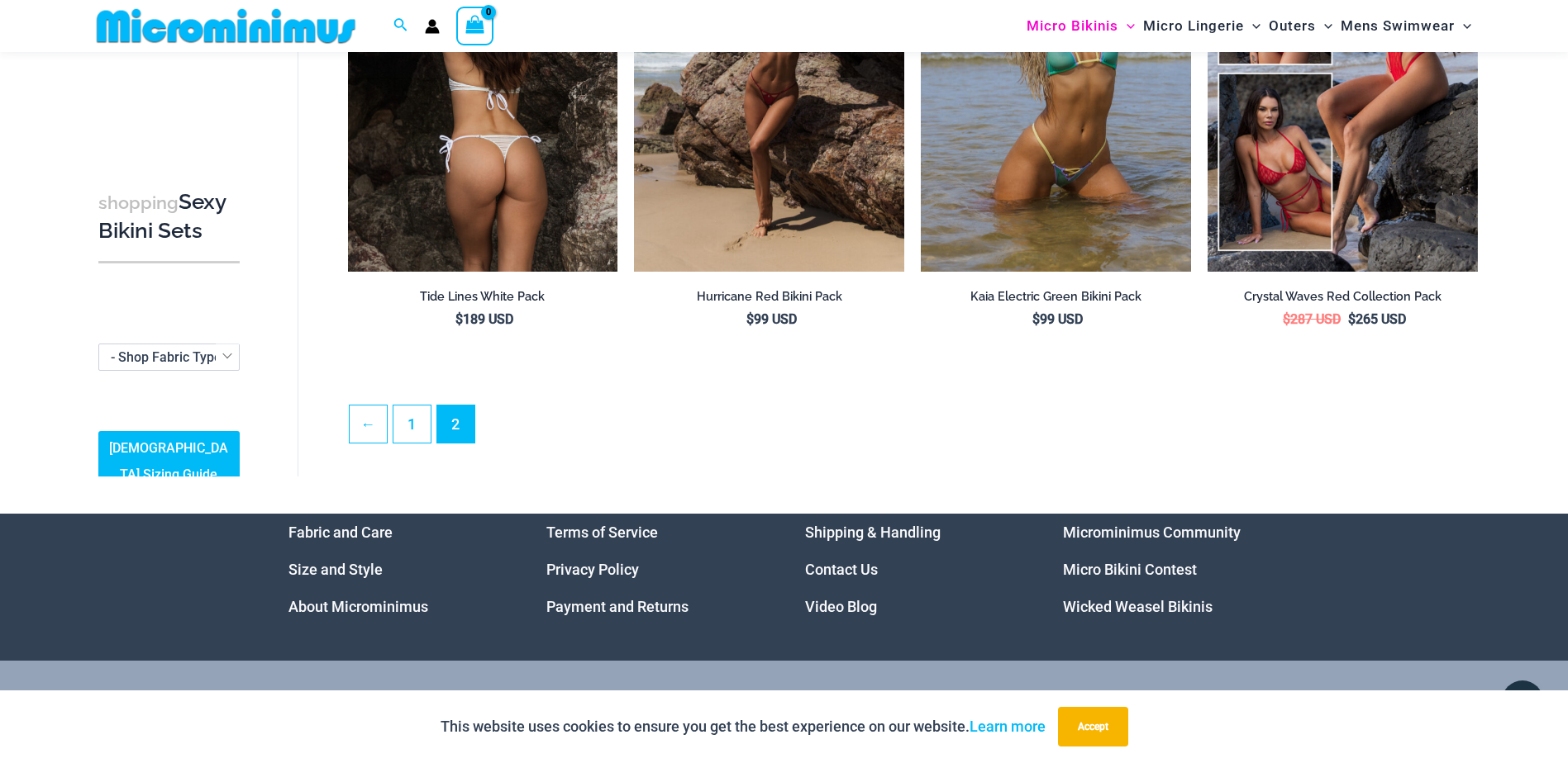
click at [518, 175] on img at bounding box center [483, 69] width 271 height 405
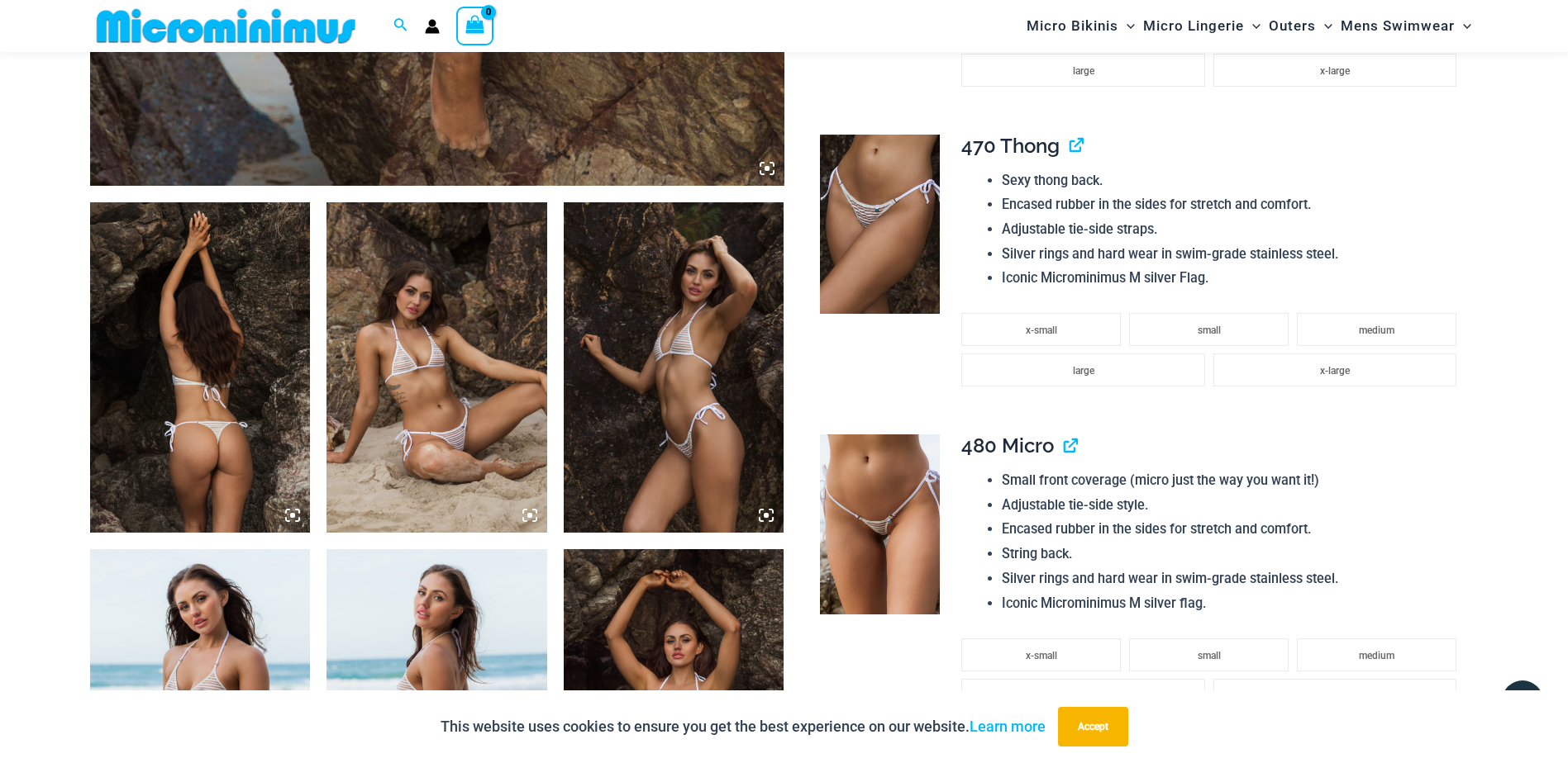
scroll to position [737, 0]
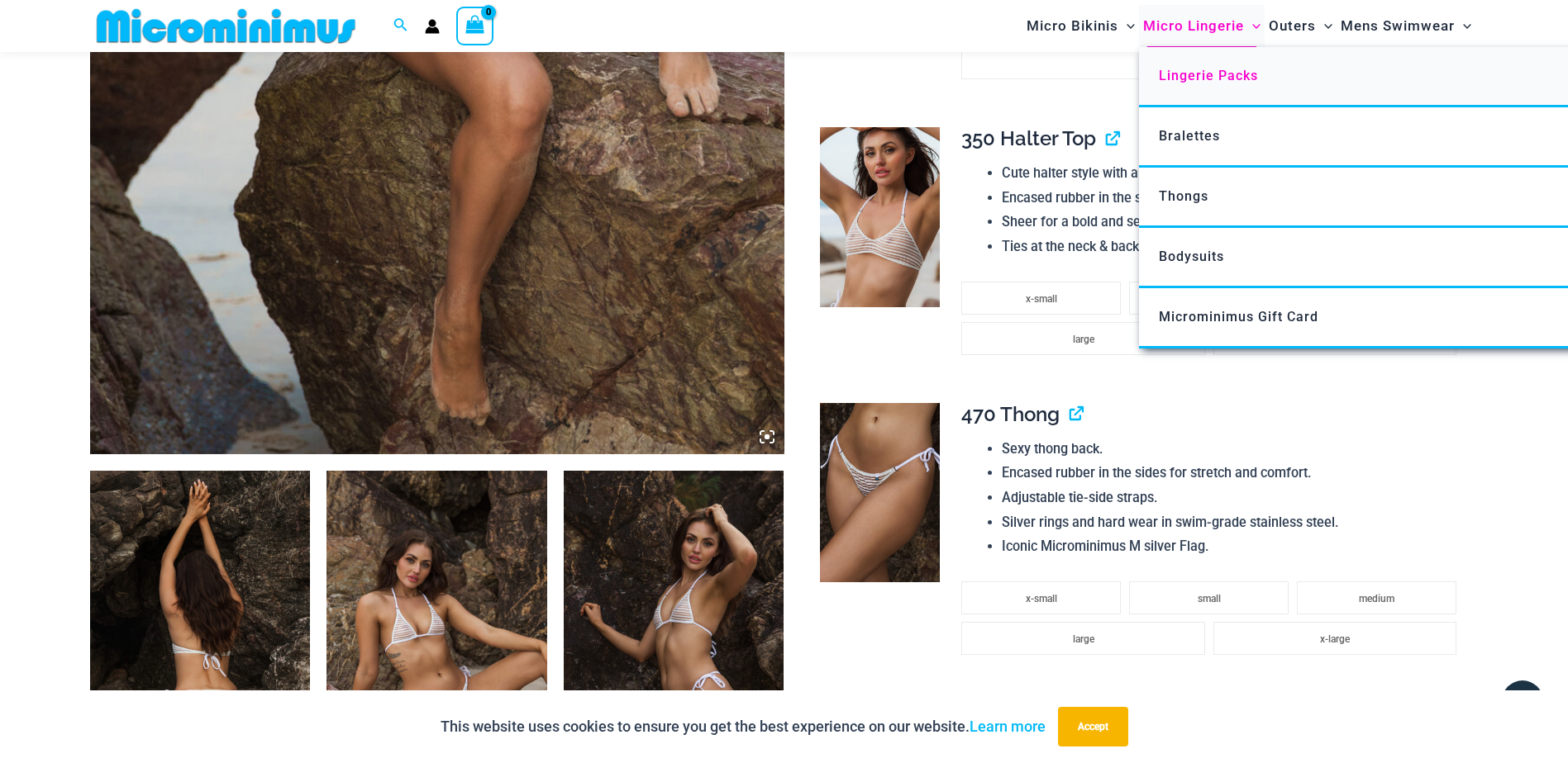
click at [1209, 73] on span "Lingerie Packs" at bounding box center [1208, 76] width 99 height 16
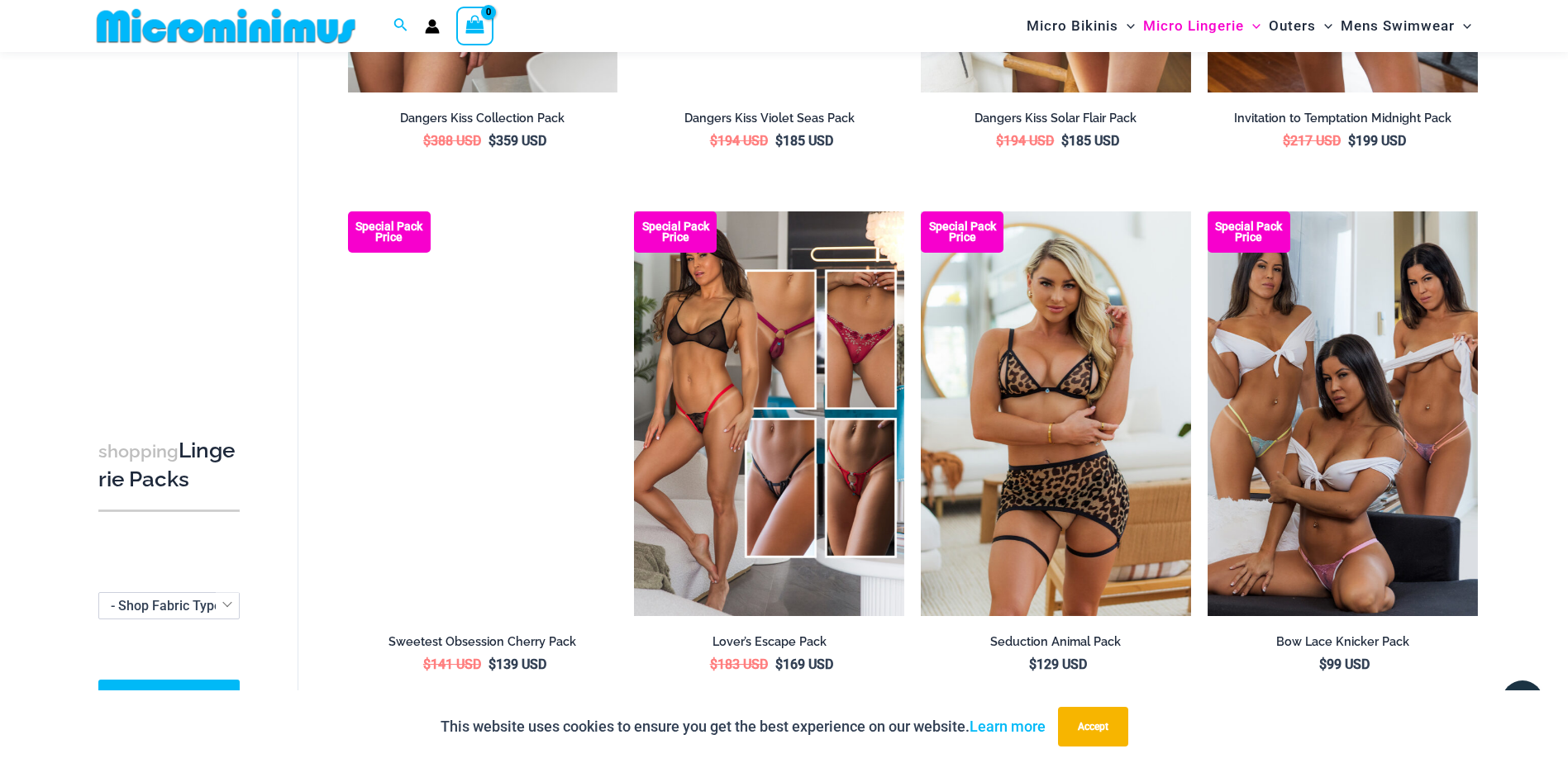
scroll to position [1556, 0]
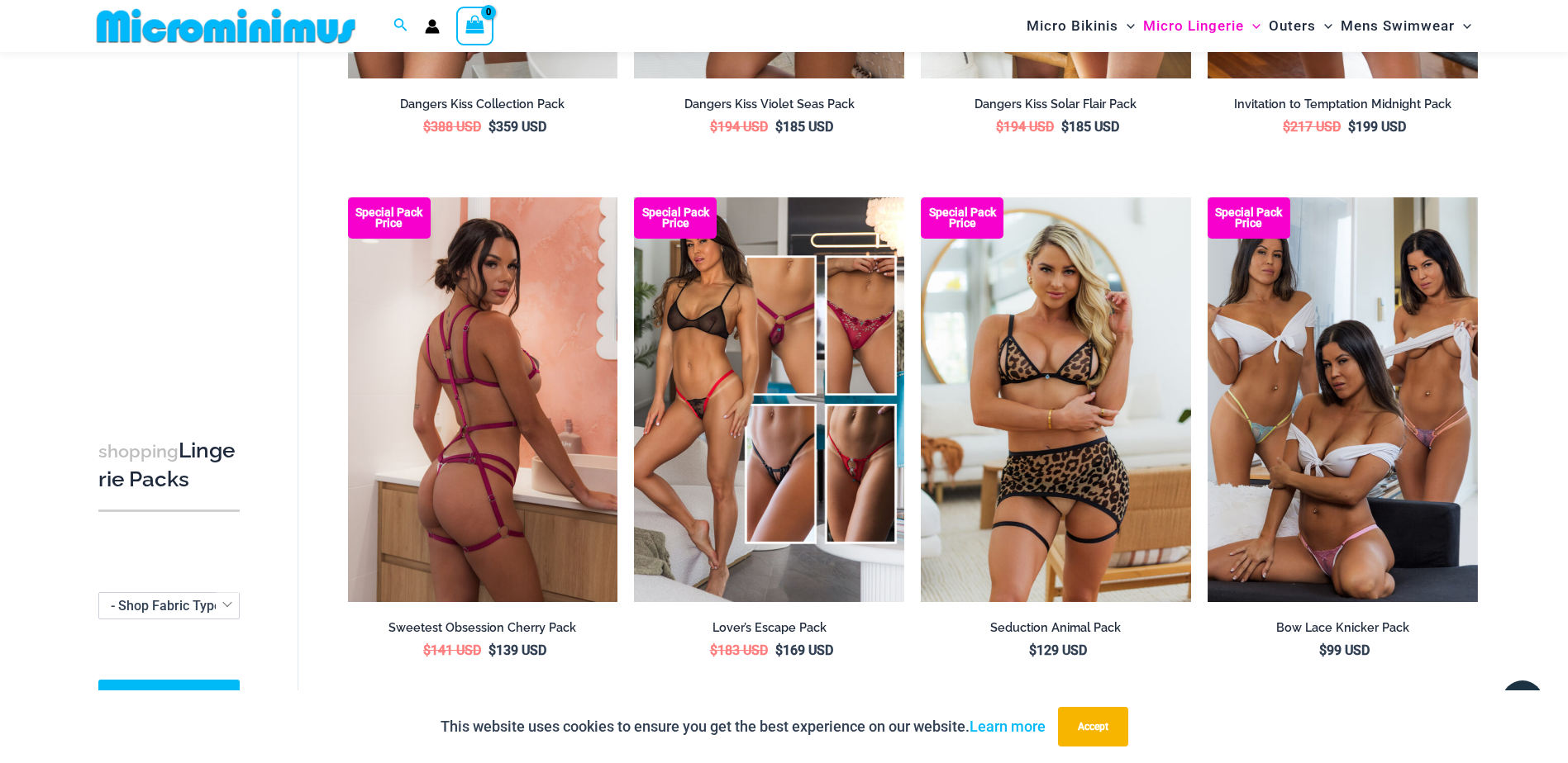
click at [478, 382] on img at bounding box center [483, 399] width 271 height 405
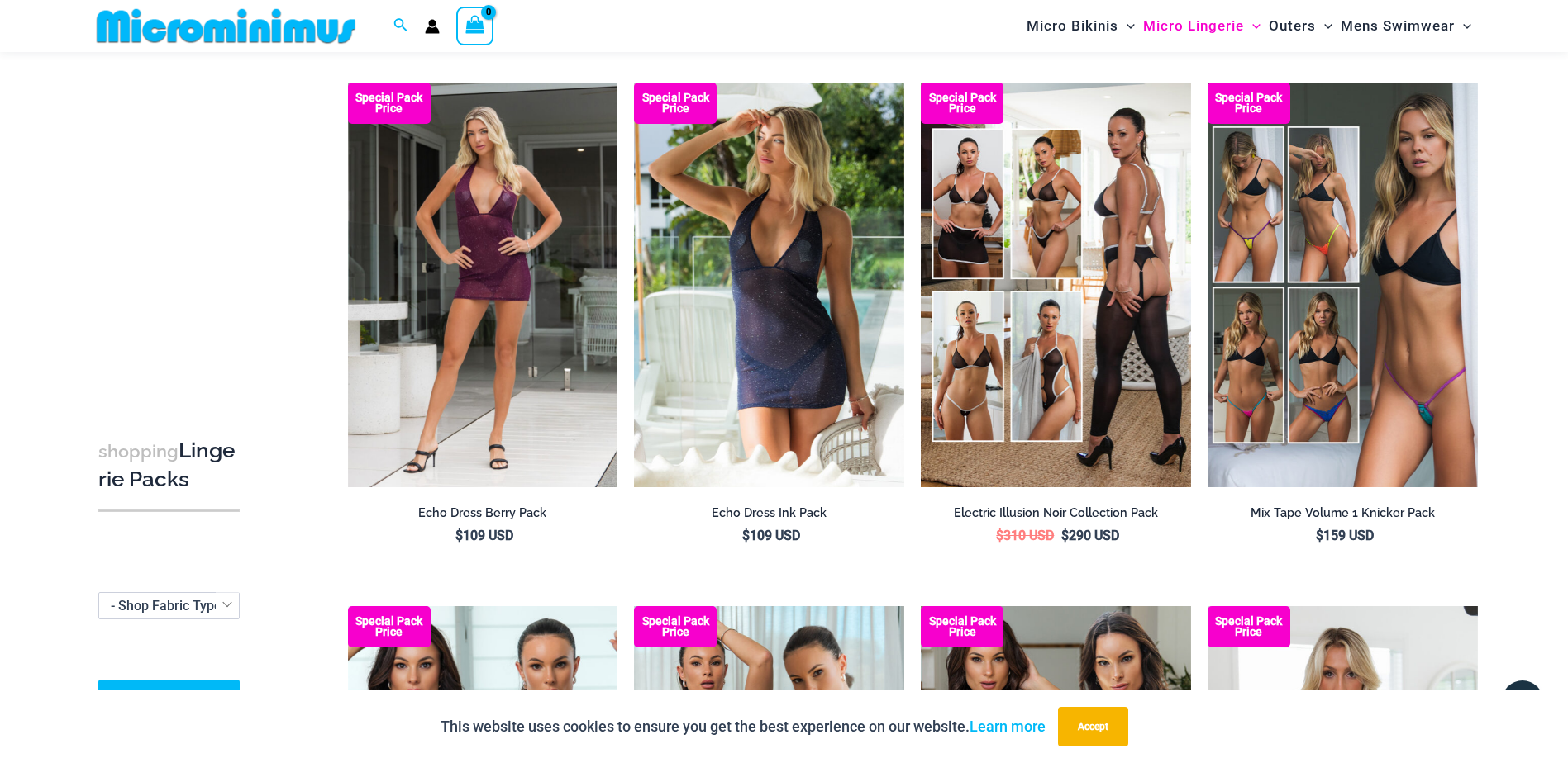
scroll to position [235, 0]
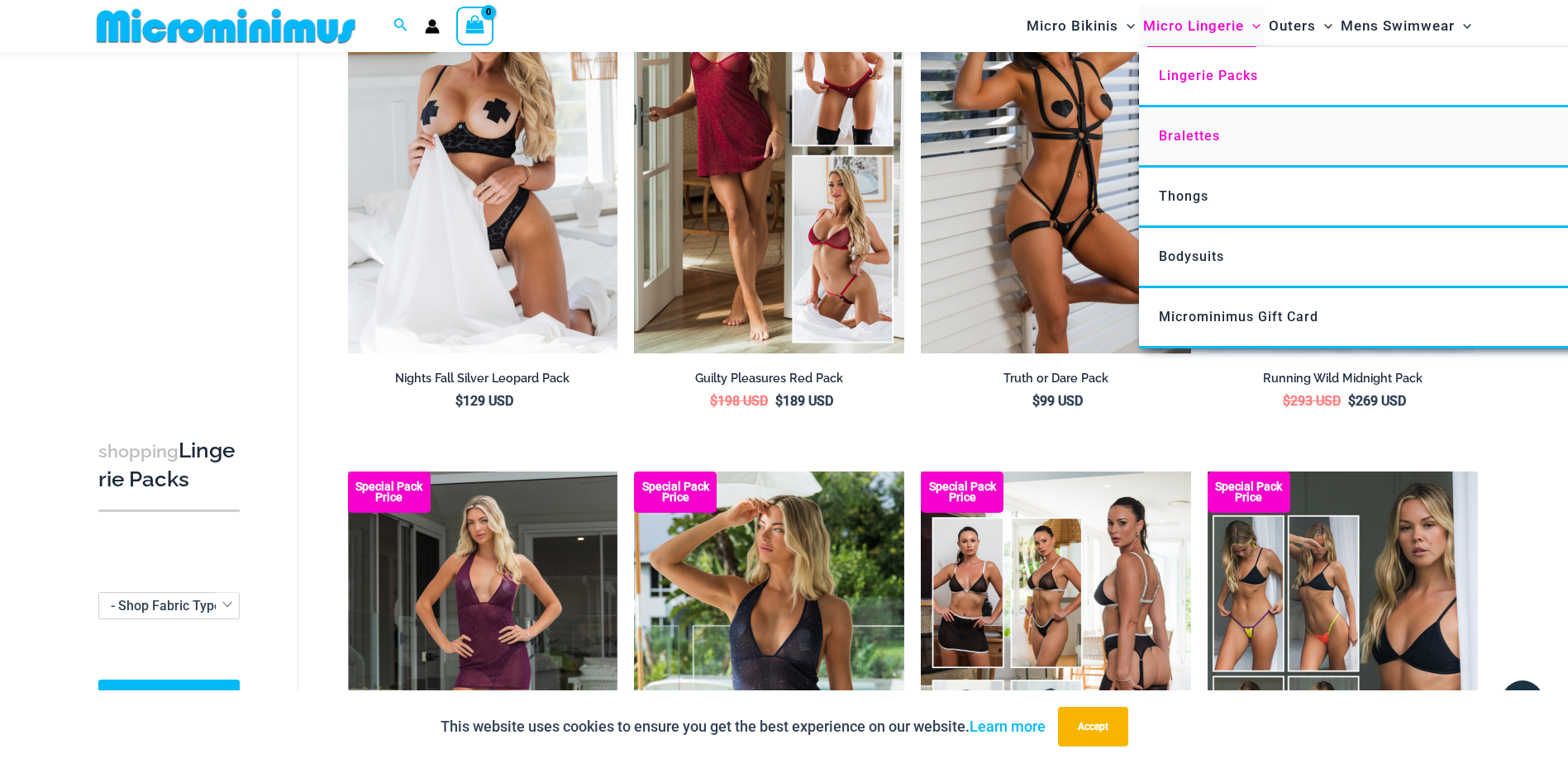
click at [1185, 133] on span "Bralettes" at bounding box center [1189, 136] width 61 height 16
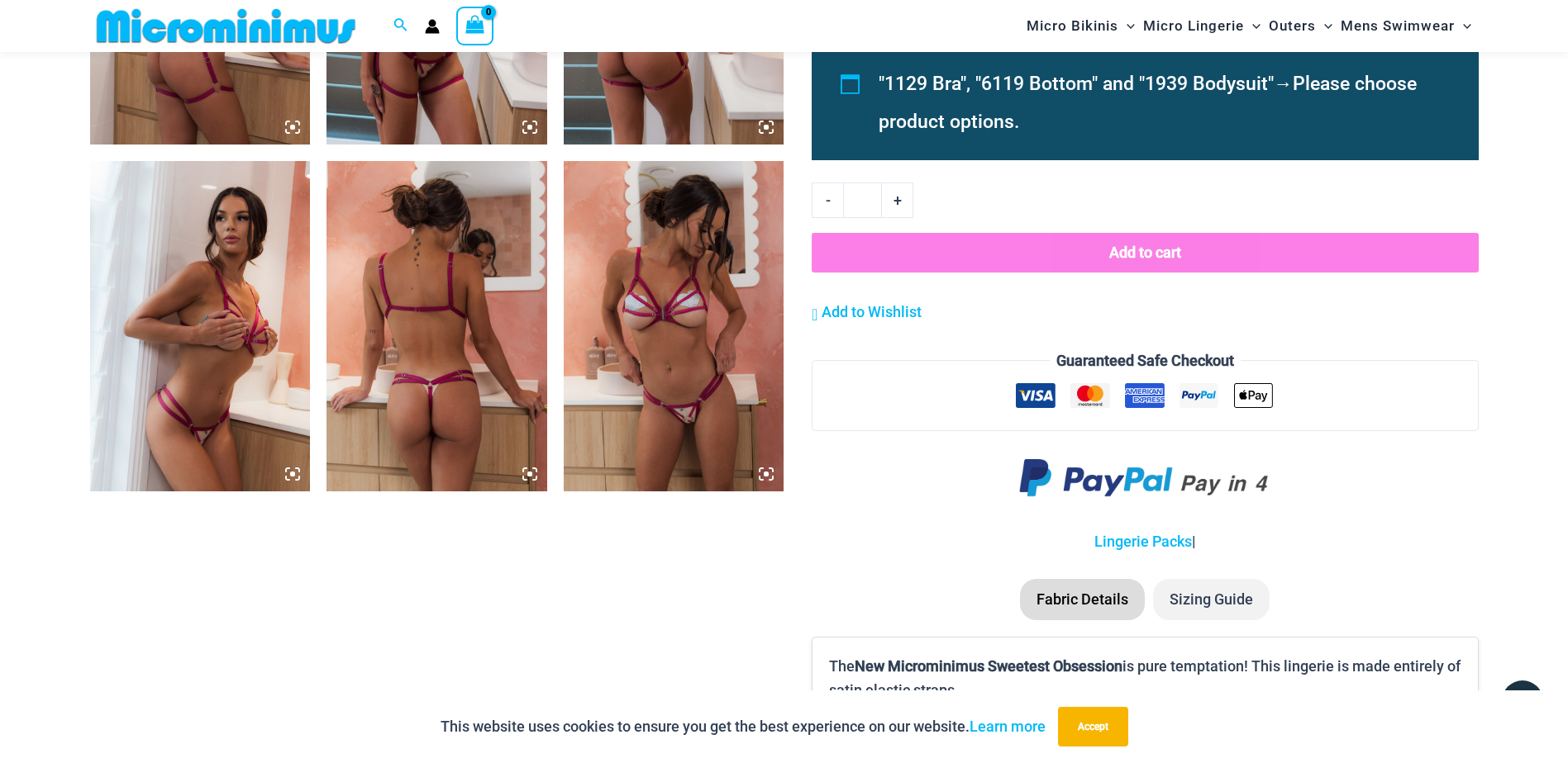
scroll to position [1399, 0]
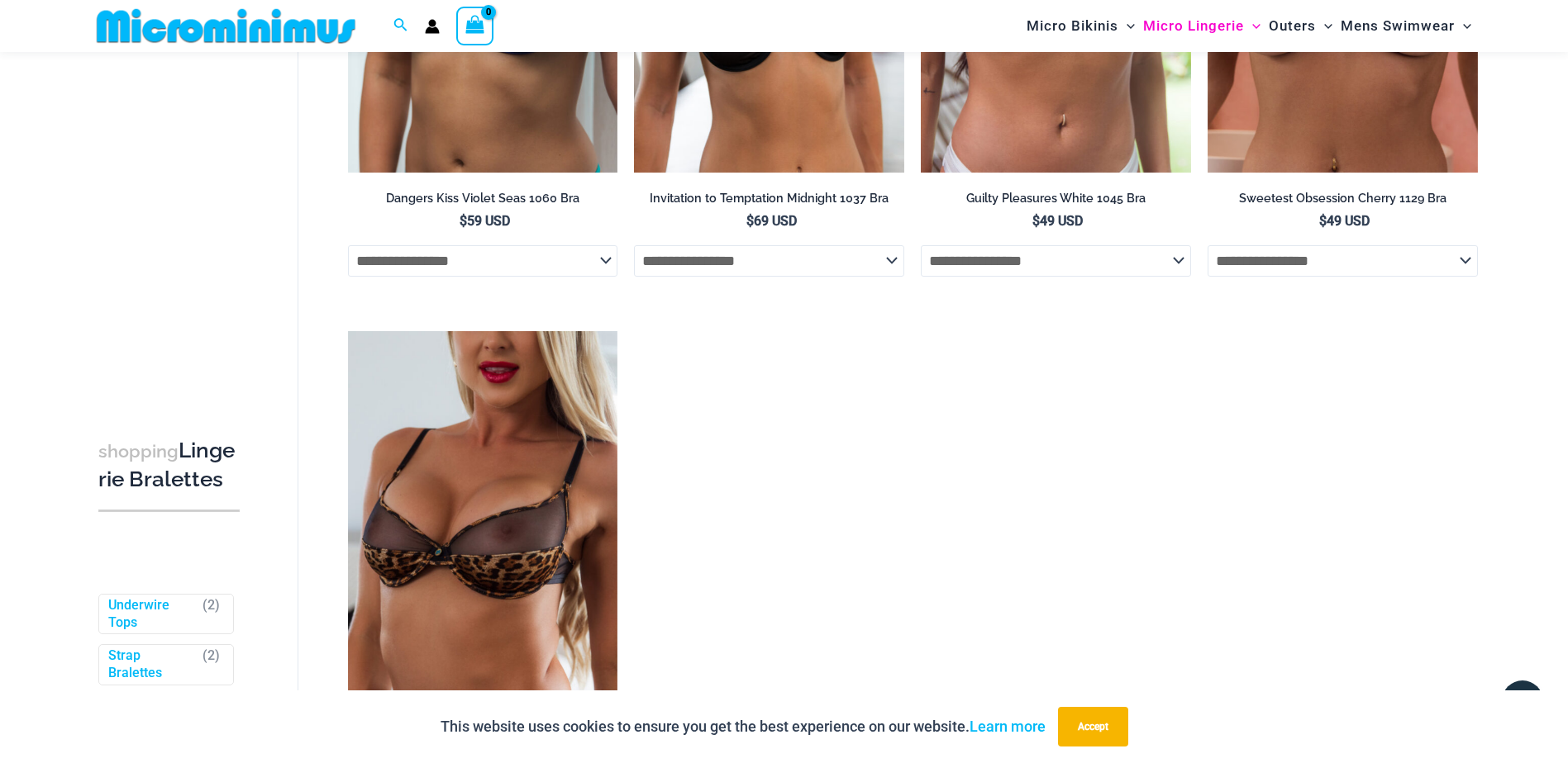
scroll to position [648, 0]
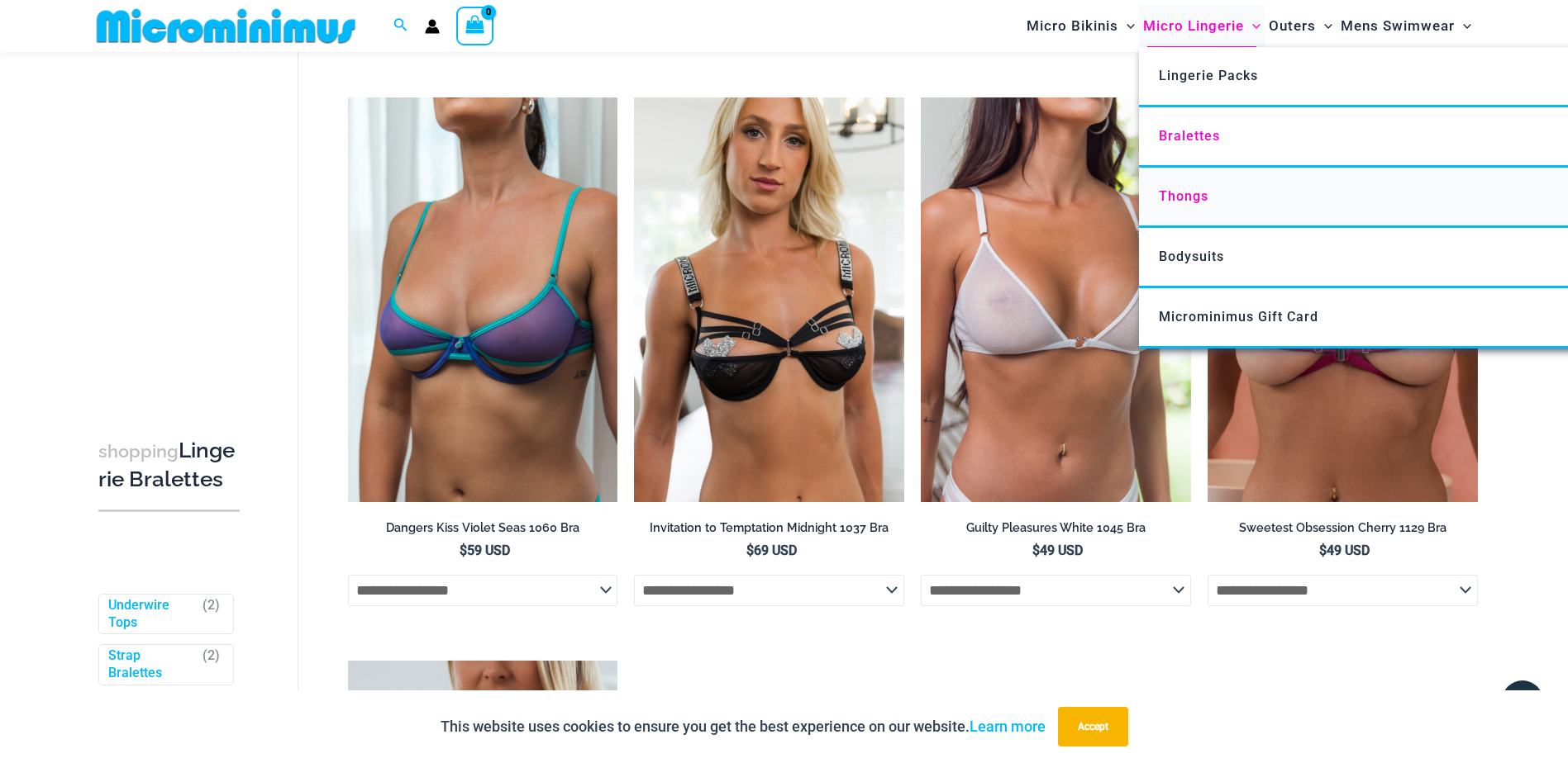
click at [1176, 192] on span "Thongs" at bounding box center [1183, 196] width 49 height 16
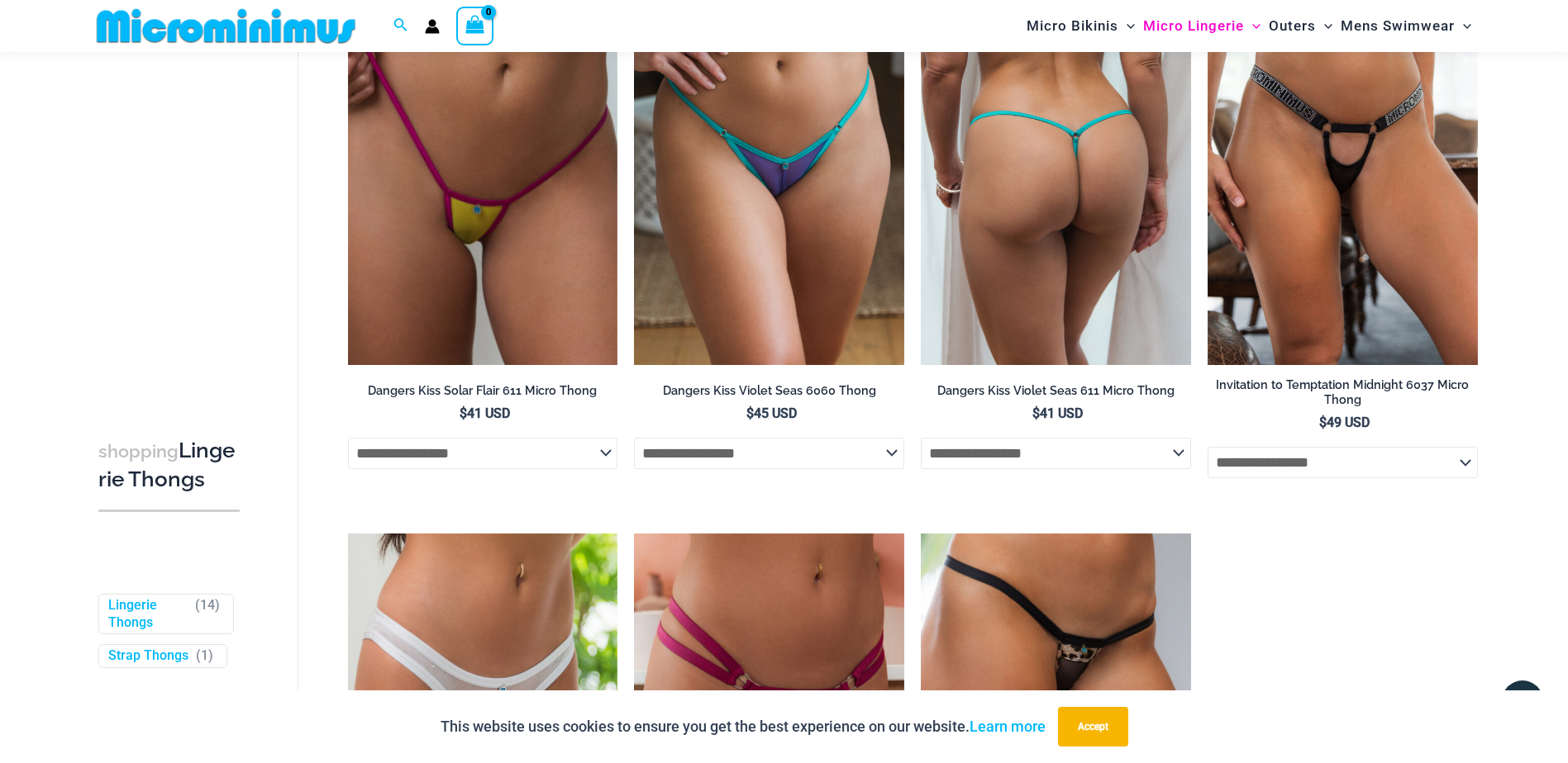
scroll to position [1227, 0]
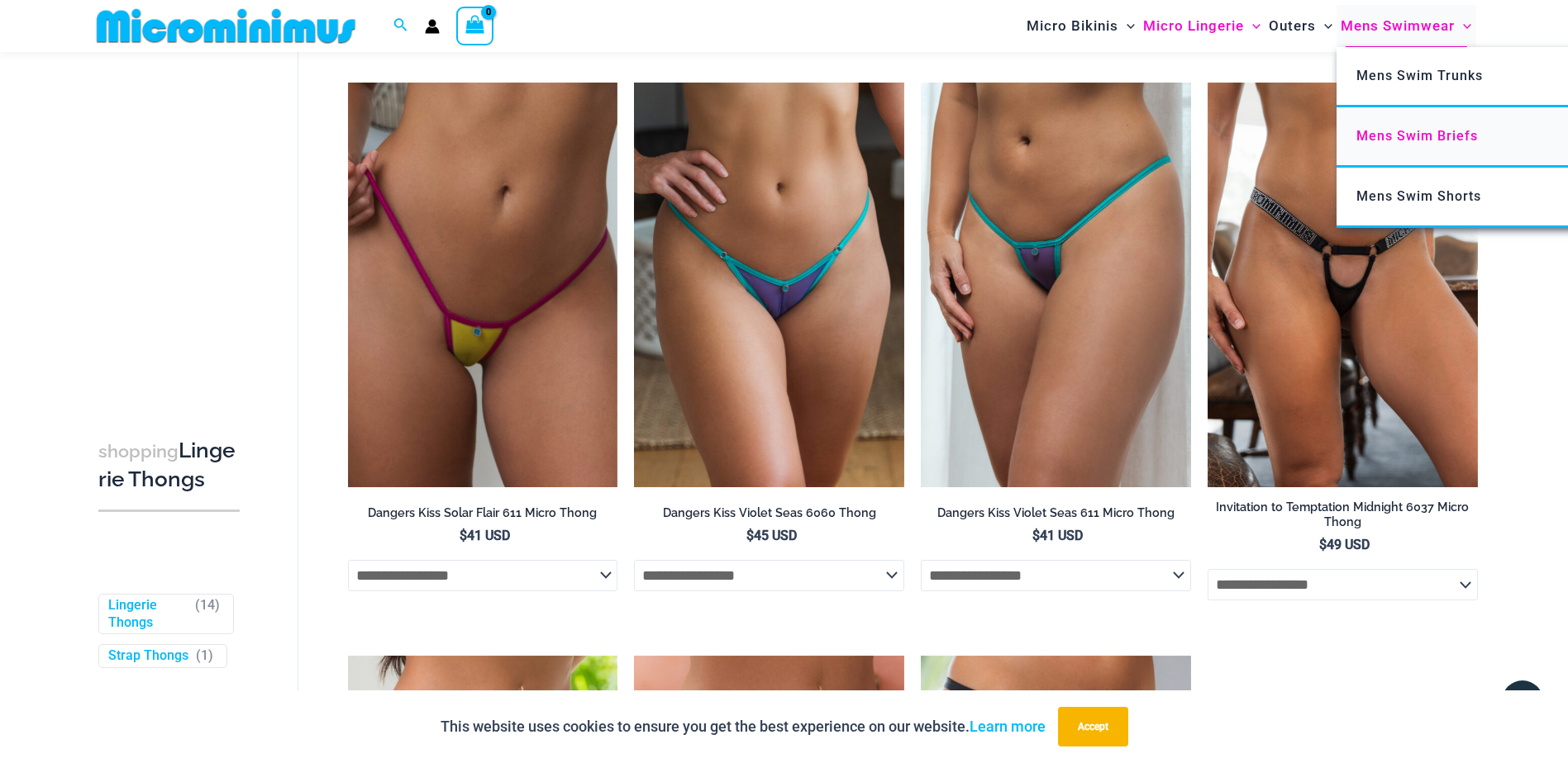
click at [1405, 133] on span "Mens Swim Briefs" at bounding box center [1417, 136] width 122 height 16
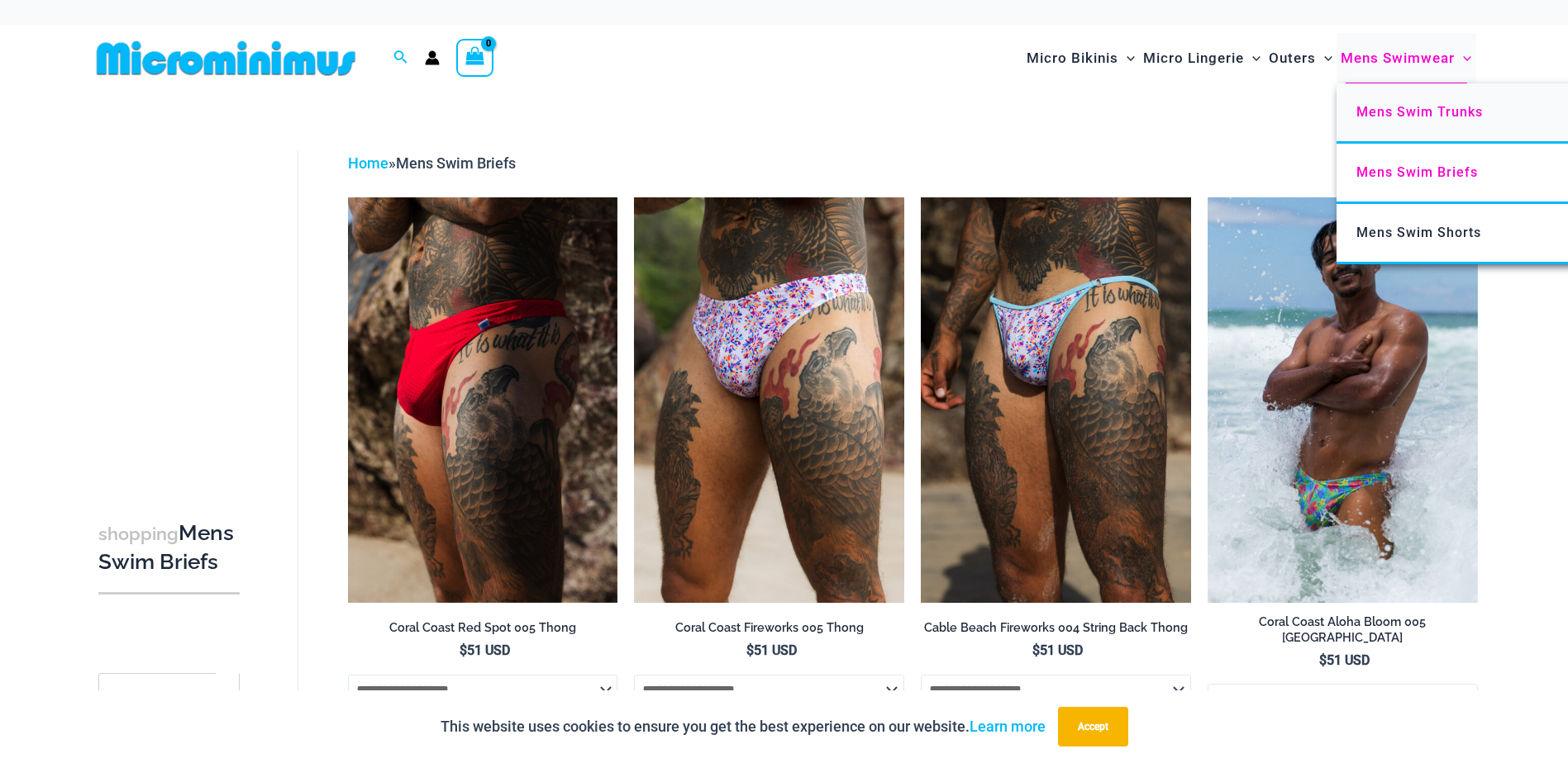
click at [1396, 102] on link "Mens Swim Trunks" at bounding box center [1581, 113] width 492 height 60
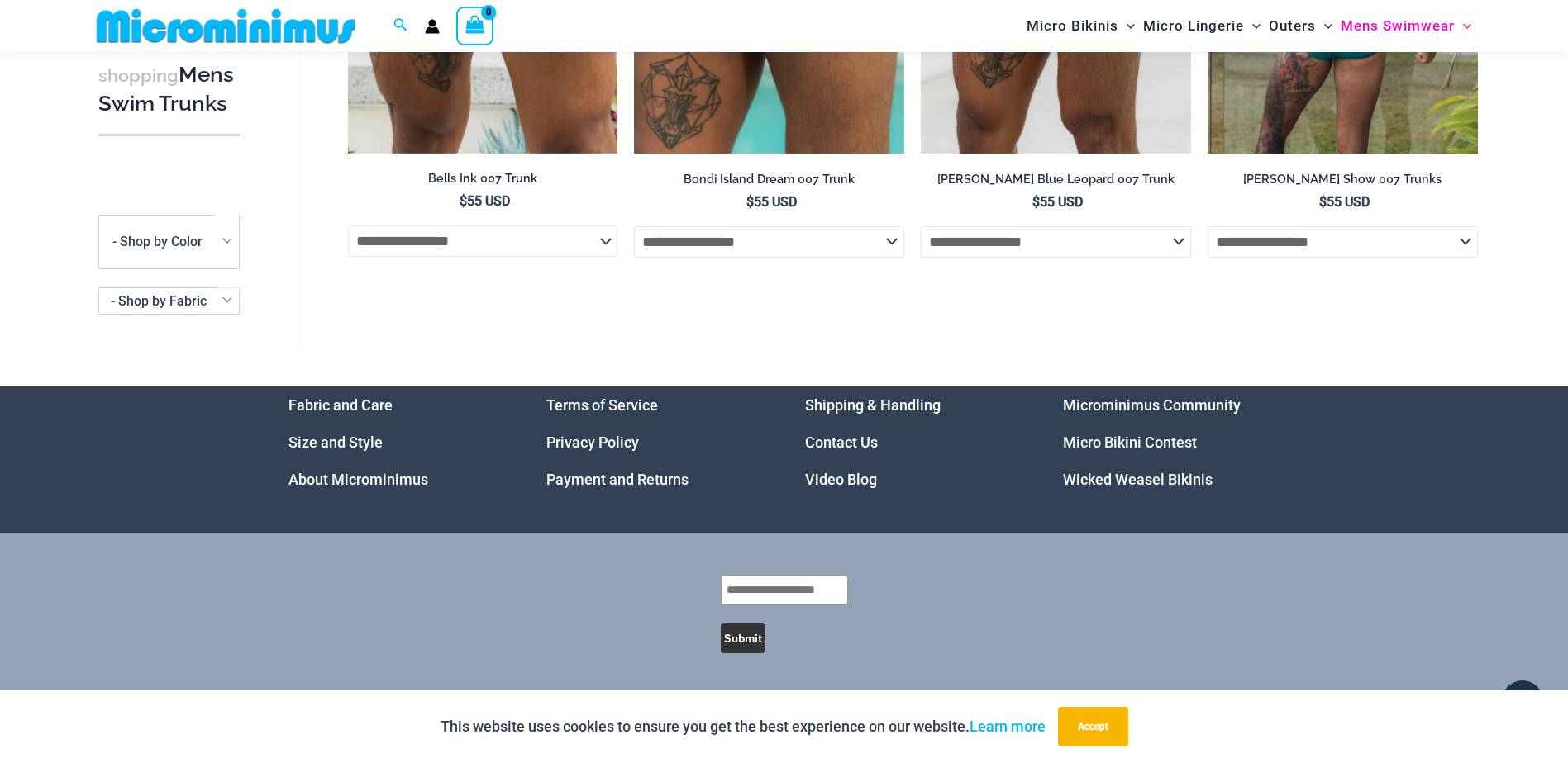
scroll to position [1568, 0]
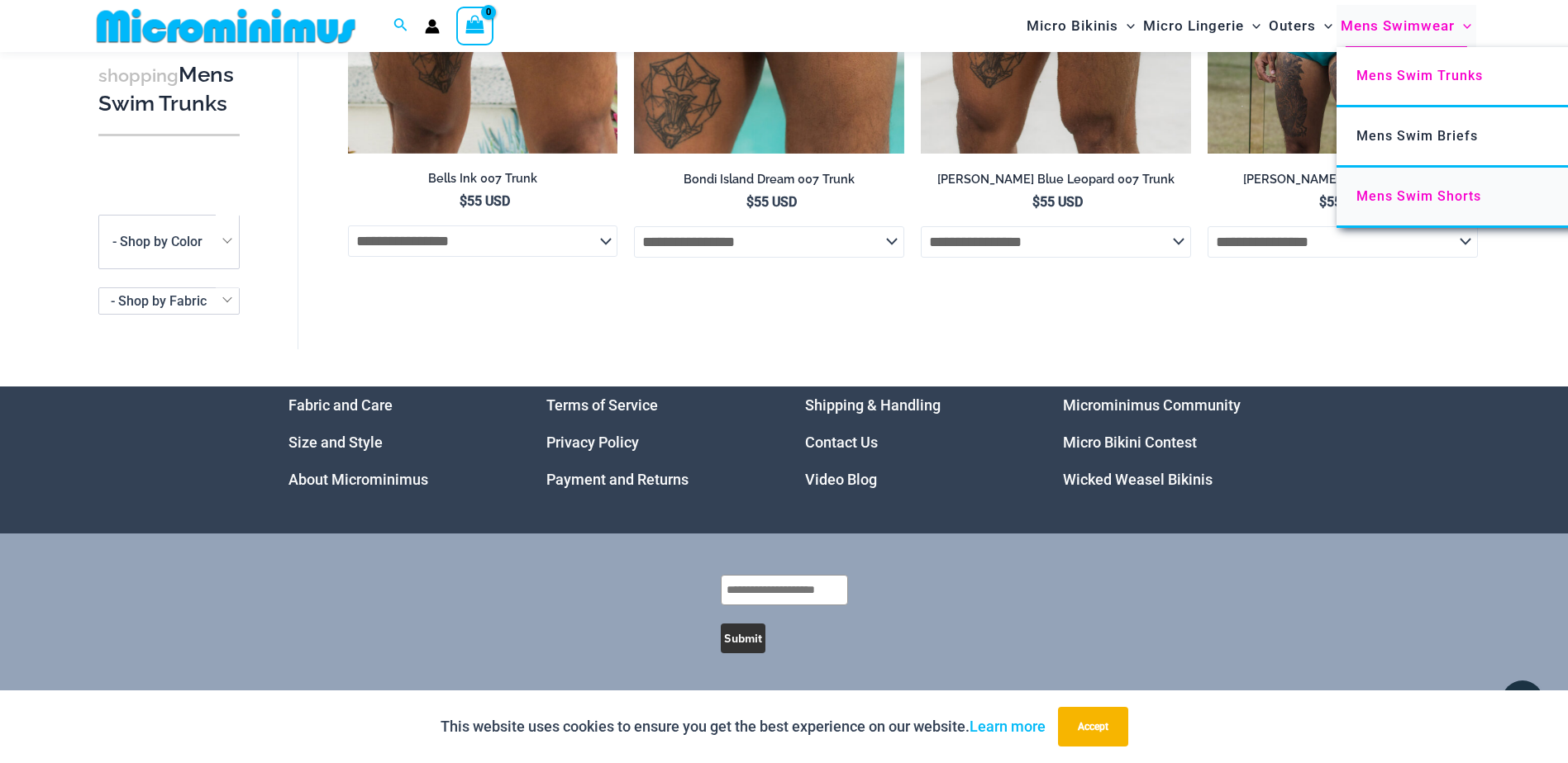
click at [1396, 195] on span "Mens Swim Shorts" at bounding box center [1418, 196] width 125 height 16
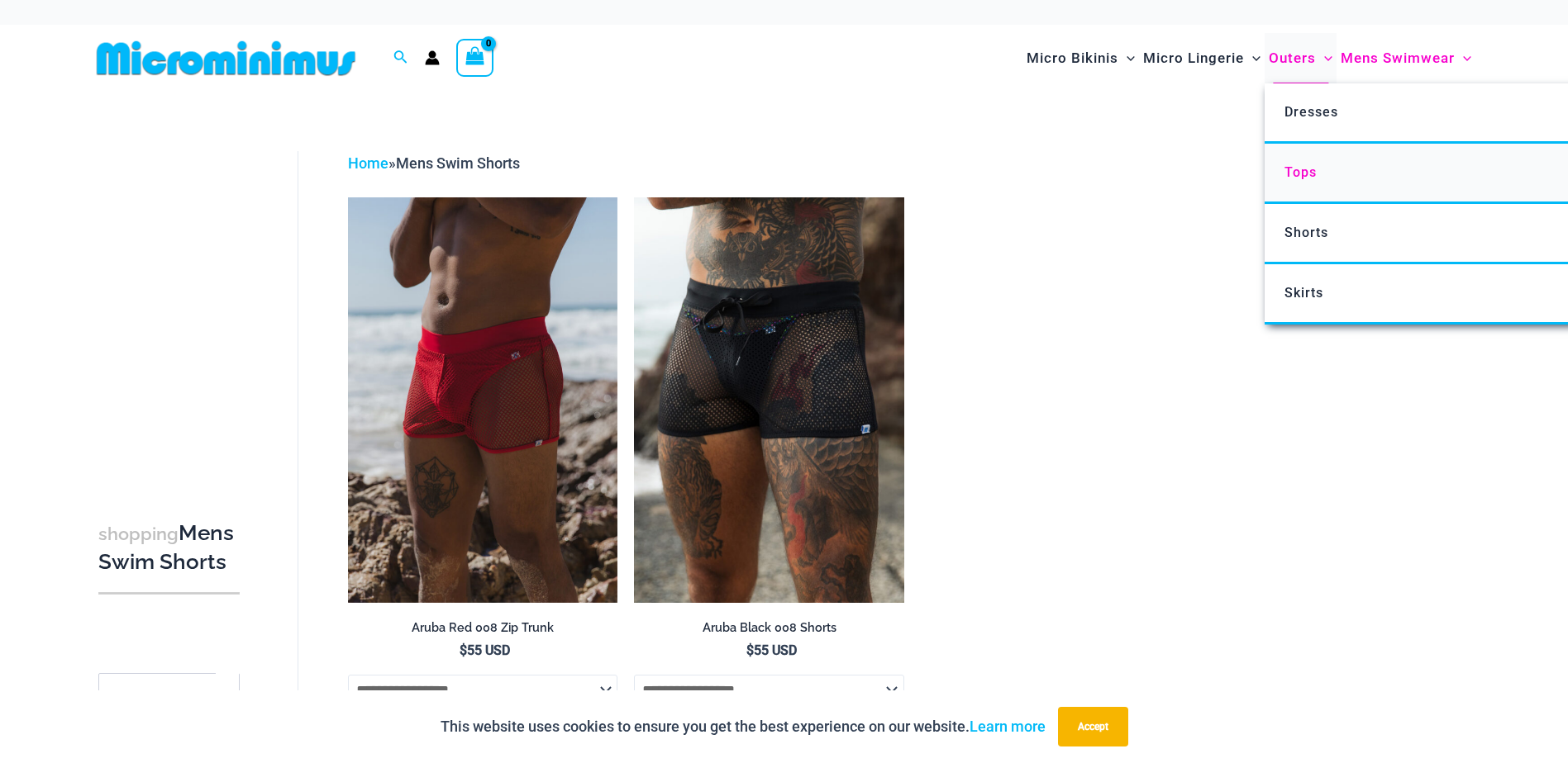
click at [1293, 175] on span "Tops" at bounding box center [1300, 173] width 32 height 16
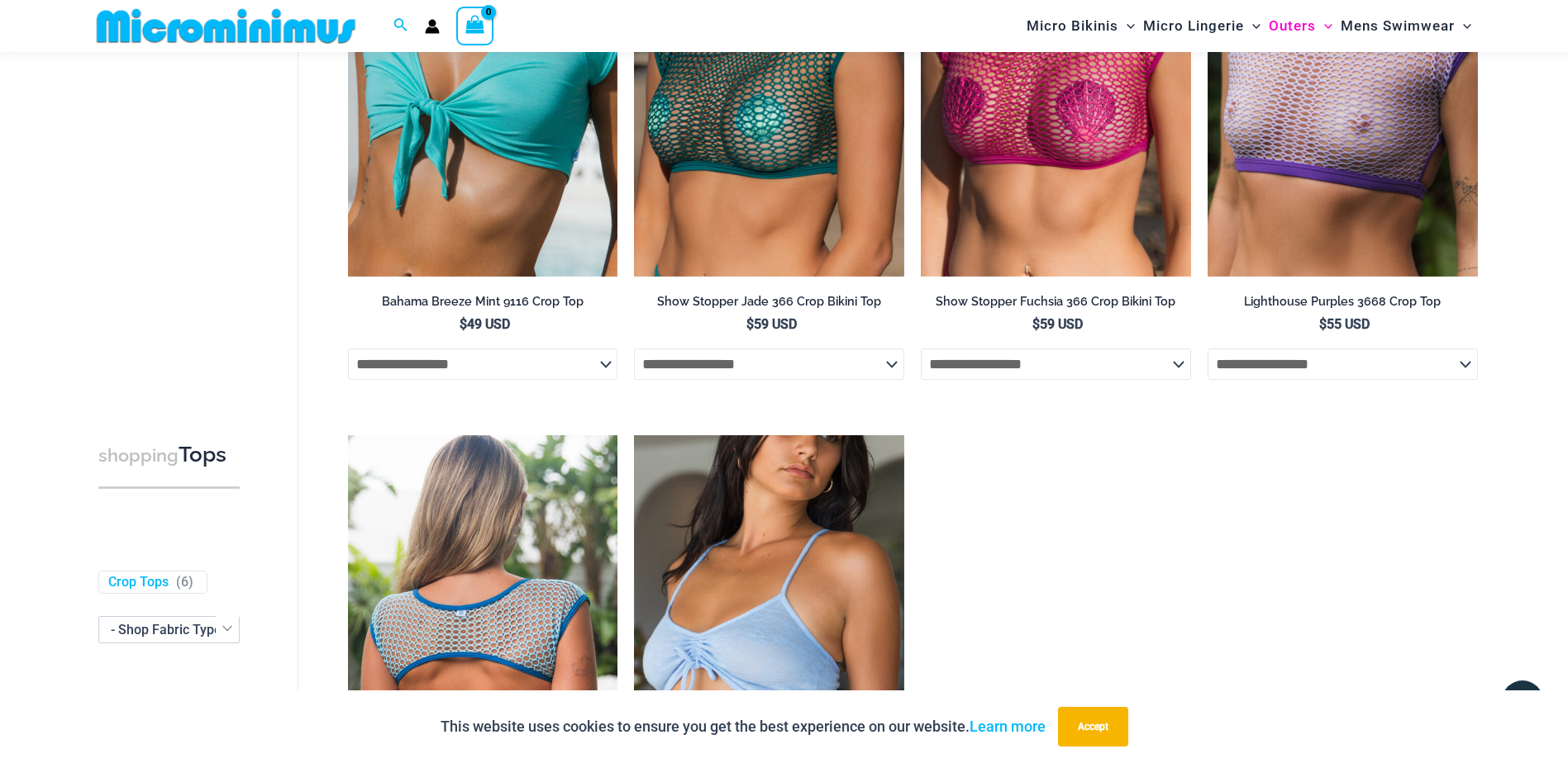
scroll to position [316, 0]
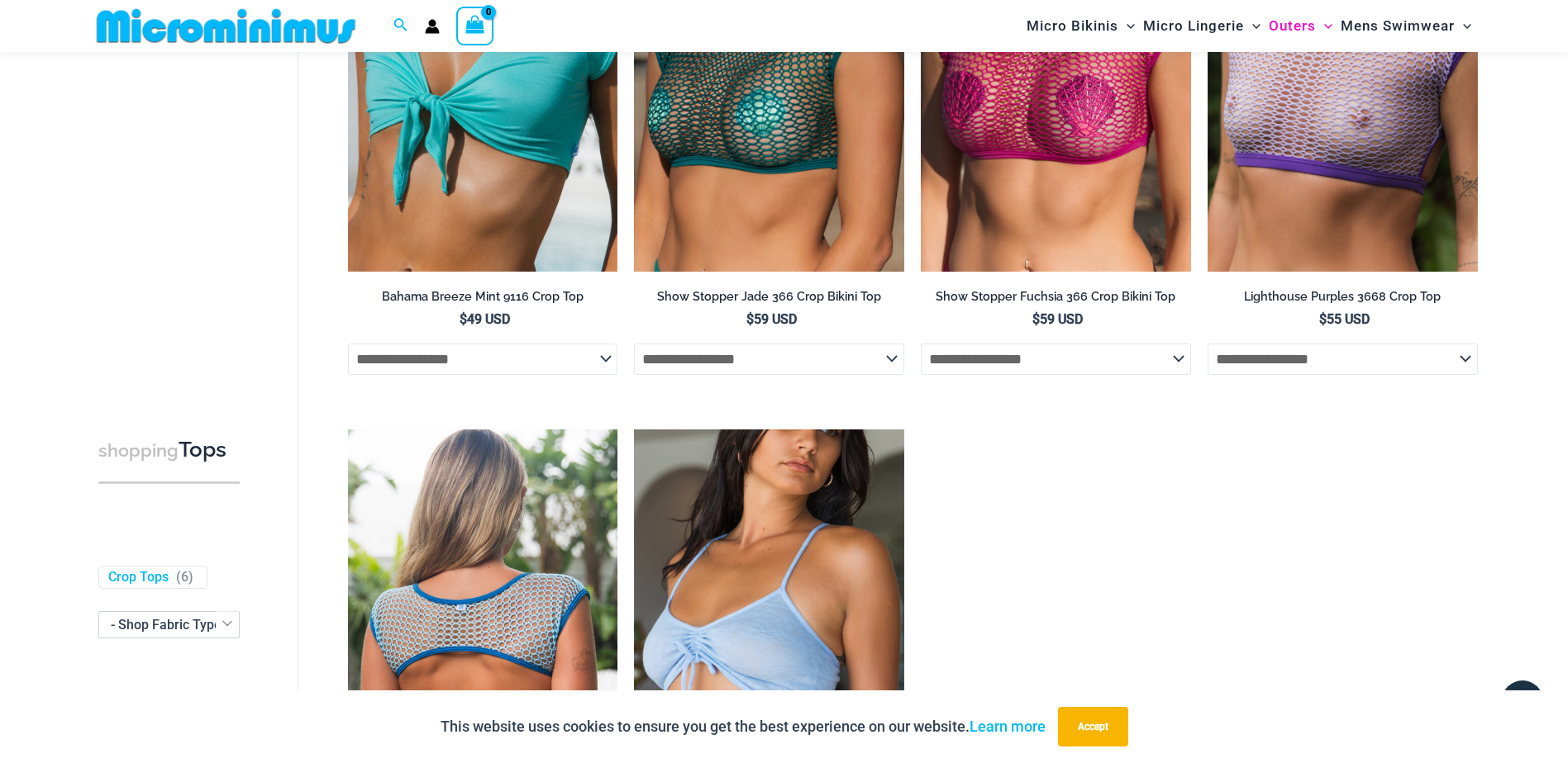
click at [530, 536] on img at bounding box center [483, 632] width 271 height 405
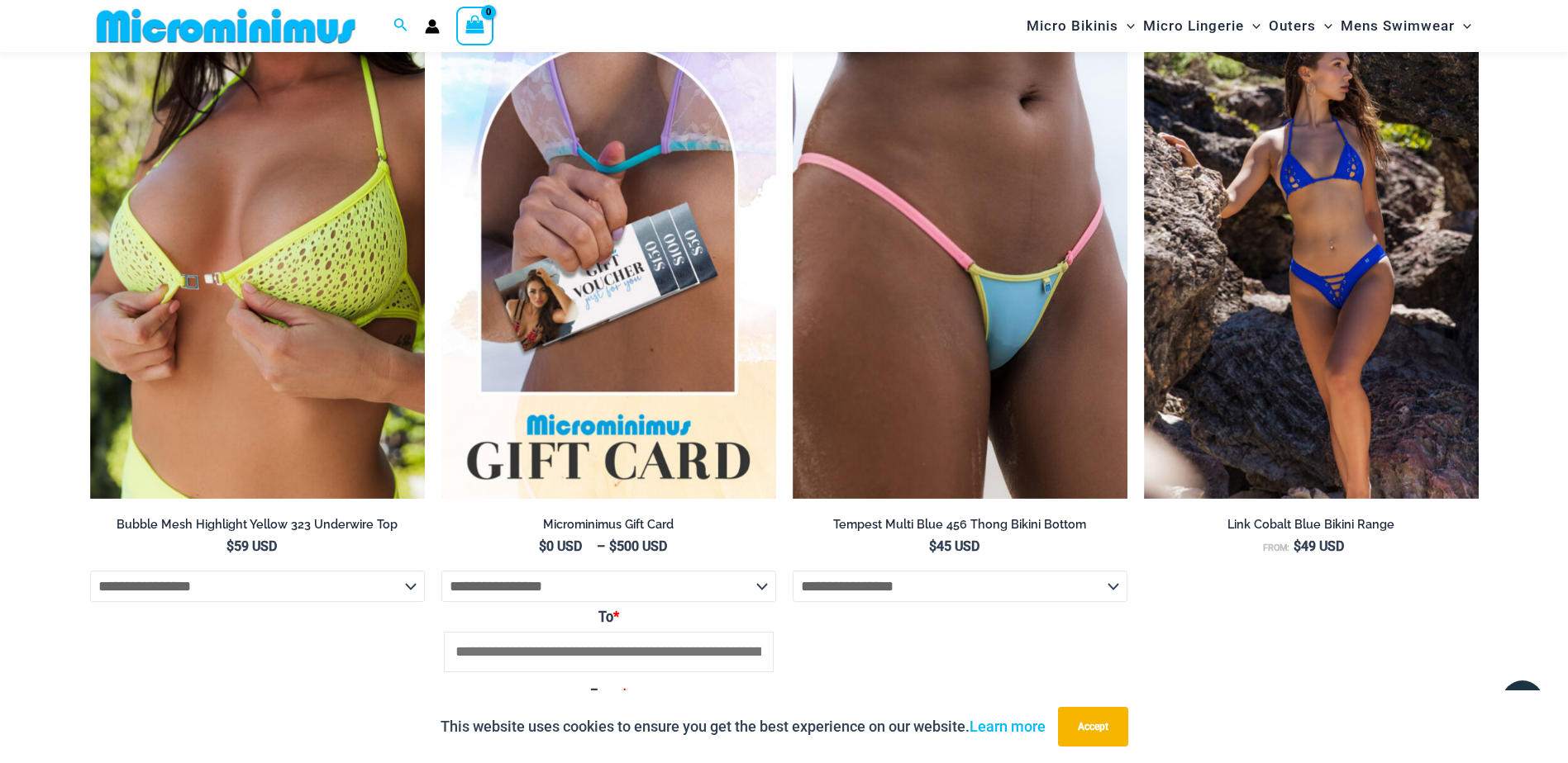
scroll to position [2628, 0]
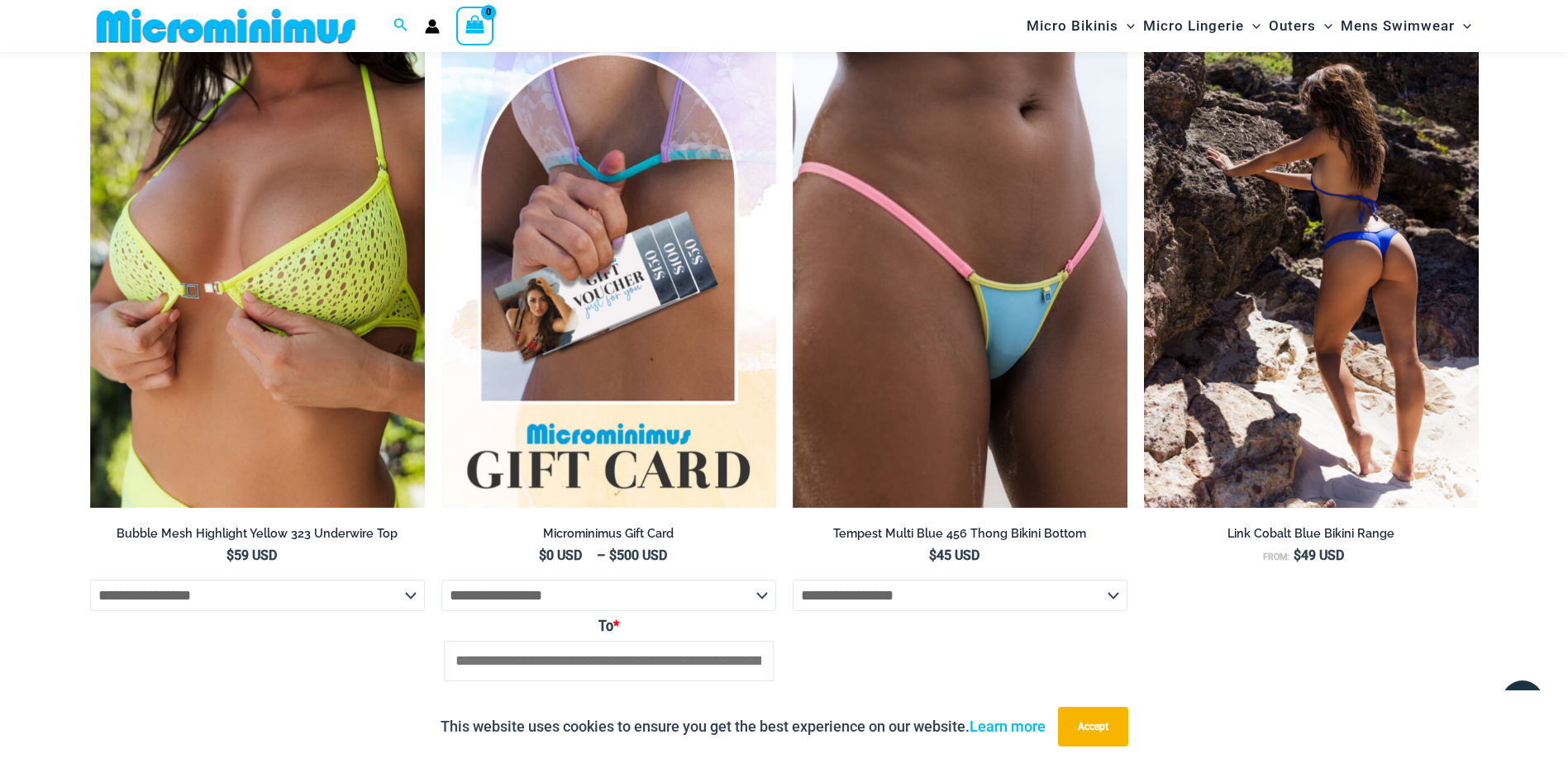
click at [1371, 227] on img at bounding box center [1312, 257] width 335 height 502
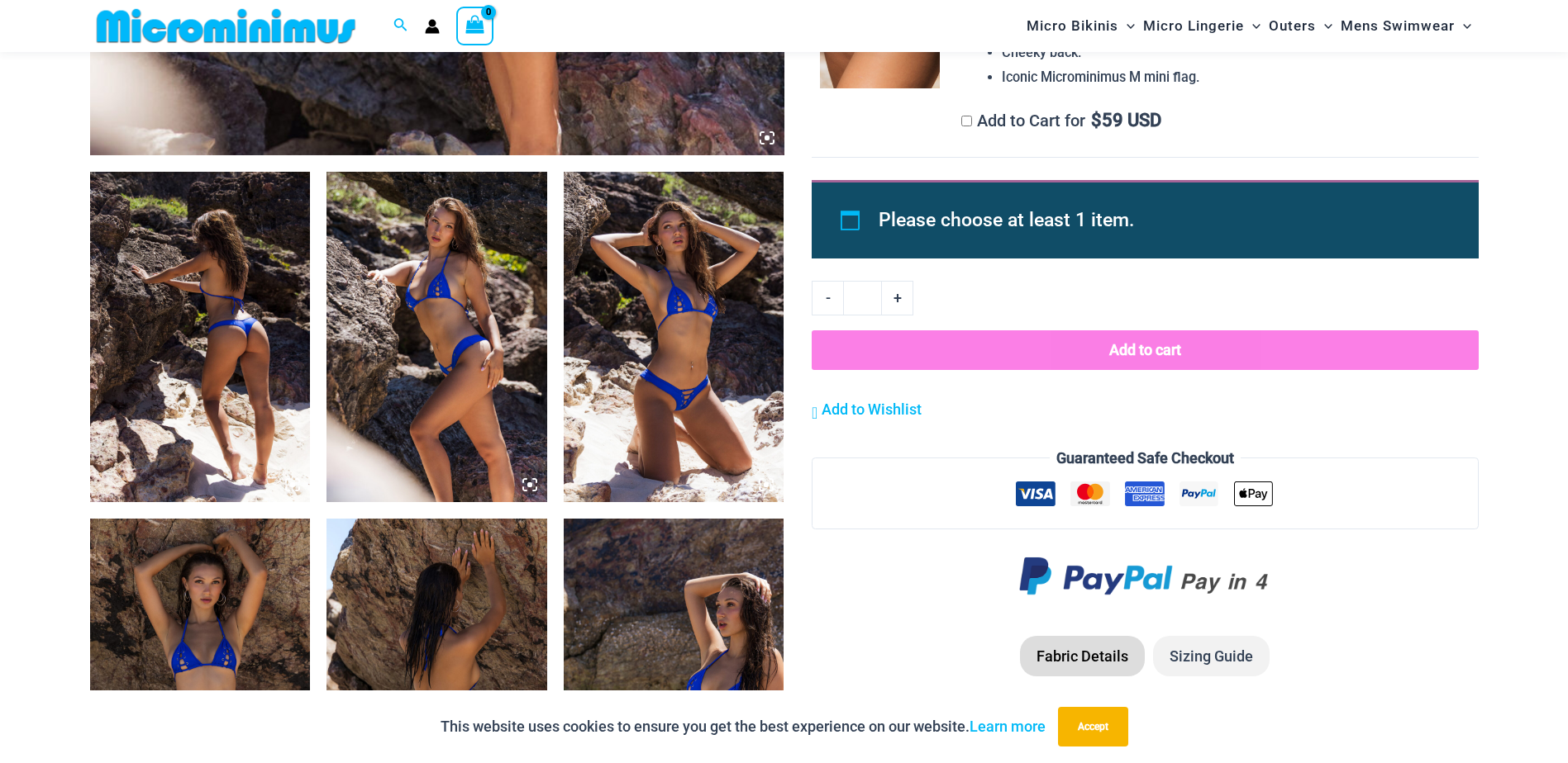
scroll to position [1059, 0]
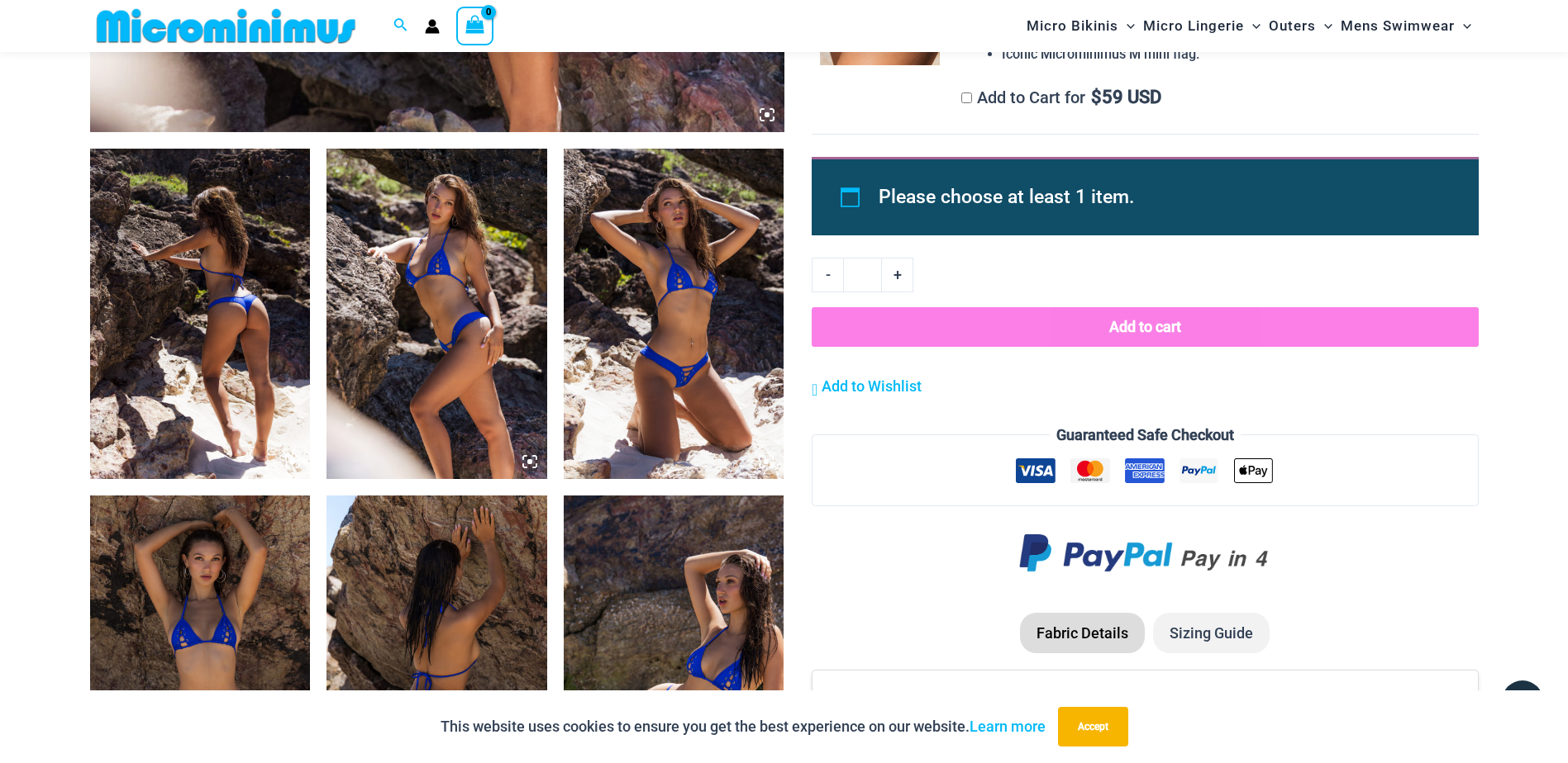
click at [221, 324] on img at bounding box center [201, 313] width 220 height 330
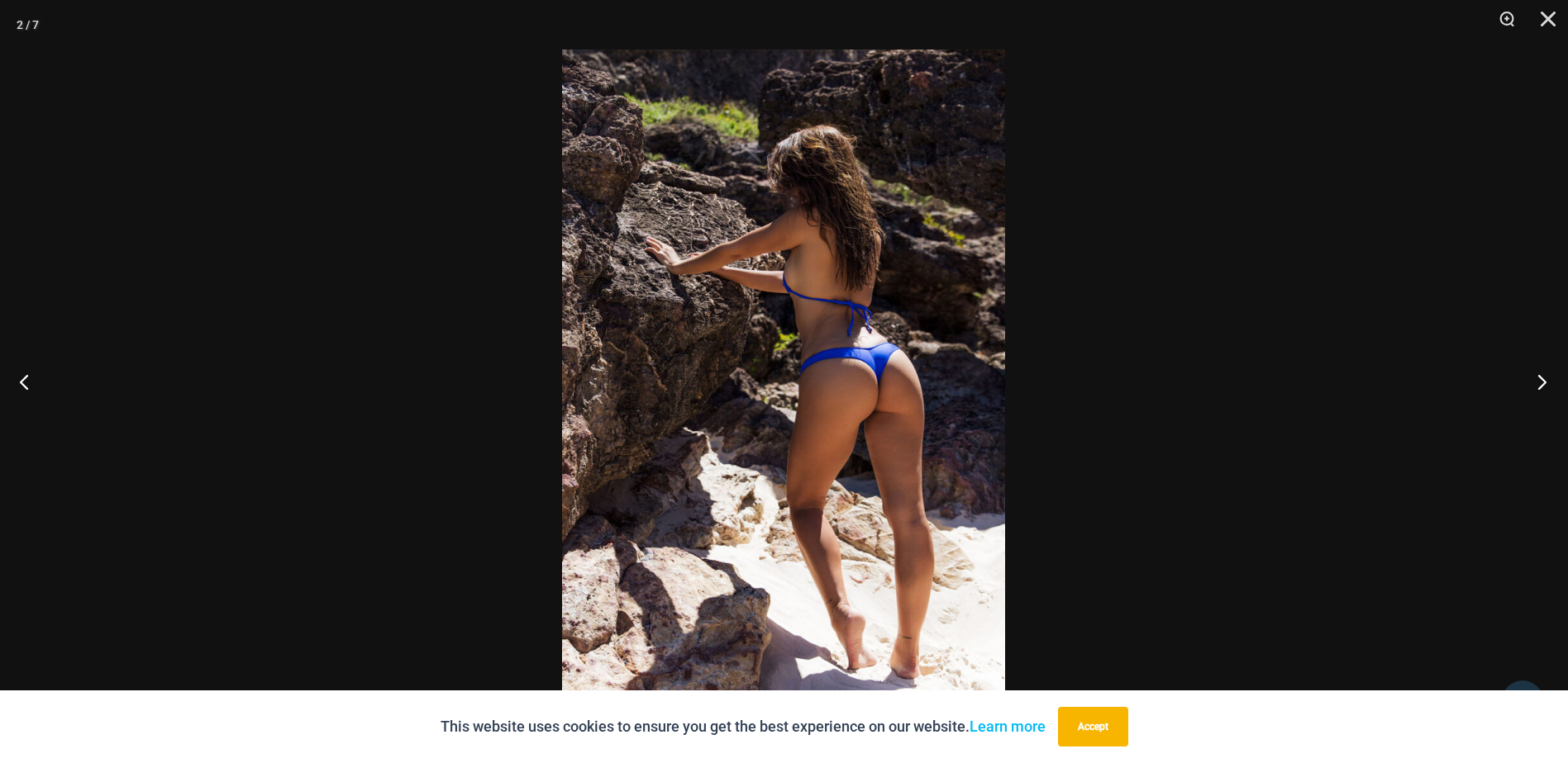
click at [1542, 373] on button "Next" at bounding box center [1537, 382] width 62 height 82
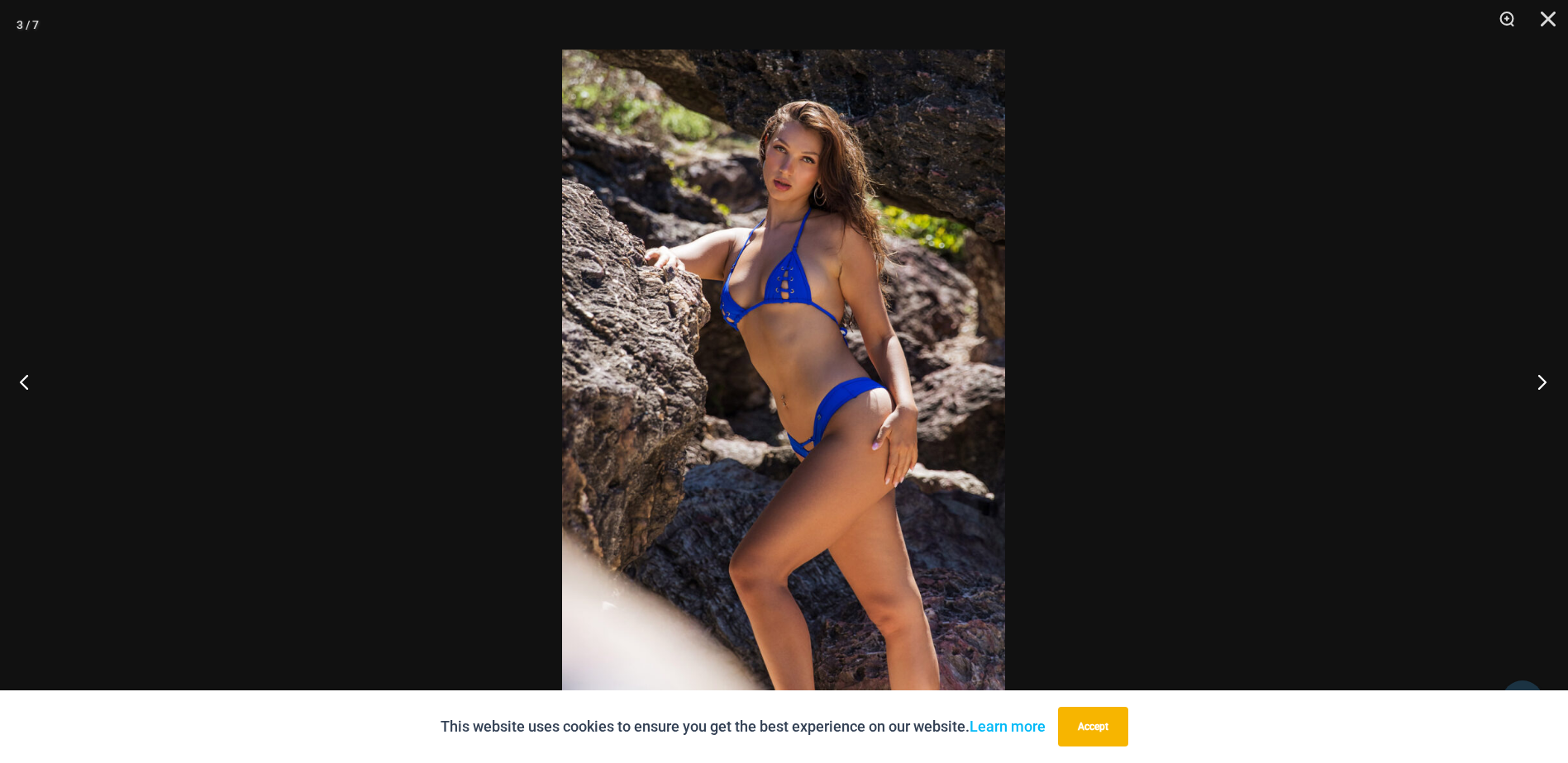
click at [1542, 373] on button "Next" at bounding box center [1537, 382] width 62 height 82
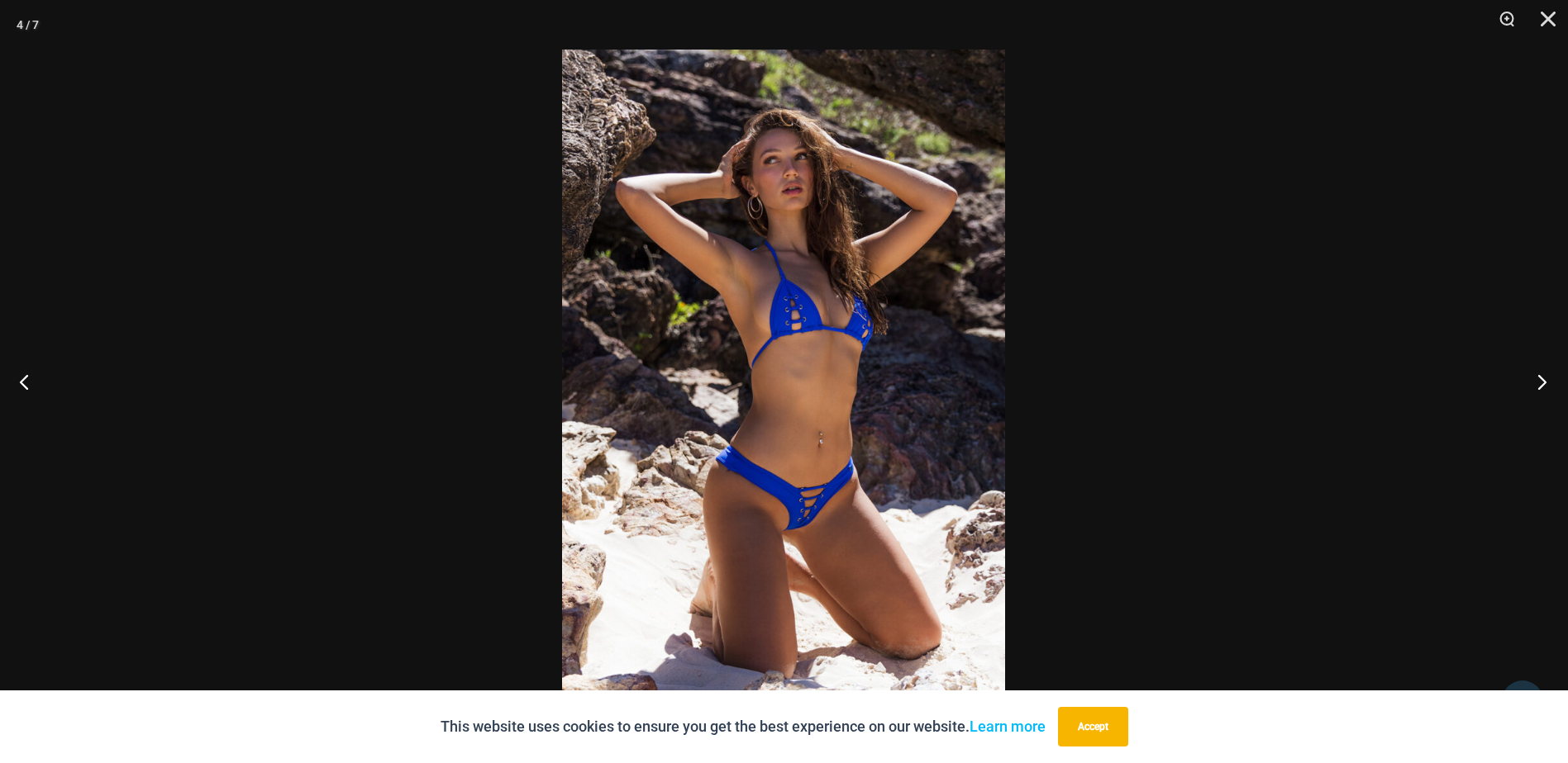
click at [1542, 373] on button "Next" at bounding box center [1537, 382] width 62 height 82
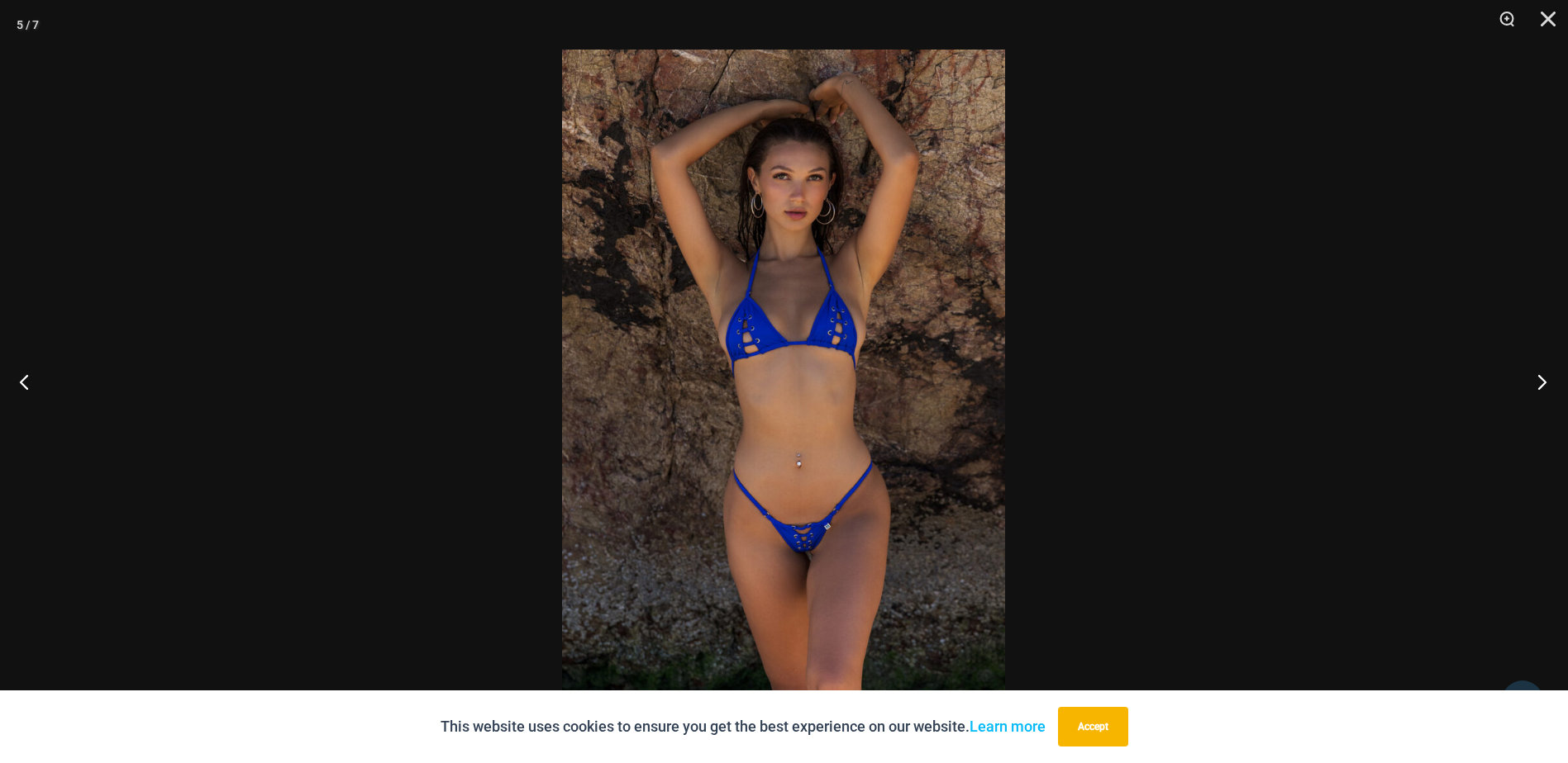
click at [1542, 373] on button "Next" at bounding box center [1537, 382] width 62 height 82
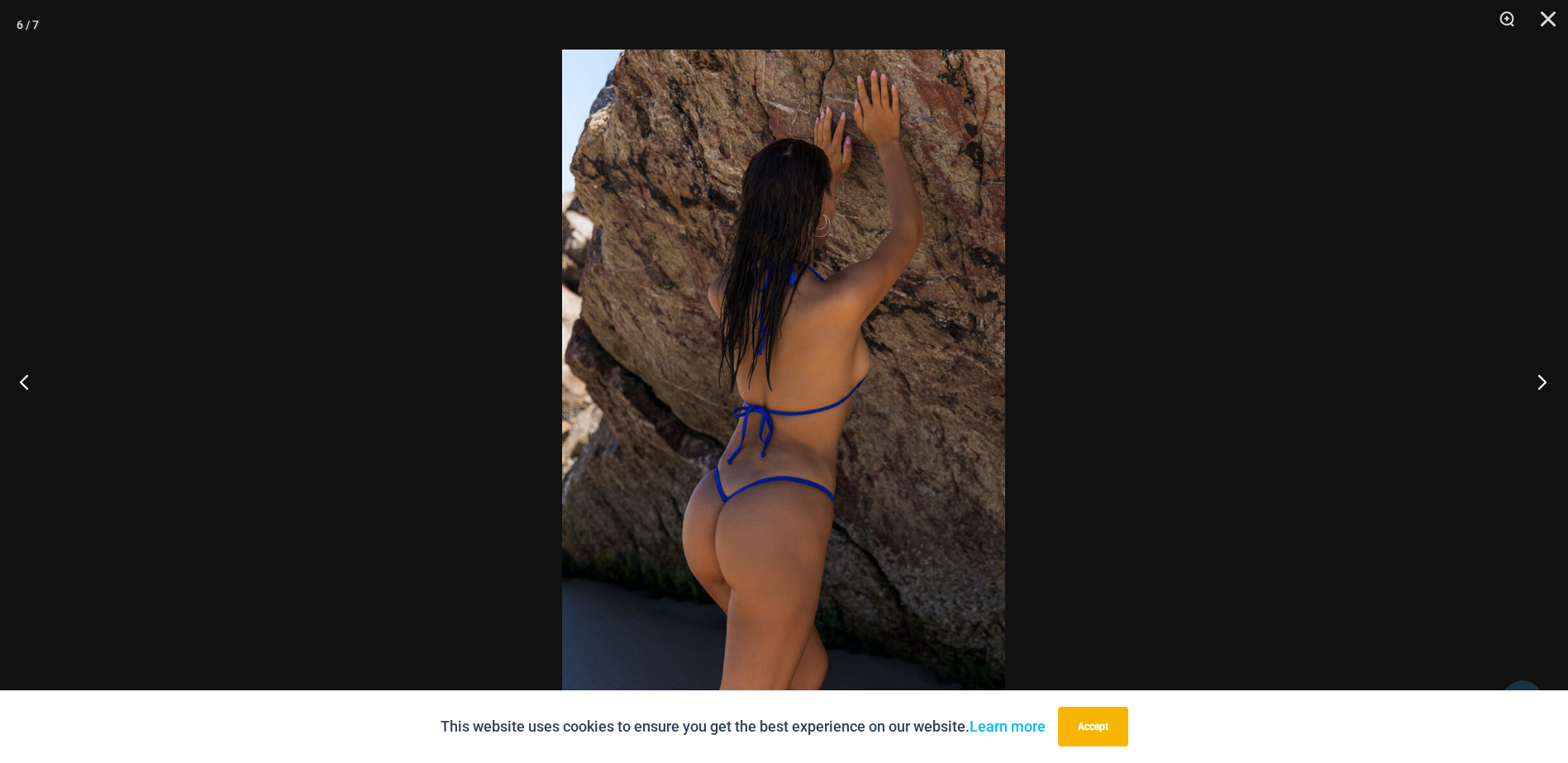
click at [1542, 373] on button "Next" at bounding box center [1537, 382] width 62 height 82
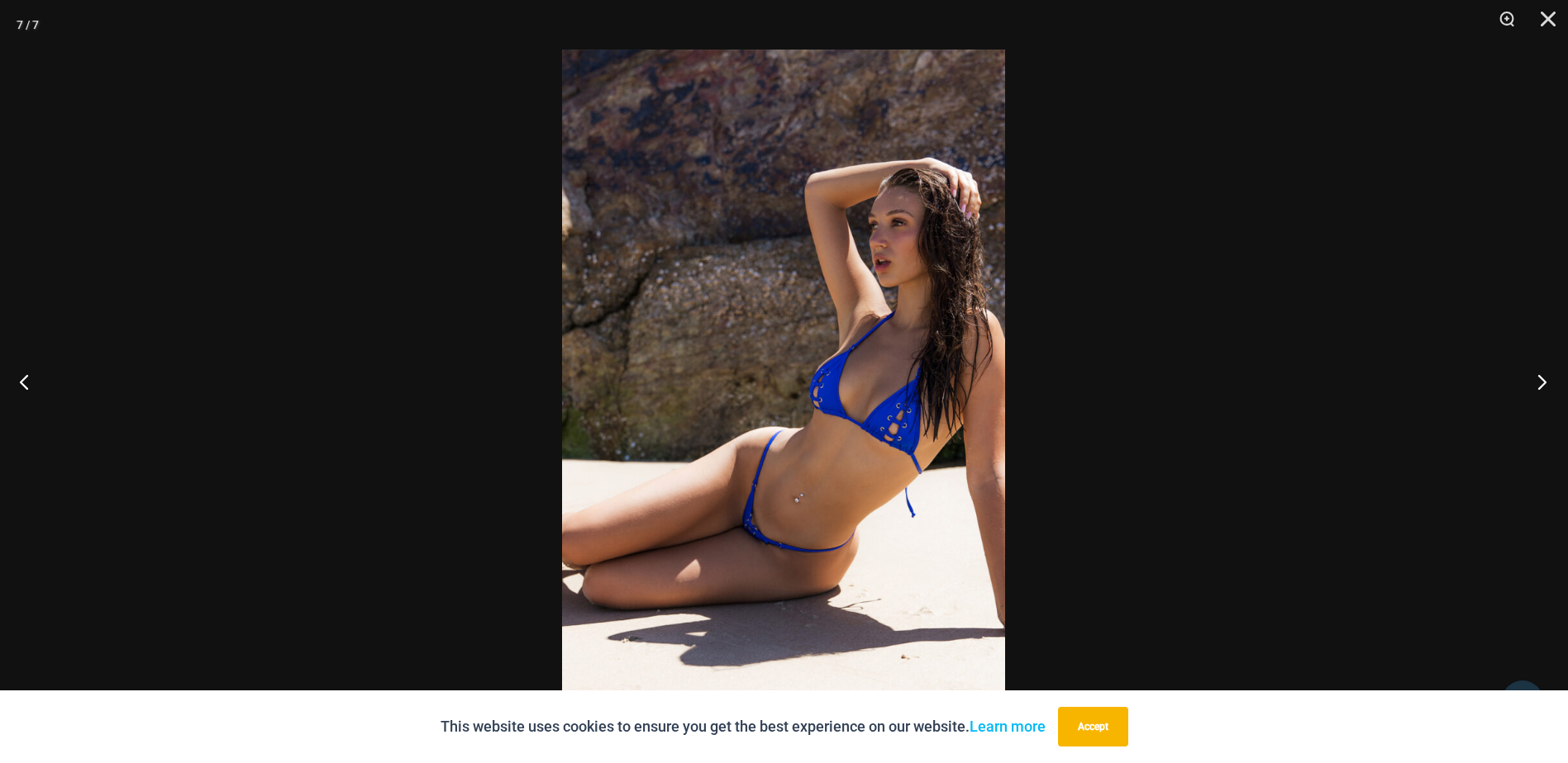
click at [1542, 373] on button "Next" at bounding box center [1537, 382] width 62 height 82
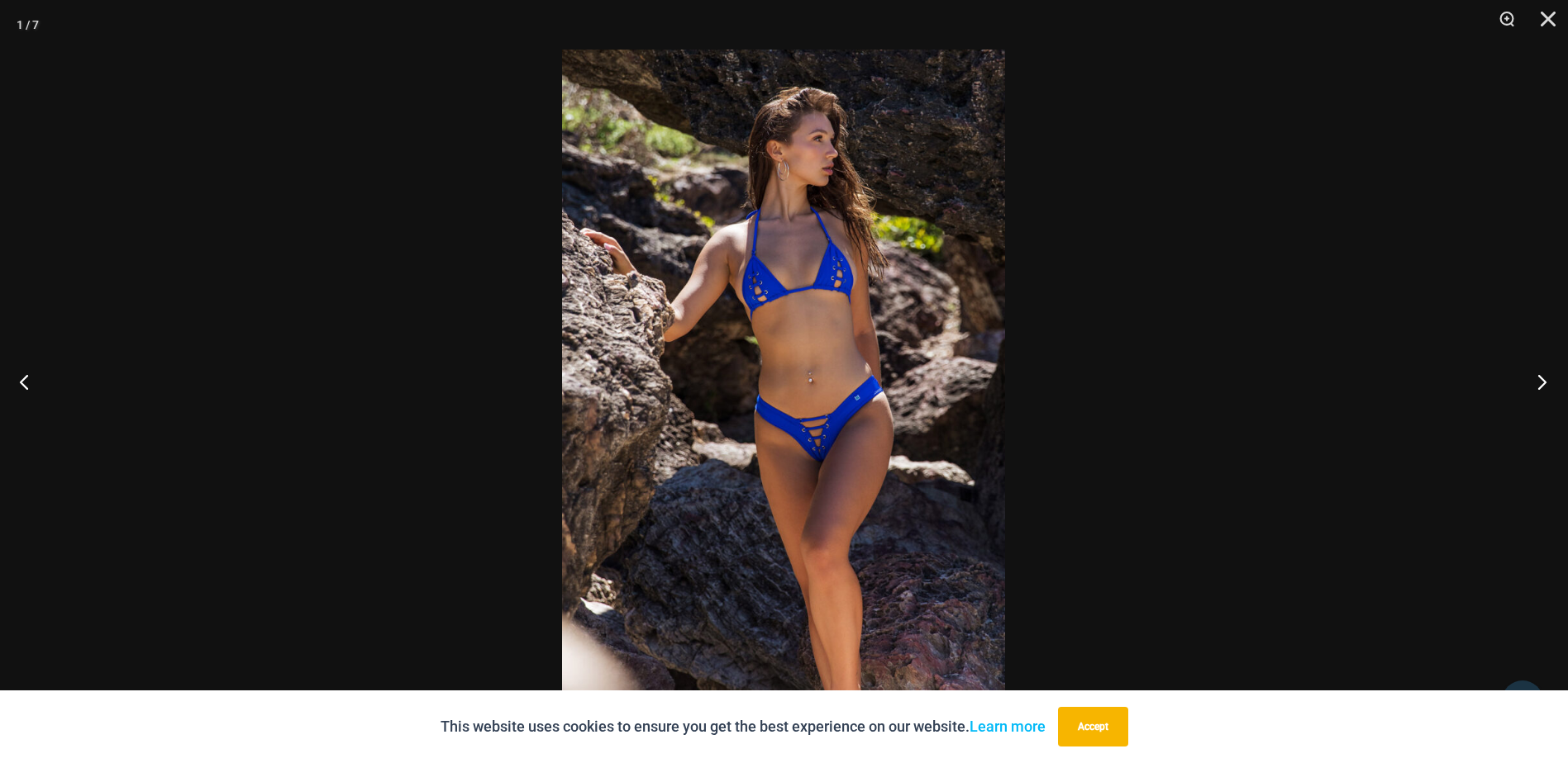
click at [1542, 373] on button "Next" at bounding box center [1537, 382] width 62 height 82
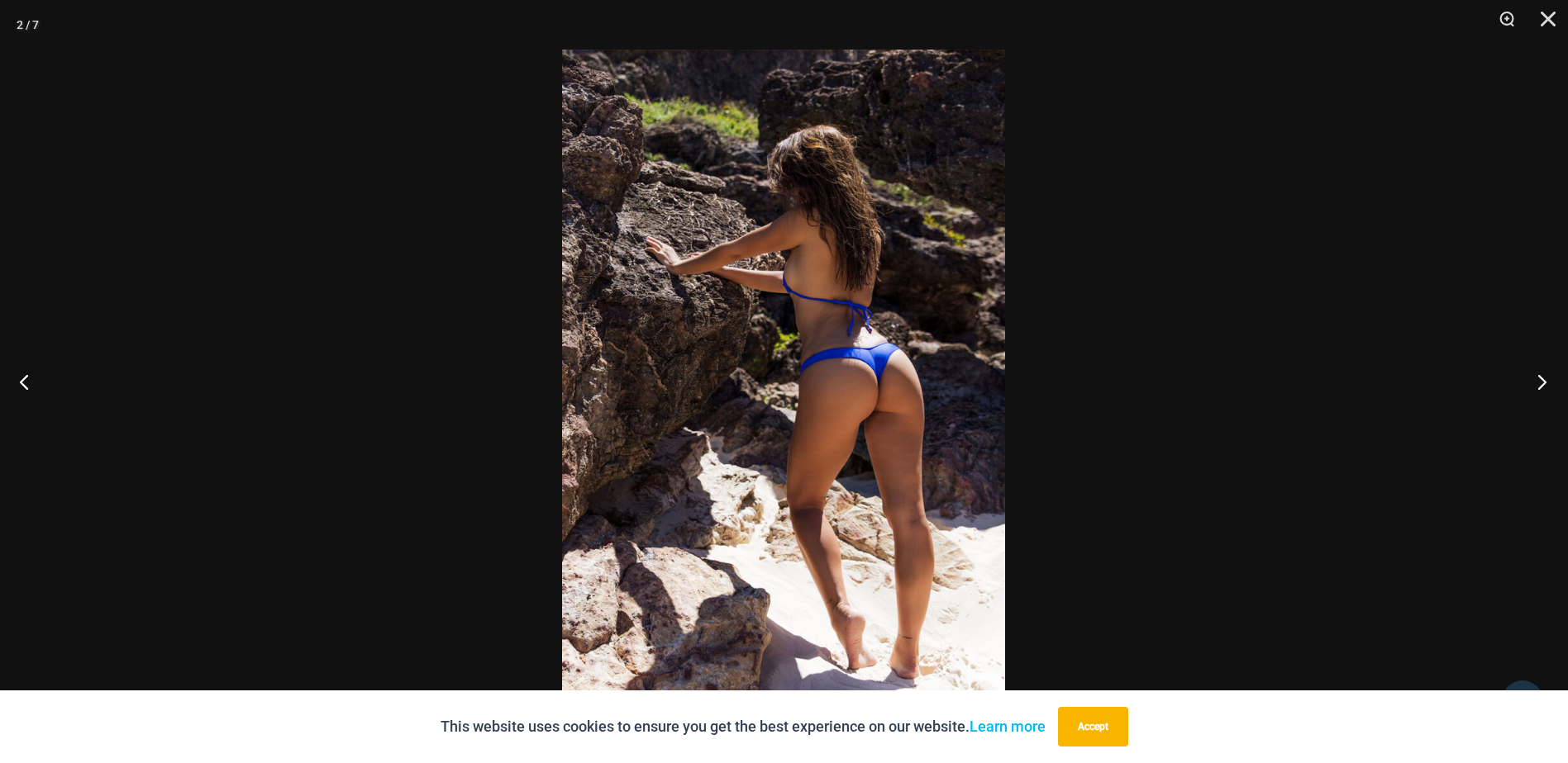
click at [1542, 373] on button "Next" at bounding box center [1537, 382] width 62 height 82
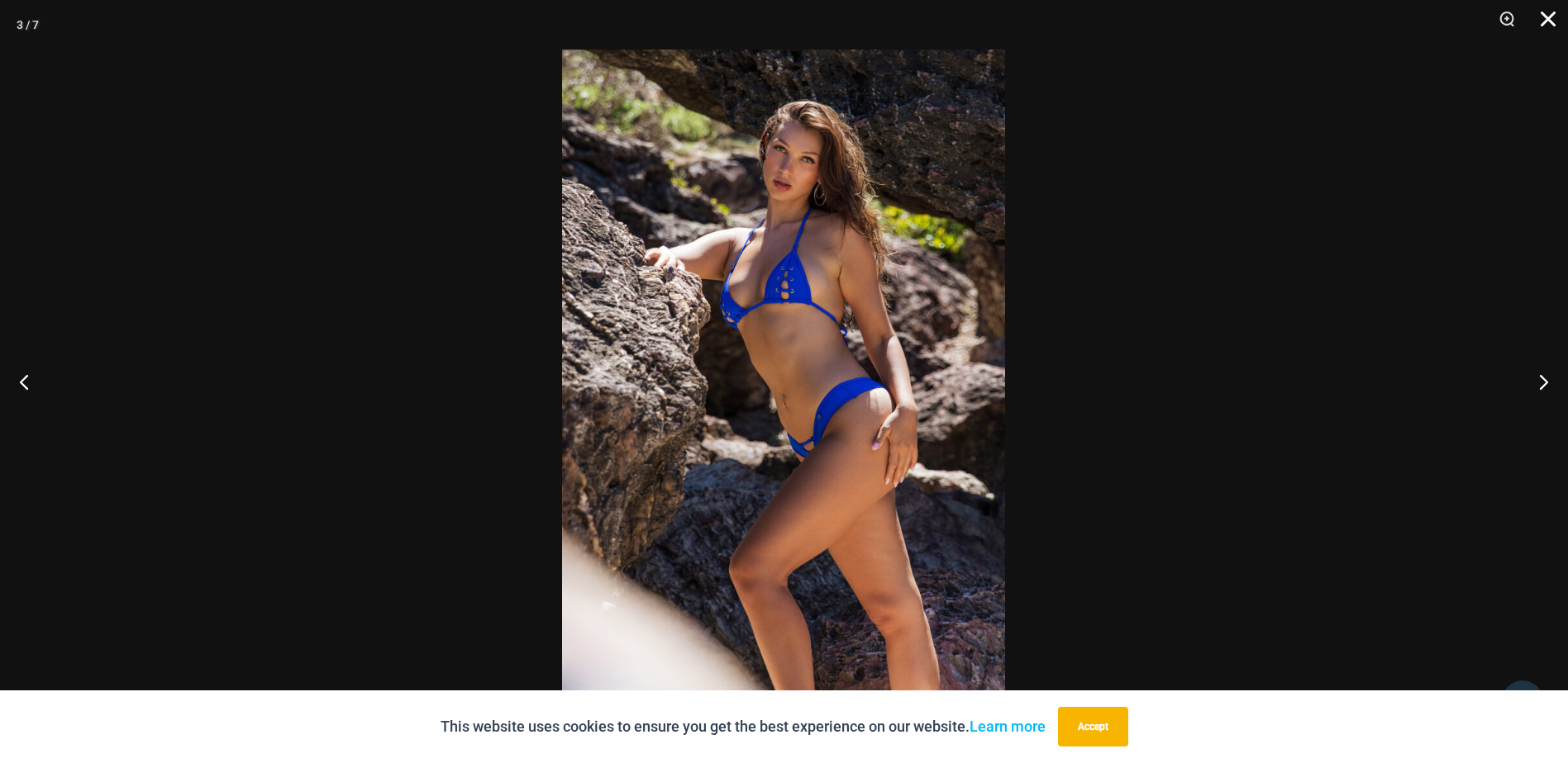
click at [1537, 25] on button "Close" at bounding box center [1542, 24] width 41 height 49
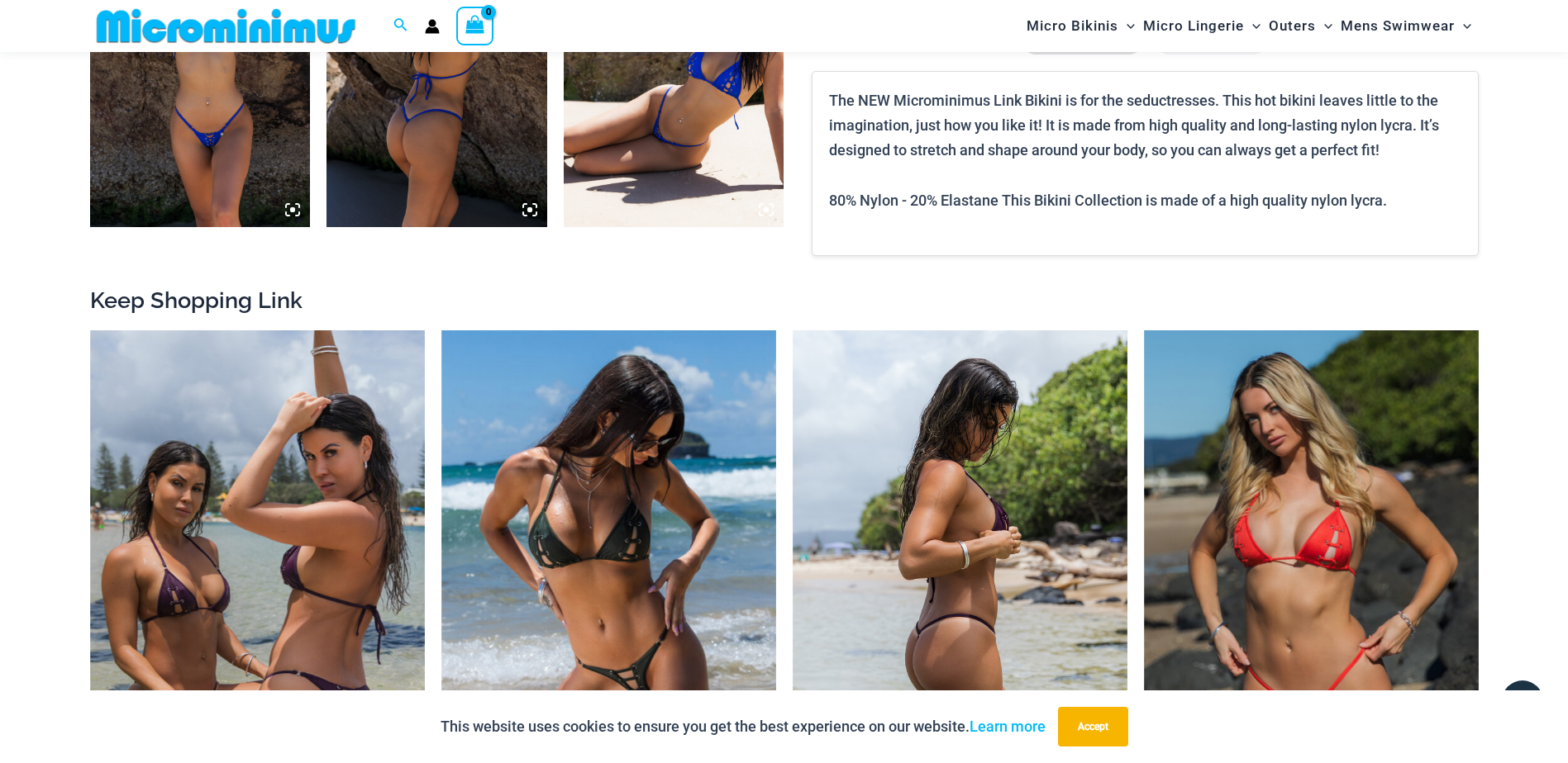
scroll to position [1719, 0]
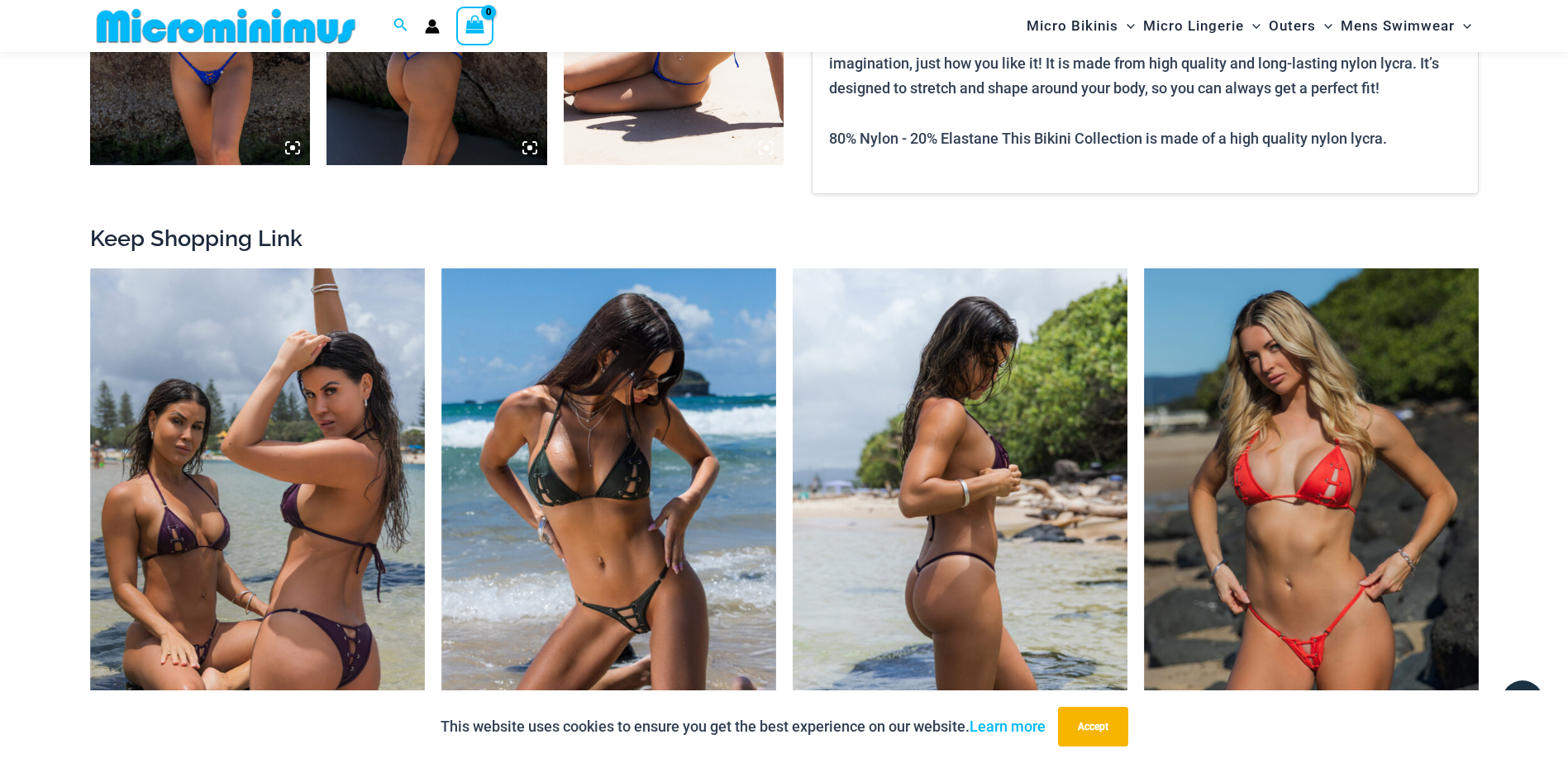
click at [1010, 533] on img at bounding box center [961, 519] width 335 height 502
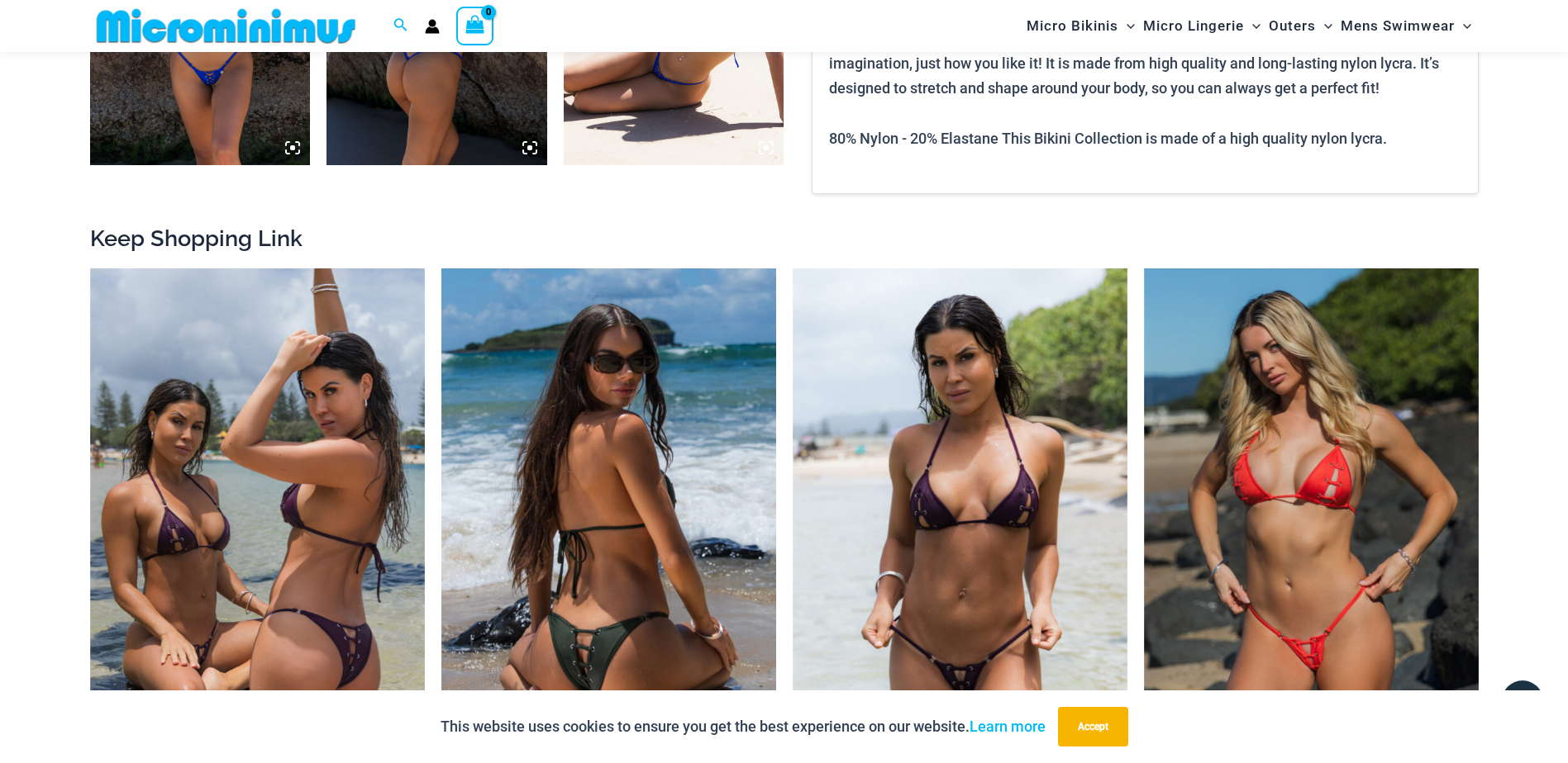
click at [635, 467] on img at bounding box center [609, 519] width 335 height 502
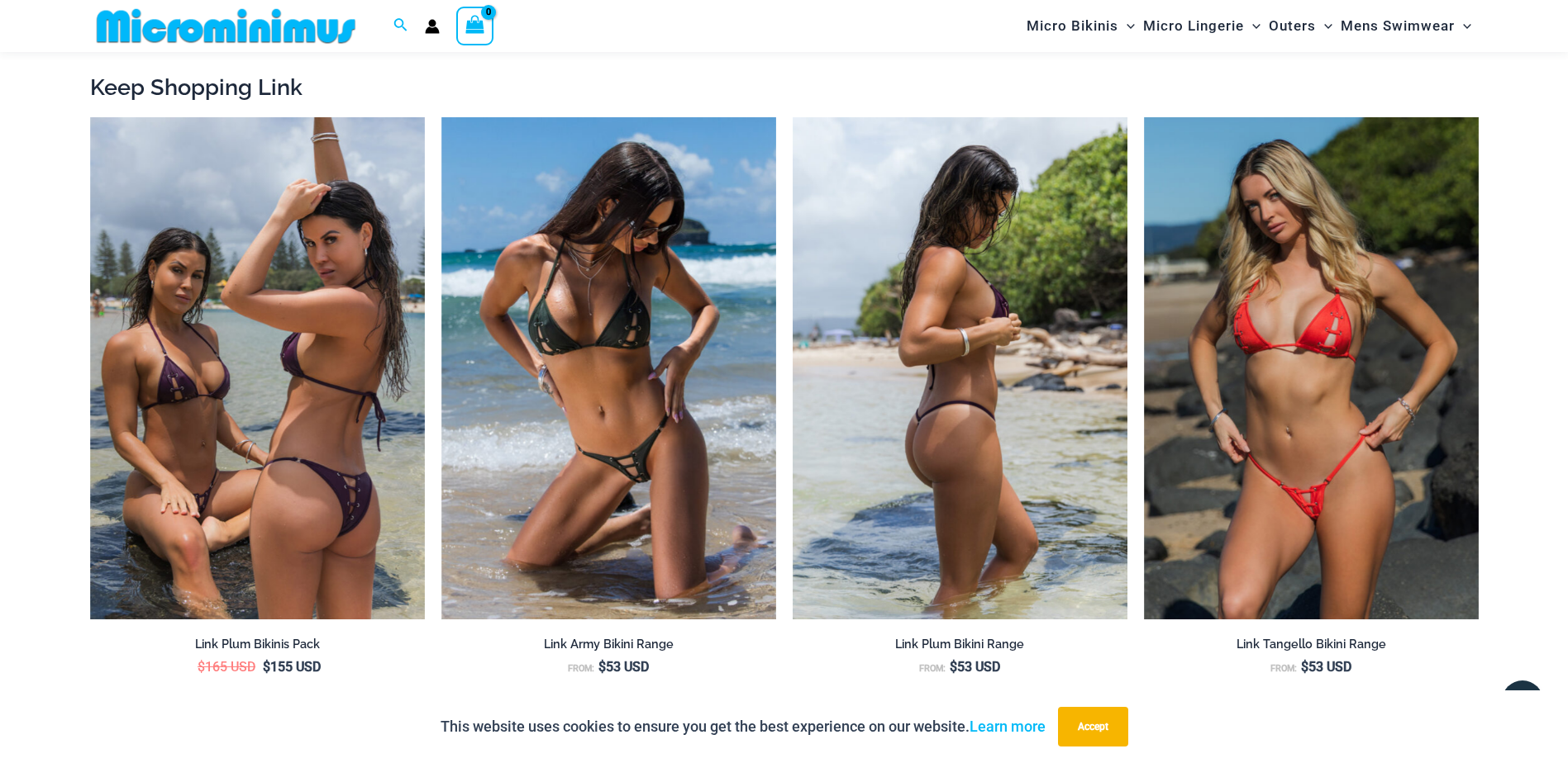
scroll to position [1885, 0]
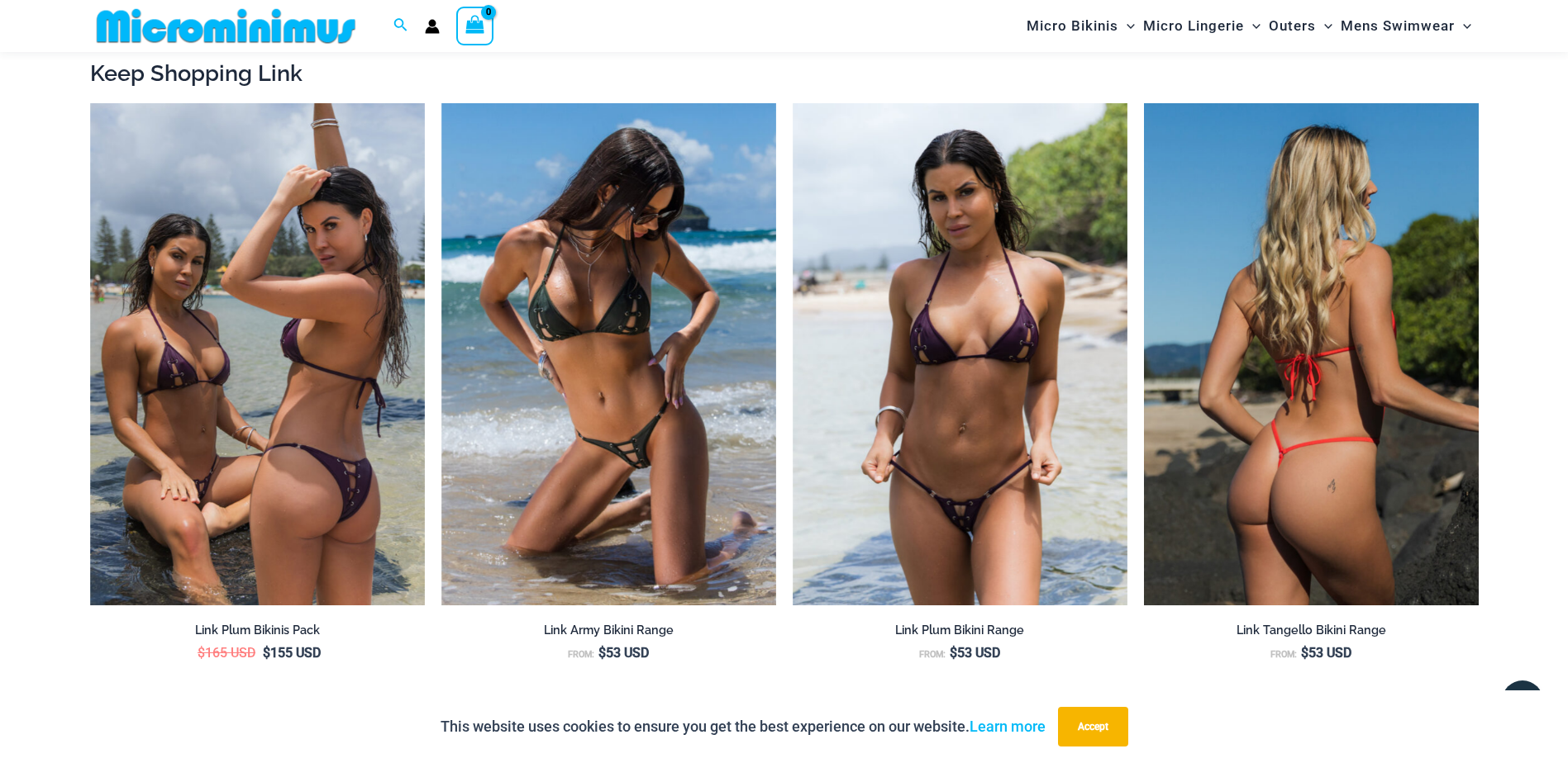
click at [1336, 431] on img at bounding box center [1312, 354] width 335 height 502
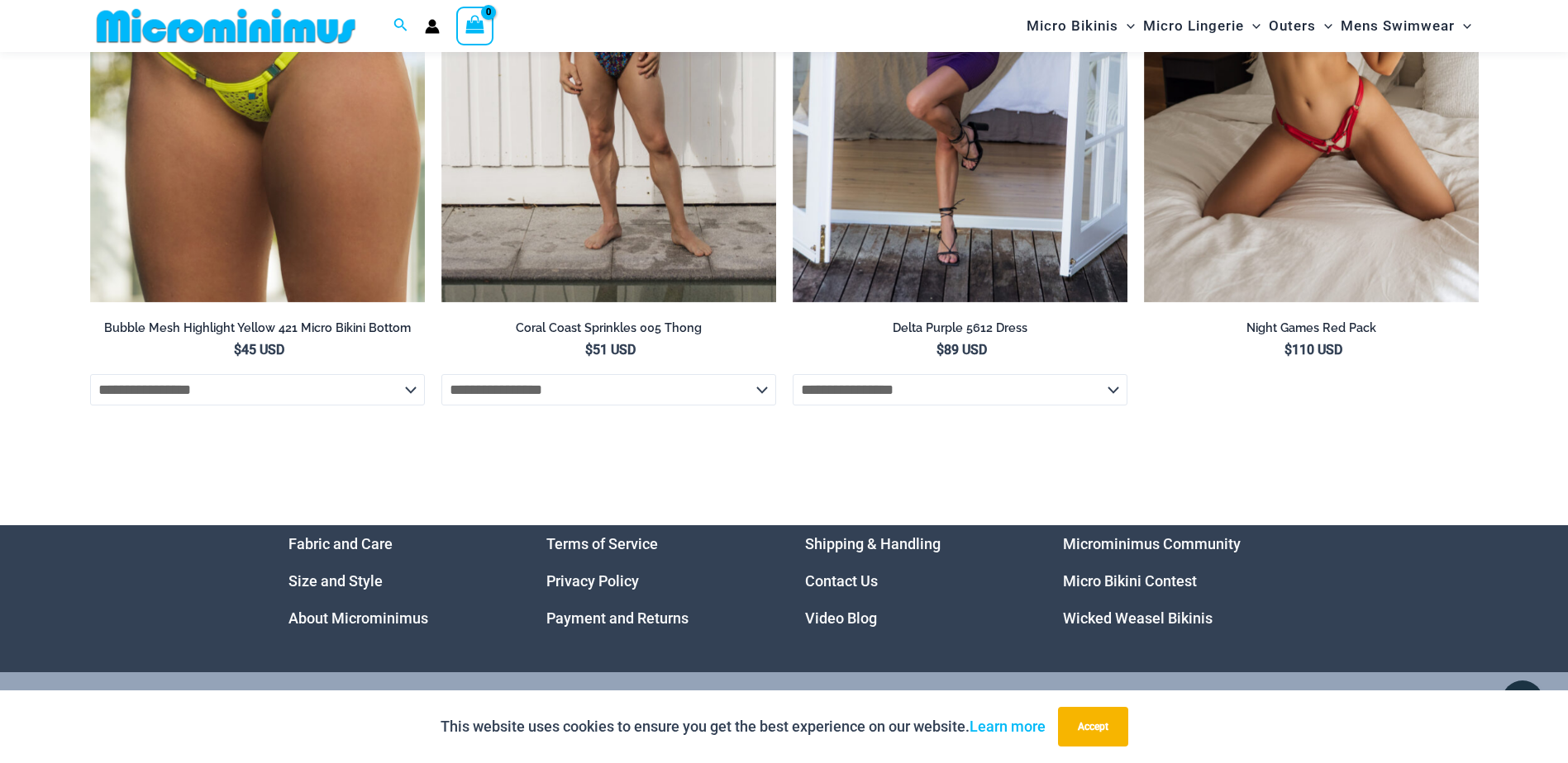
scroll to position [6511, 0]
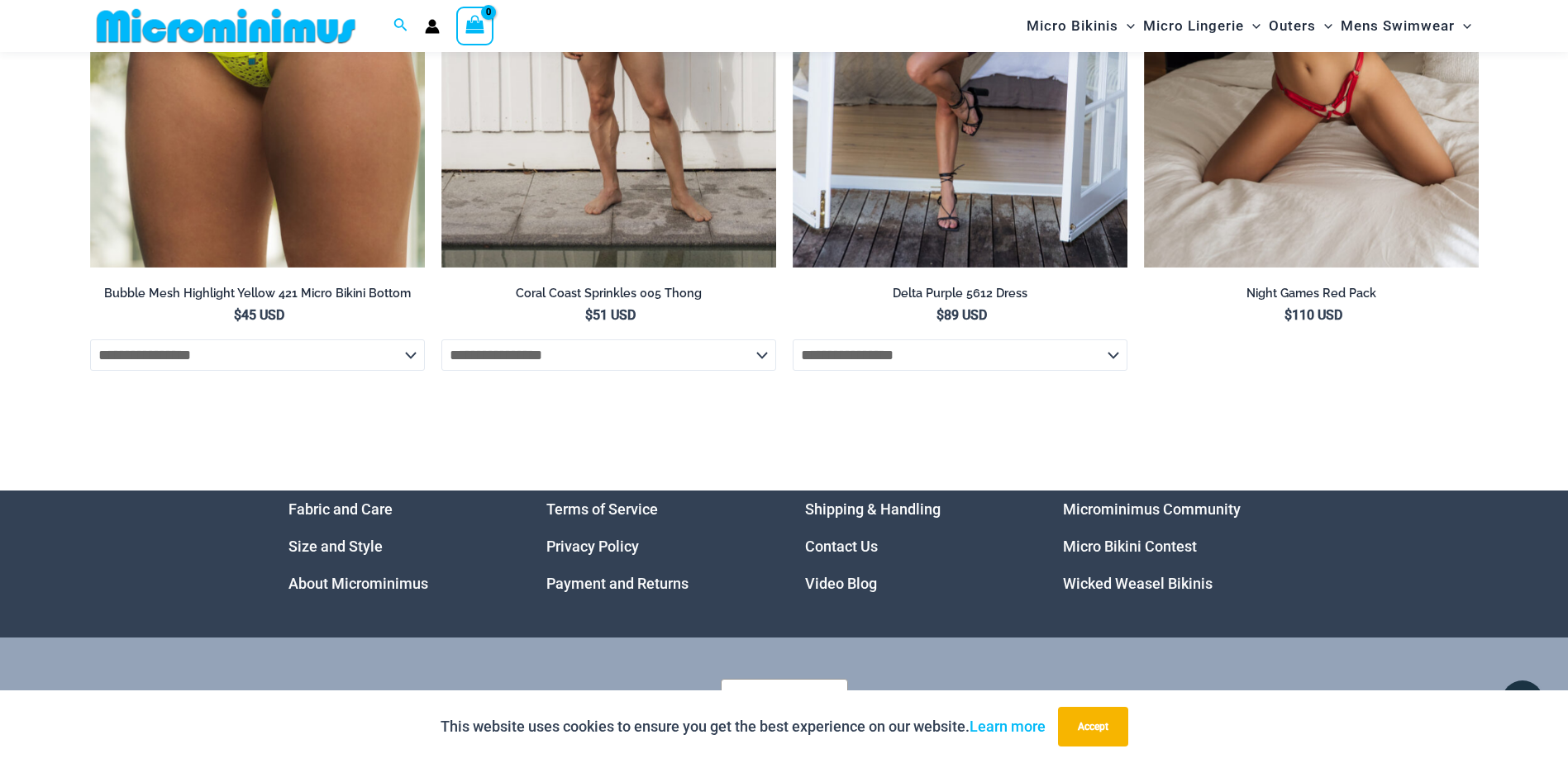
click at [1168, 555] on link "Micro Bikini Contest" at bounding box center [1129, 545] width 134 height 17
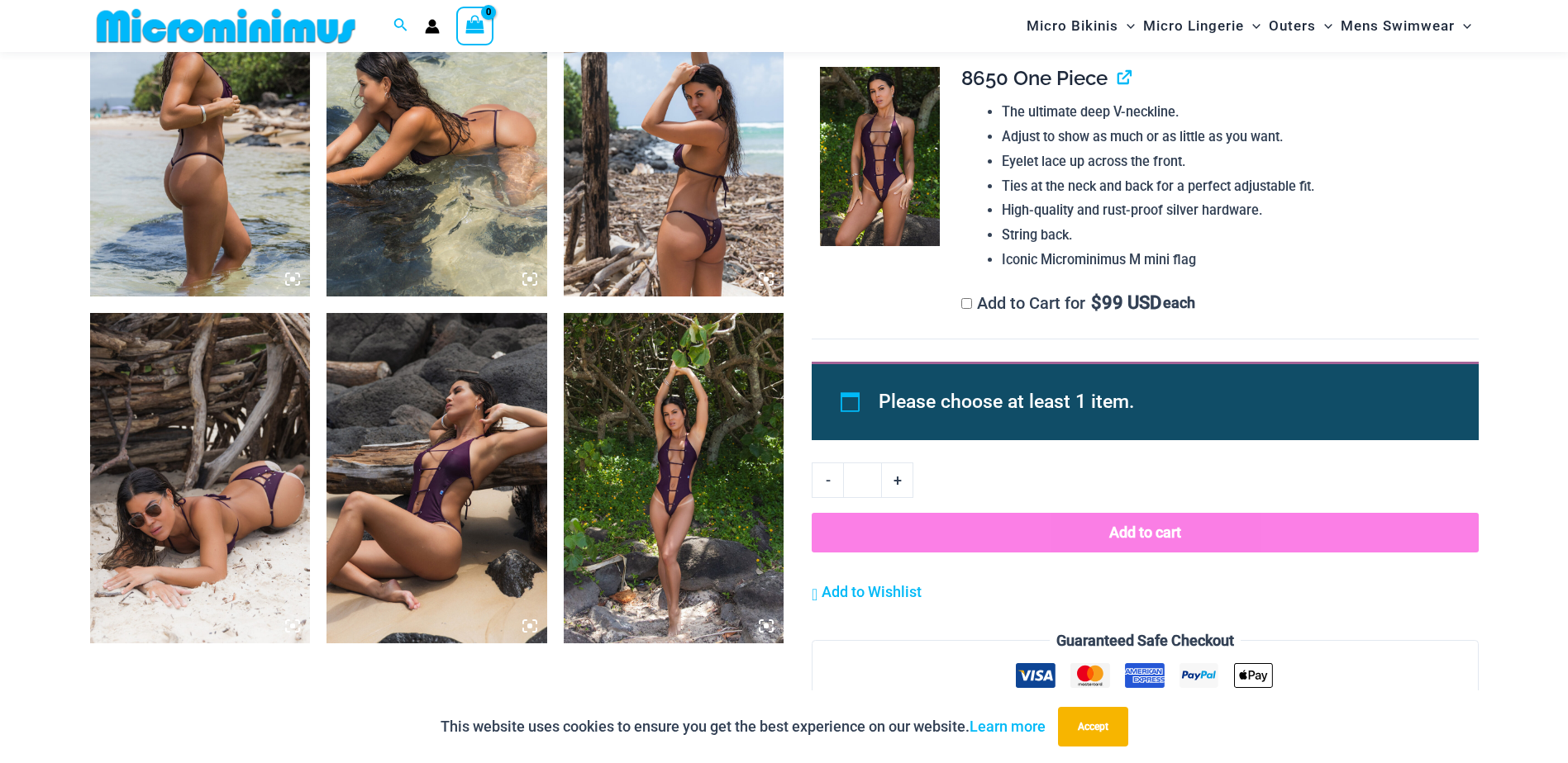
scroll to position [1308, 0]
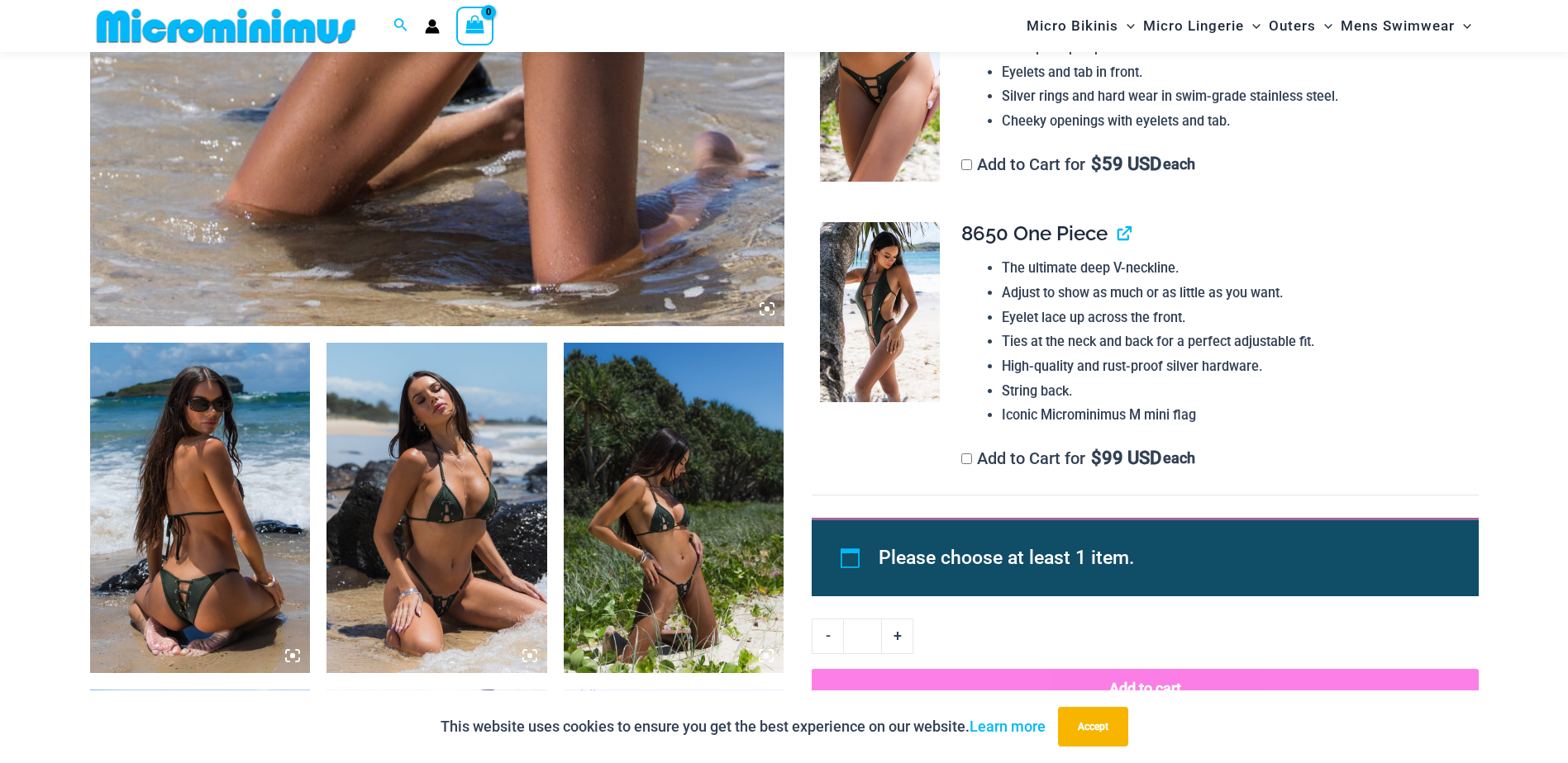
scroll to position [894, 0]
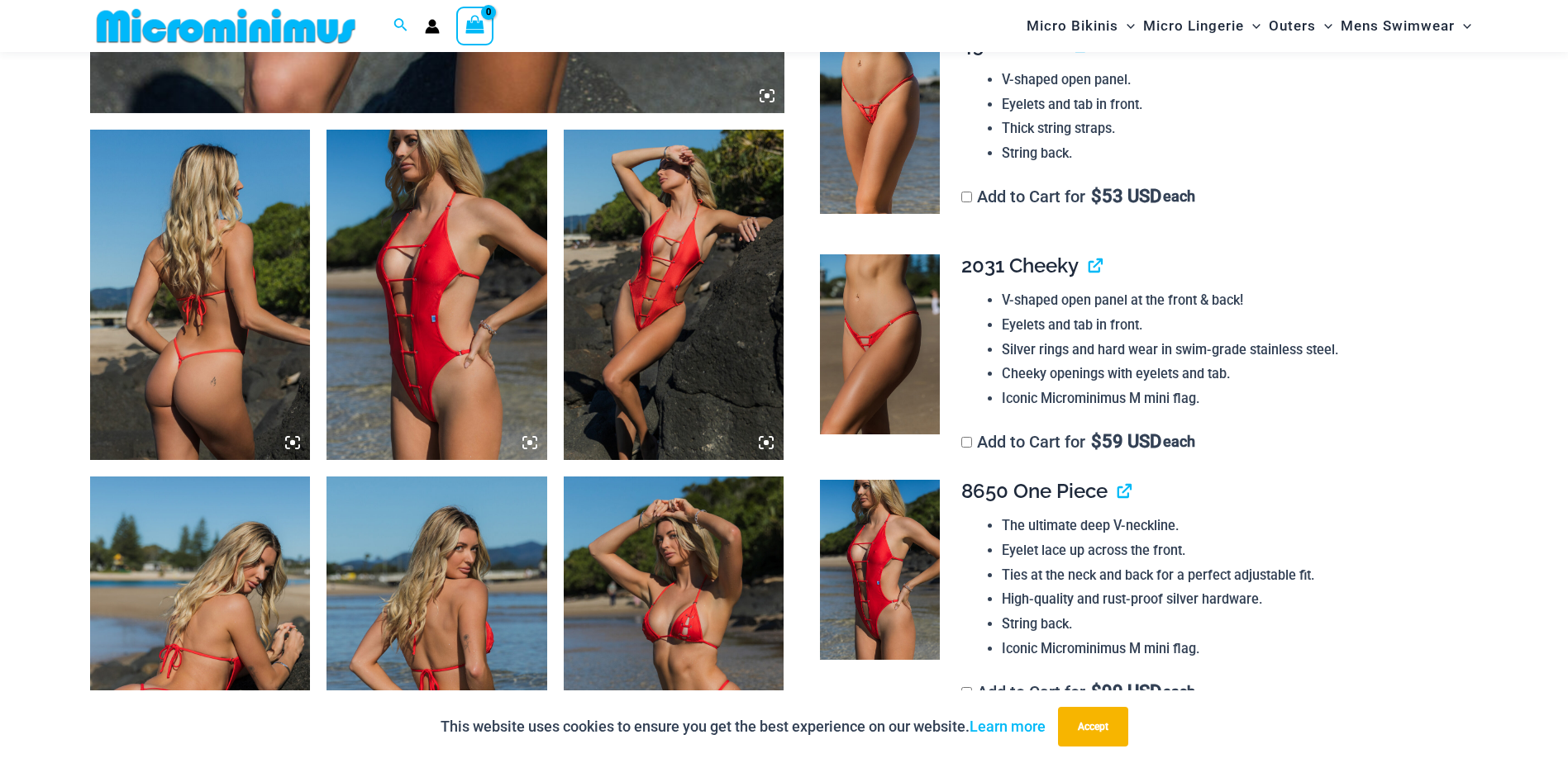
scroll to position [1154, 0]
